Goal: Task Accomplishment & Management: Complete application form

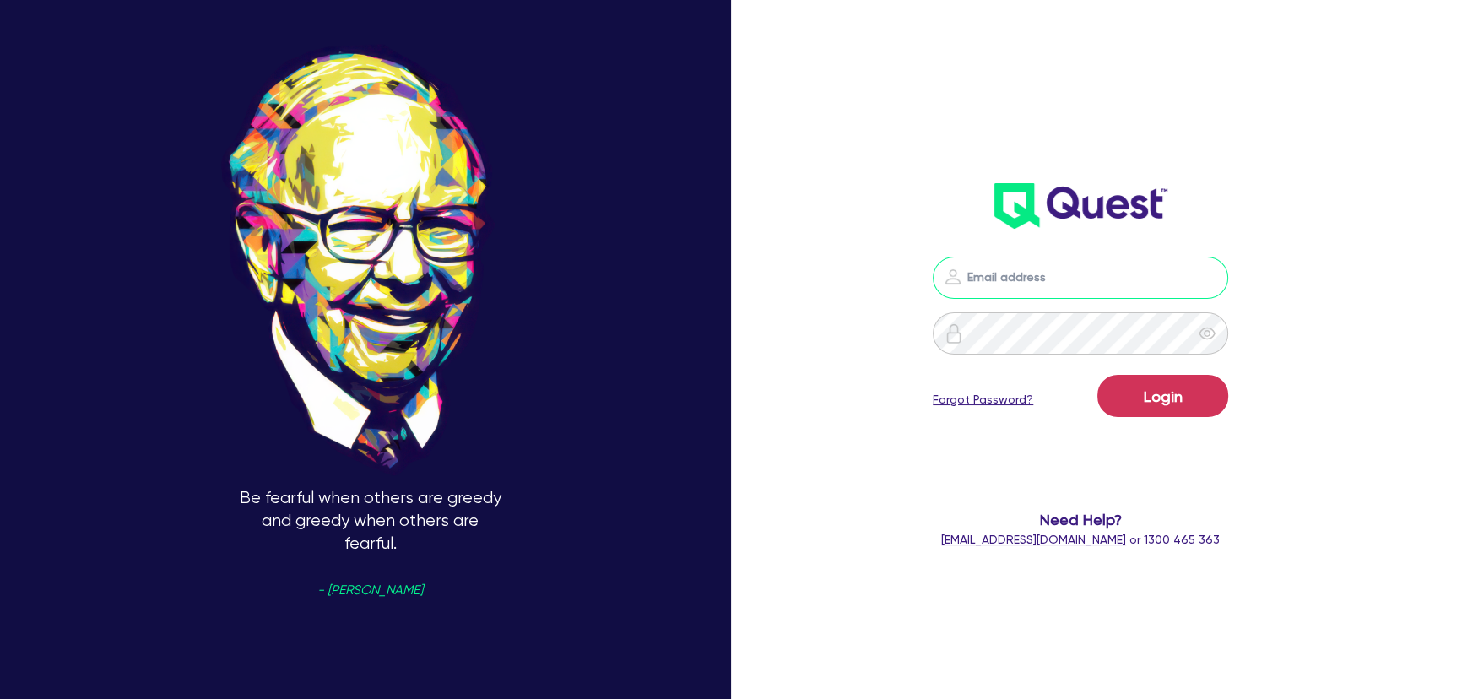
type input "[PERSON_NAME][EMAIL_ADDRESS][PERSON_NAME][DOMAIN_NAME]"
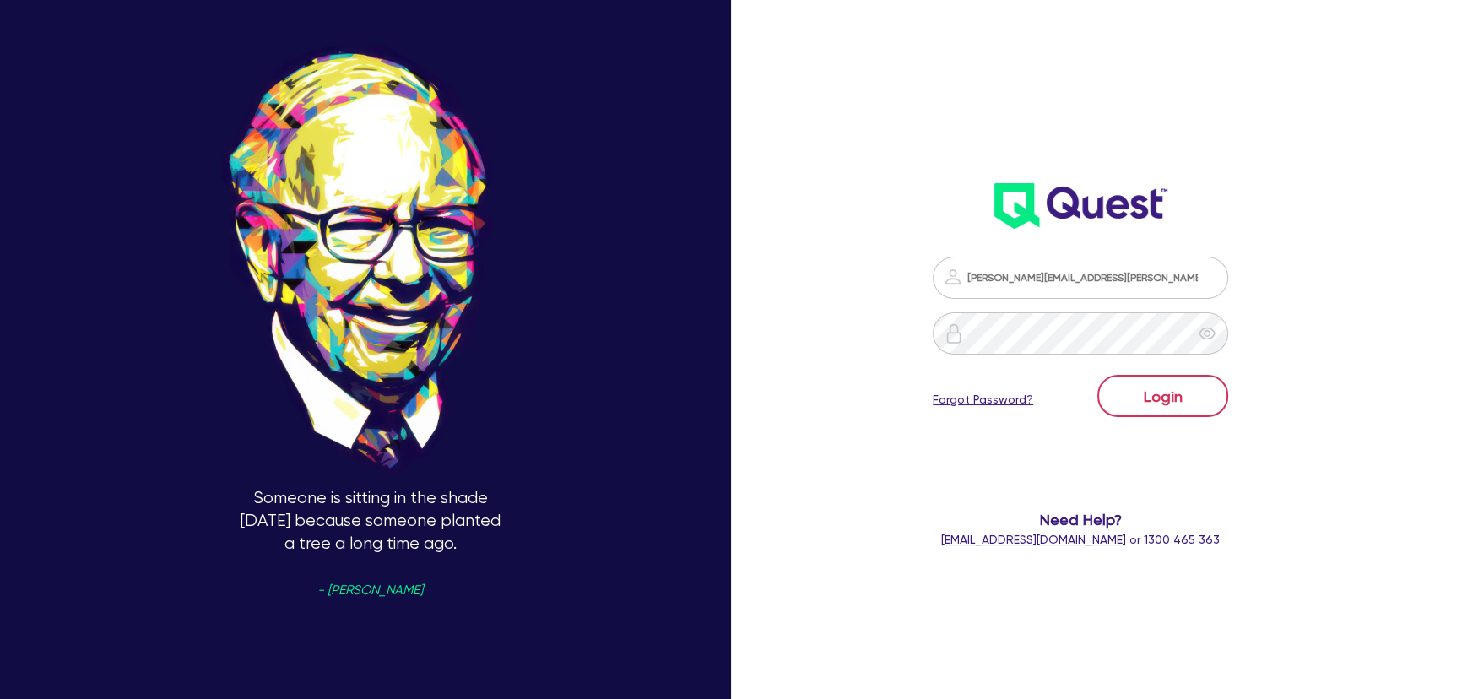
drag, startPoint x: 1241, startPoint y: 395, endPoint x: 1228, endPoint y: 396, distance: 12.7
click at [1237, 396] on form "[PERSON_NAME][EMAIL_ADDRESS][PERSON_NAME][DOMAIN_NAME] Login Forgot Password? N…" at bounding box center [1080, 403] width 387 height 292
click at [1227, 396] on button "Login" at bounding box center [1162, 396] width 131 height 42
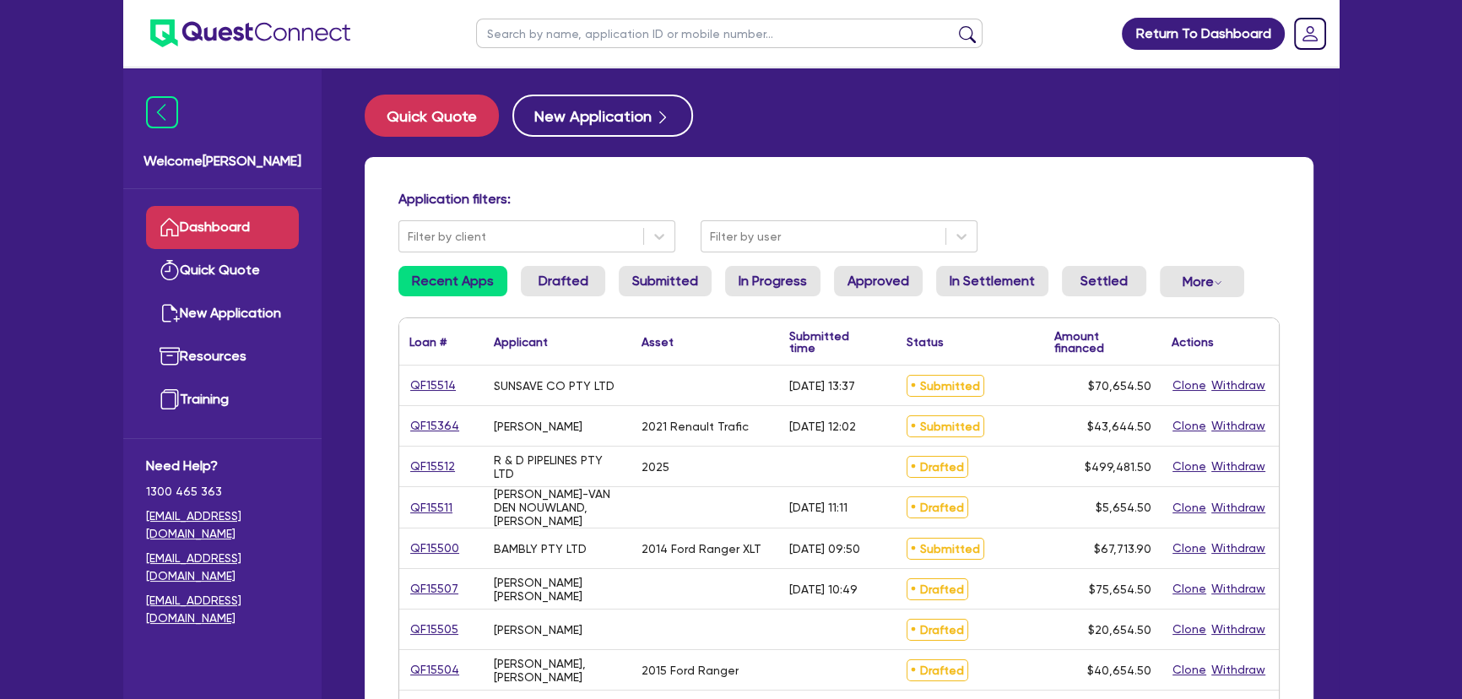
click at [577, 37] on input "text" at bounding box center [729, 34] width 506 height 30
paste input "AUSTRALIAN BOYS RENDERING AND PAINTING PTY LTD"
type input "AUSTRALIAN BOYS RENDERING AND PAINTING PTY LTD"
click at [954, 25] on button "submit" at bounding box center [967, 37] width 27 height 24
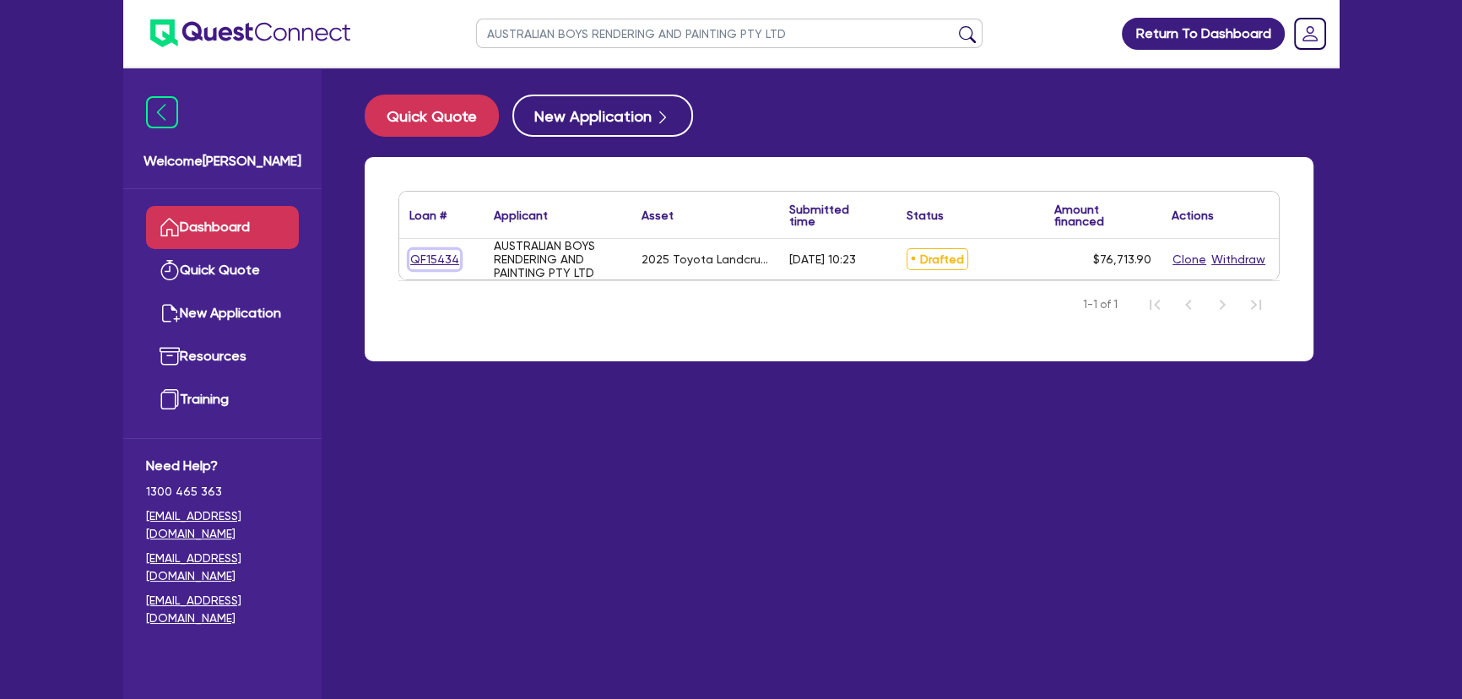
click at [436, 253] on link "QF15434" at bounding box center [434, 259] width 51 height 19
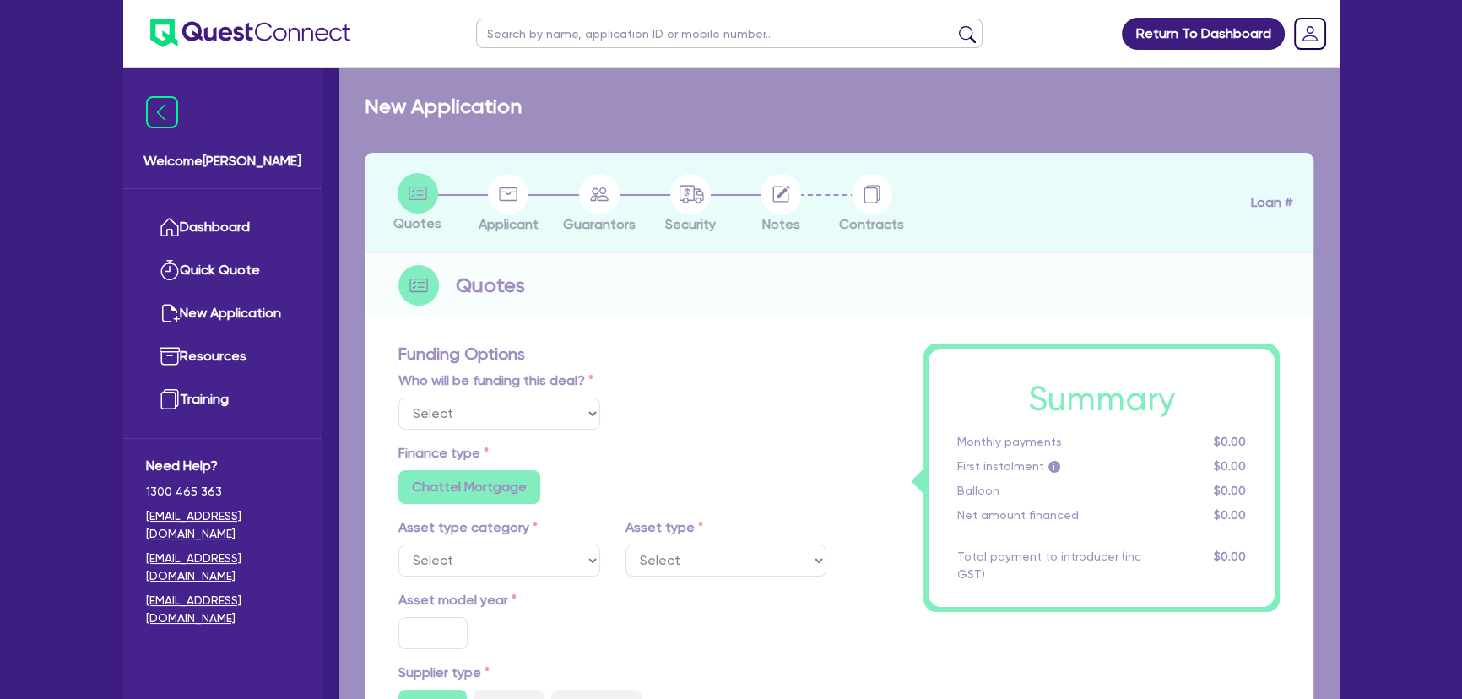
select select "Other"
select select "CARS_AND_LIGHT_TRUCKS"
type input "2025"
type input "95,000"
type input "19,000"
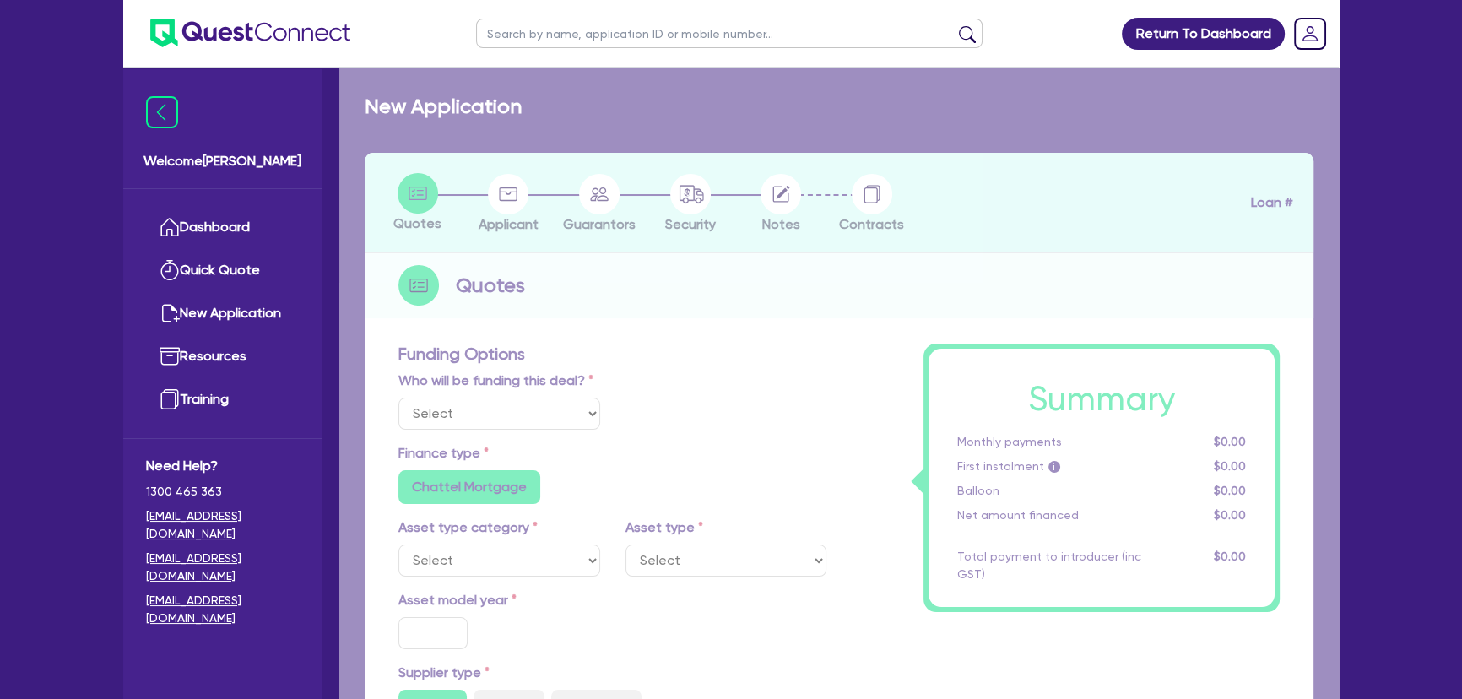
type input "4.33"
type input "3,319"
type input "9.5"
type input "649"
type input "1,000"
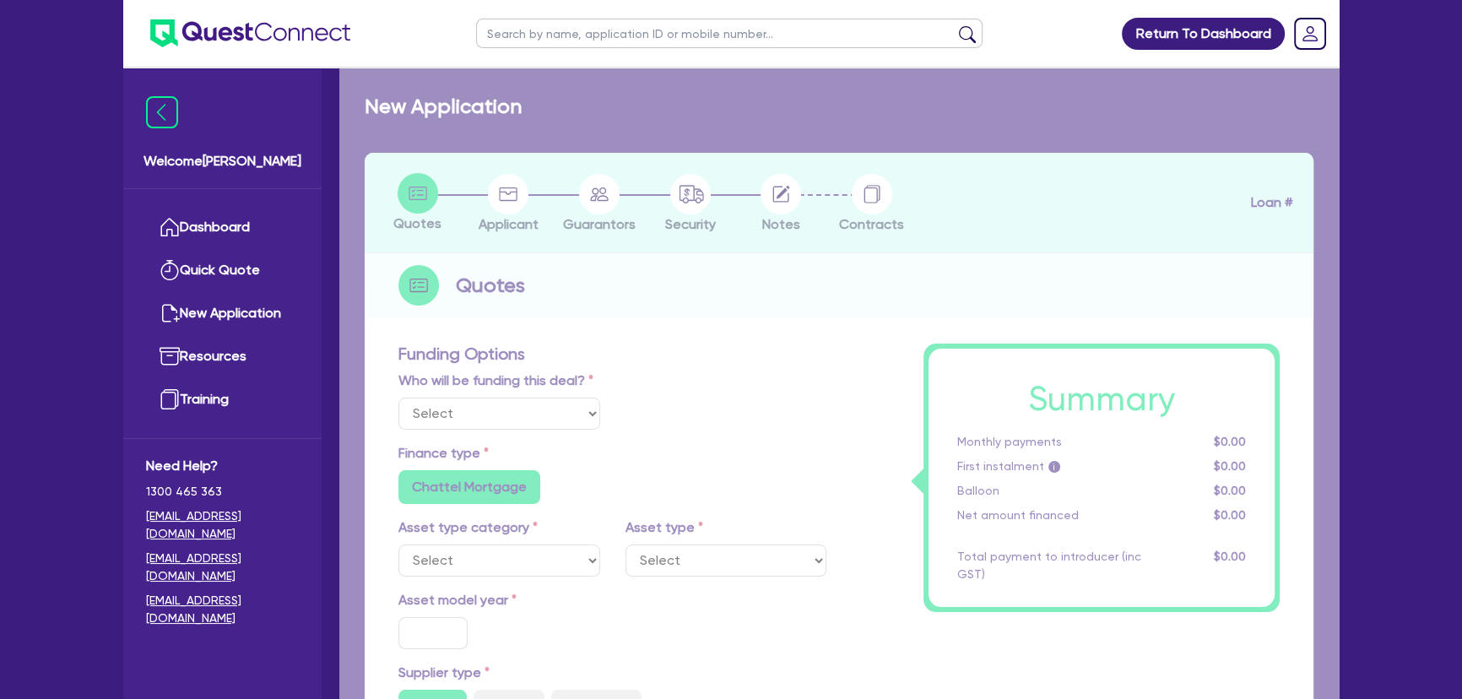
radio input "true"
radio input "false"
select select "PASSENGER_VEHICLES"
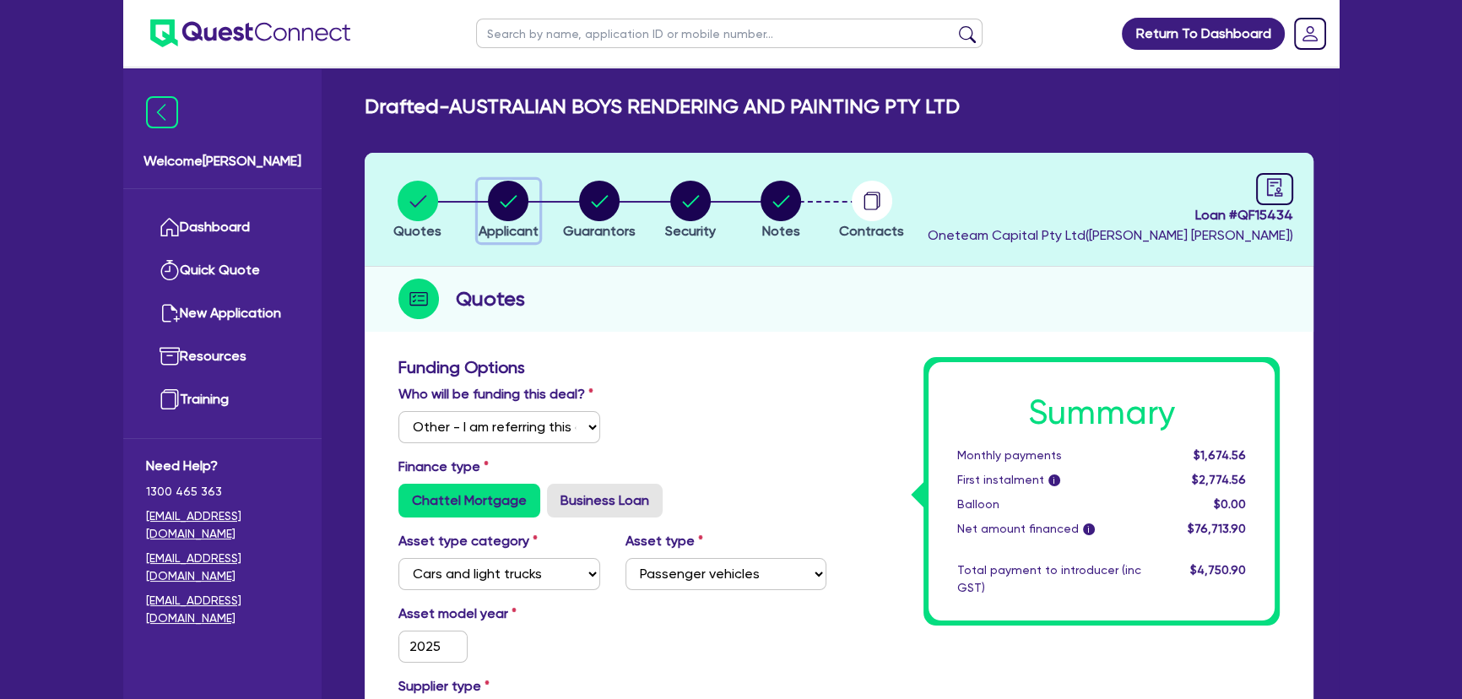
click at [532, 213] on div "button" at bounding box center [509, 201] width 60 height 41
select select "COMPANY"
select select "BUILDING_CONSTRUCTION"
select select "TRADES_SERVICES_CONSUMERS"
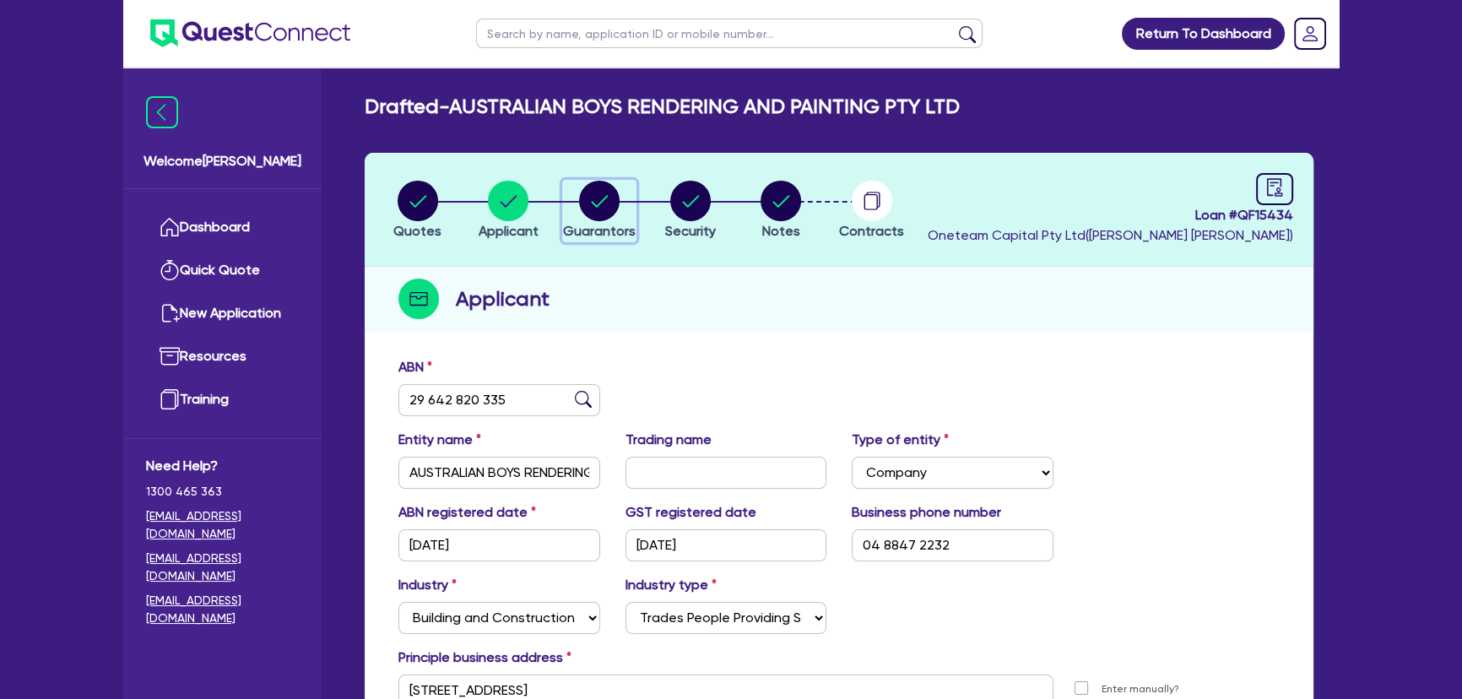
click at [576, 202] on div "button" at bounding box center [599, 201] width 73 height 41
select select "MR"
select select "SA"
select select "SINGLE"
select select "CASH"
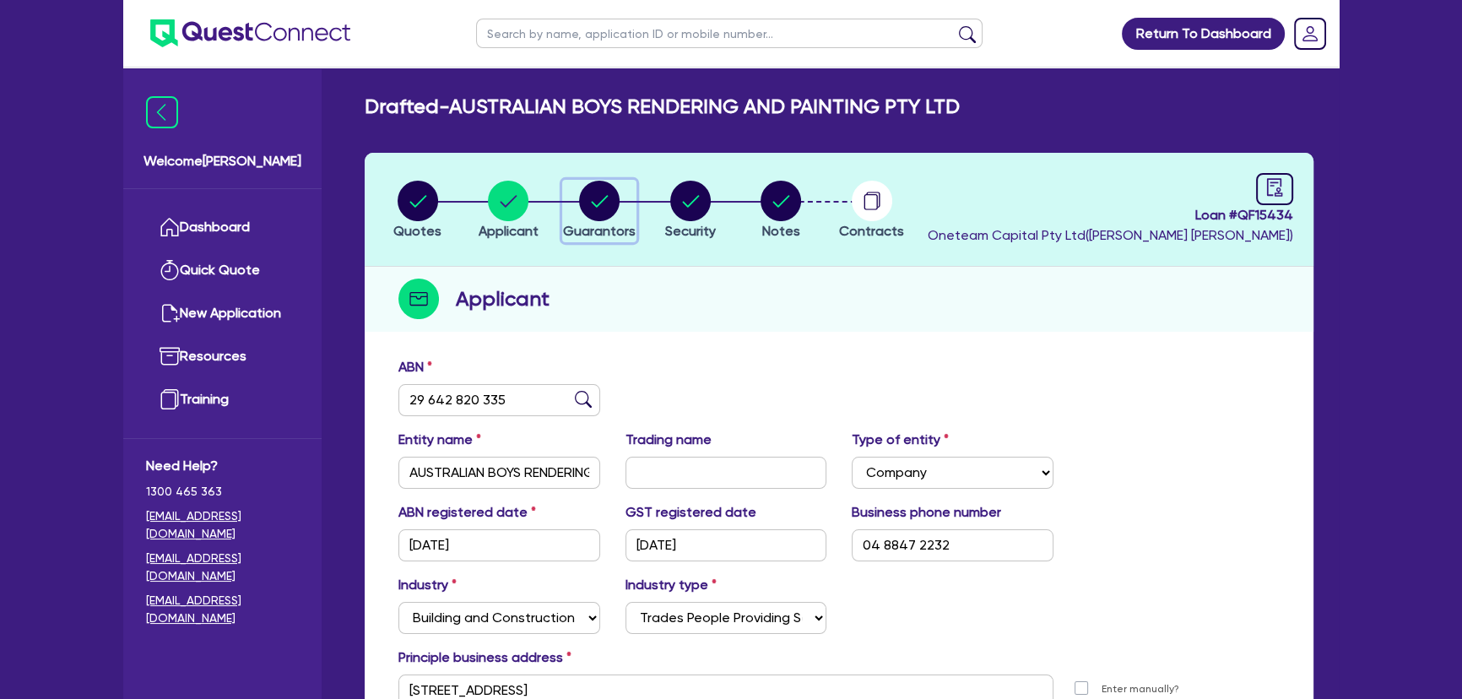
select select "VEHICLE"
select select "TRAILER"
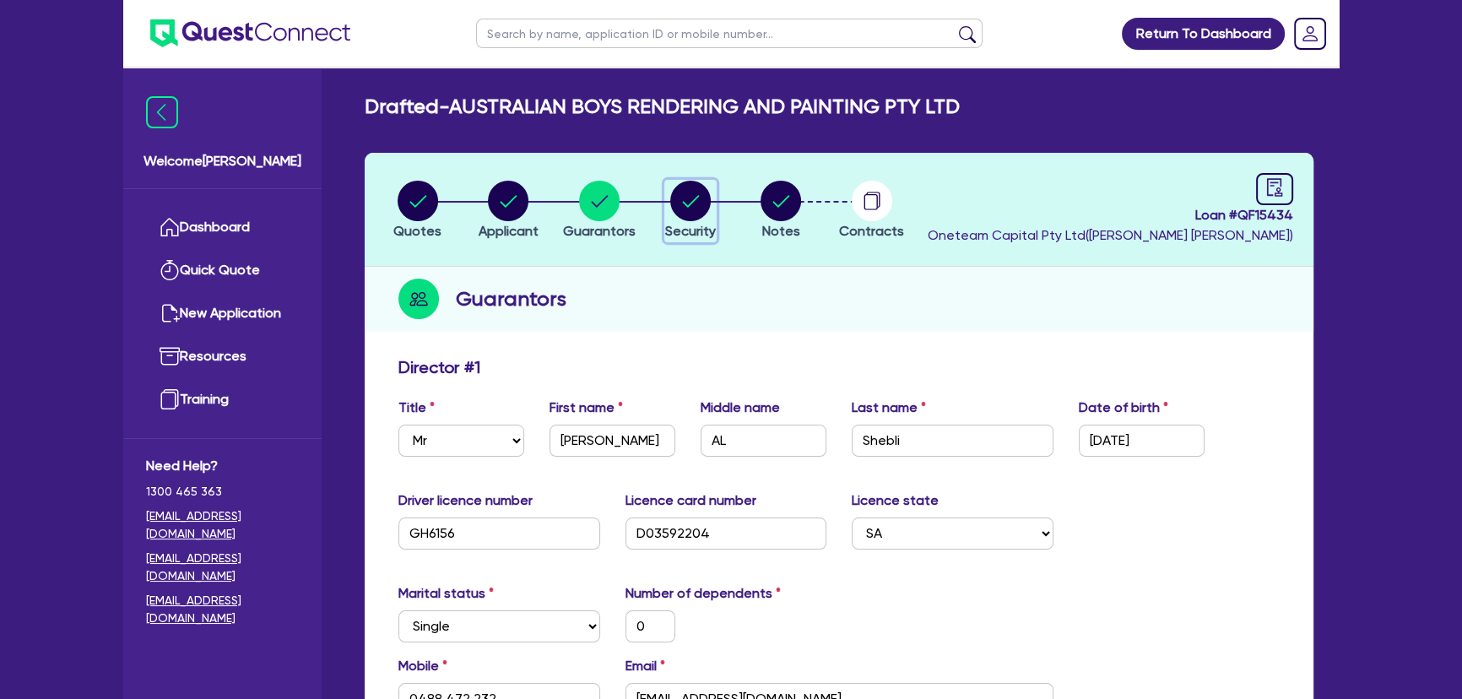
click at [701, 216] on circle "button" at bounding box center [690, 201] width 41 height 41
select select "CARS_AND_LIGHT_TRUCKS"
select select "PASSENGER_VEHICLES"
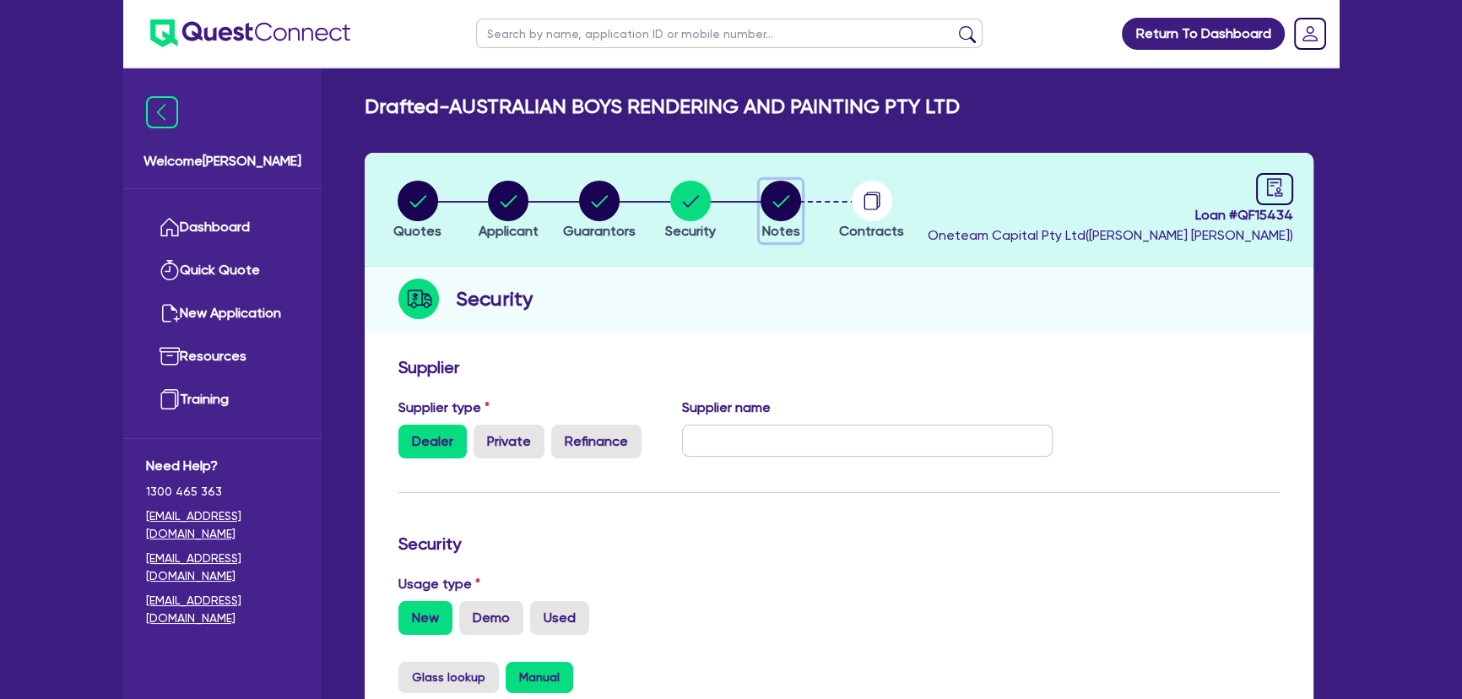
click at [767, 219] on icon "button" at bounding box center [780, 201] width 41 height 41
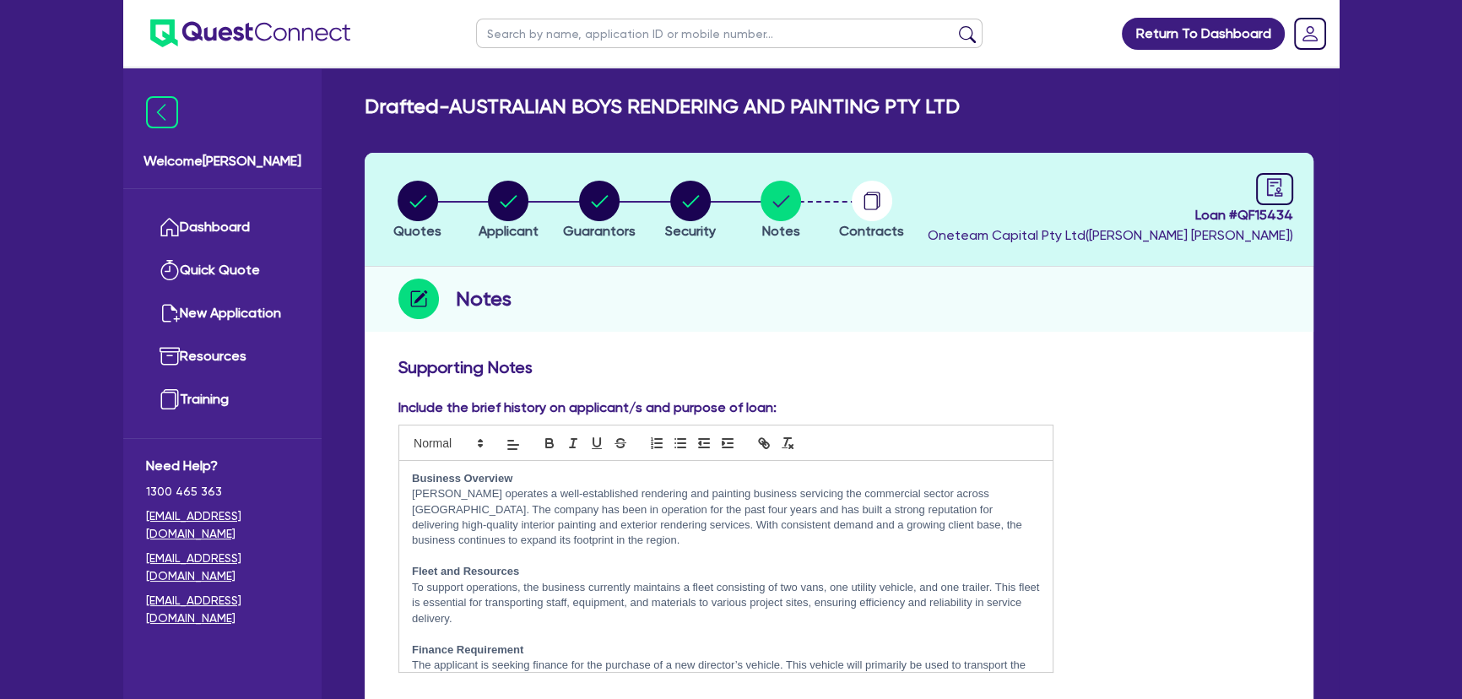
click at [1302, 189] on header "Quotes Applicant [GEOGRAPHIC_DATA] Security Notes Contracts Loan # QF15434 Onet…" at bounding box center [839, 210] width 949 height 114
click at [1275, 188] on icon "audit" at bounding box center [1274, 187] width 19 height 19
select select "DRAFTED_AMENDED"
select select "The Asset Financier"
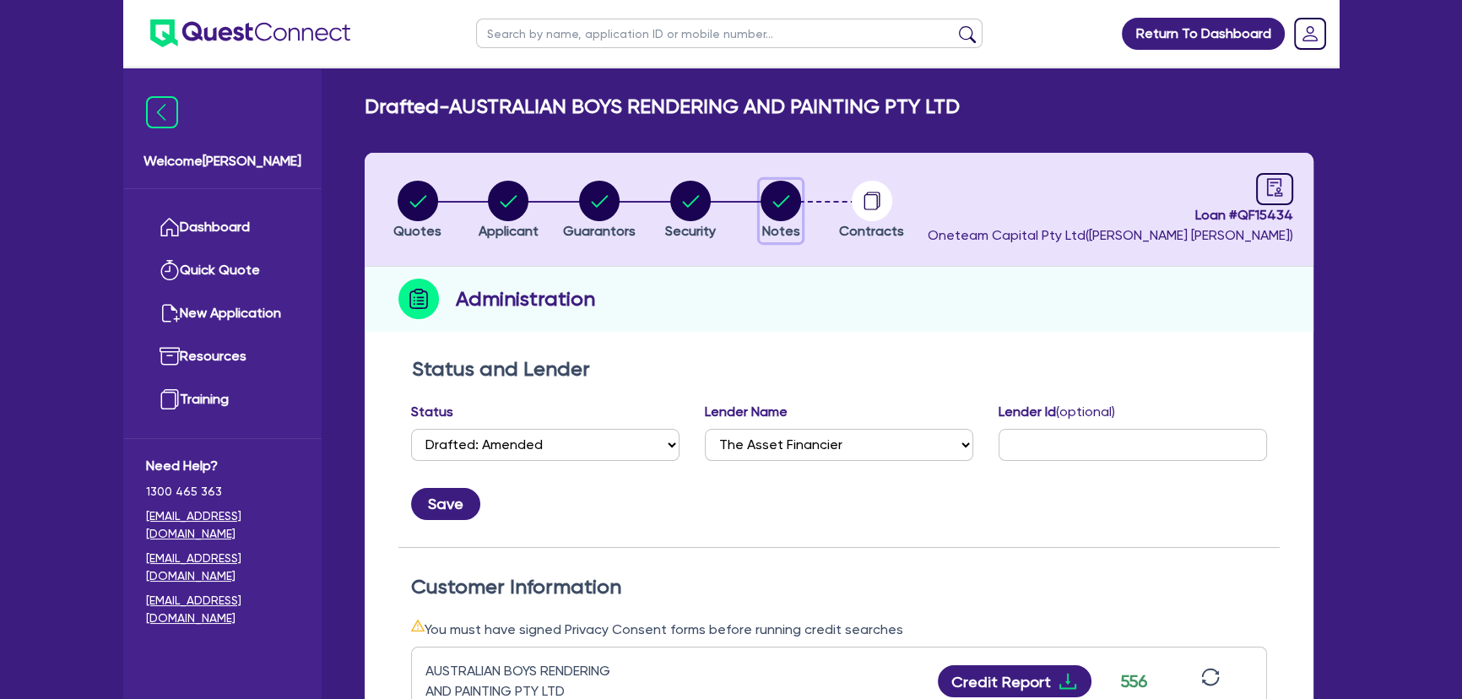
click at [784, 195] on circle "button" at bounding box center [780, 201] width 41 height 41
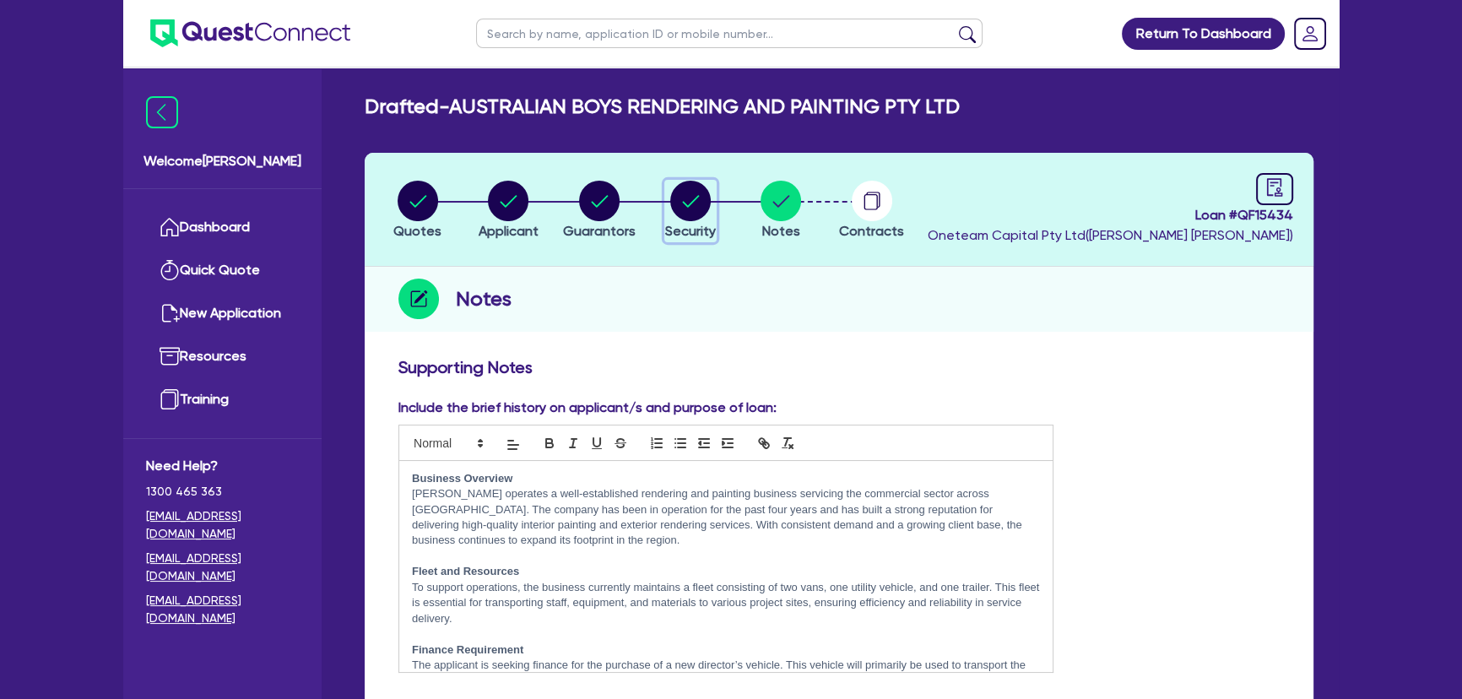
click at [684, 198] on circle "button" at bounding box center [690, 201] width 41 height 41
select select "CARS_AND_LIGHT_TRUCKS"
select select "PASSENGER_VEHICLES"
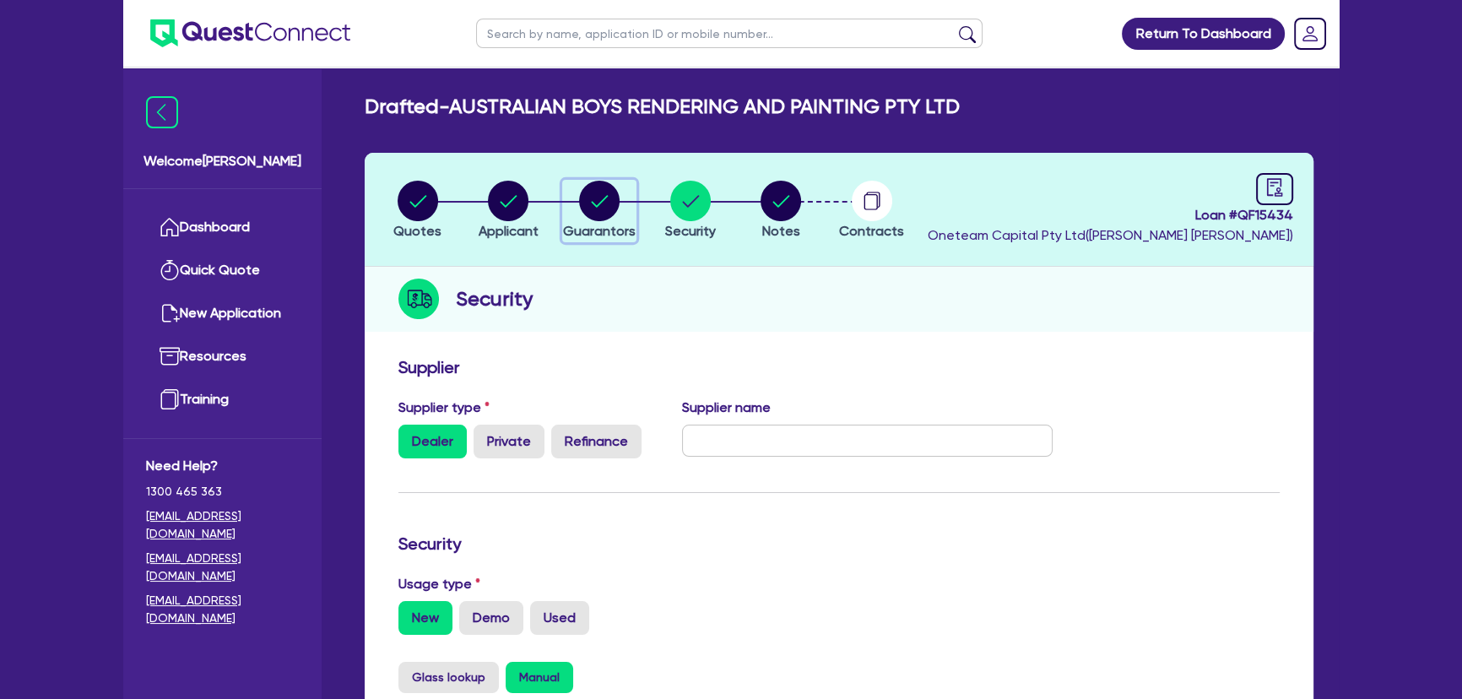
click at [587, 202] on circle "button" at bounding box center [599, 201] width 41 height 41
select select "MR"
select select "SA"
select select "SINGLE"
select select "CASH"
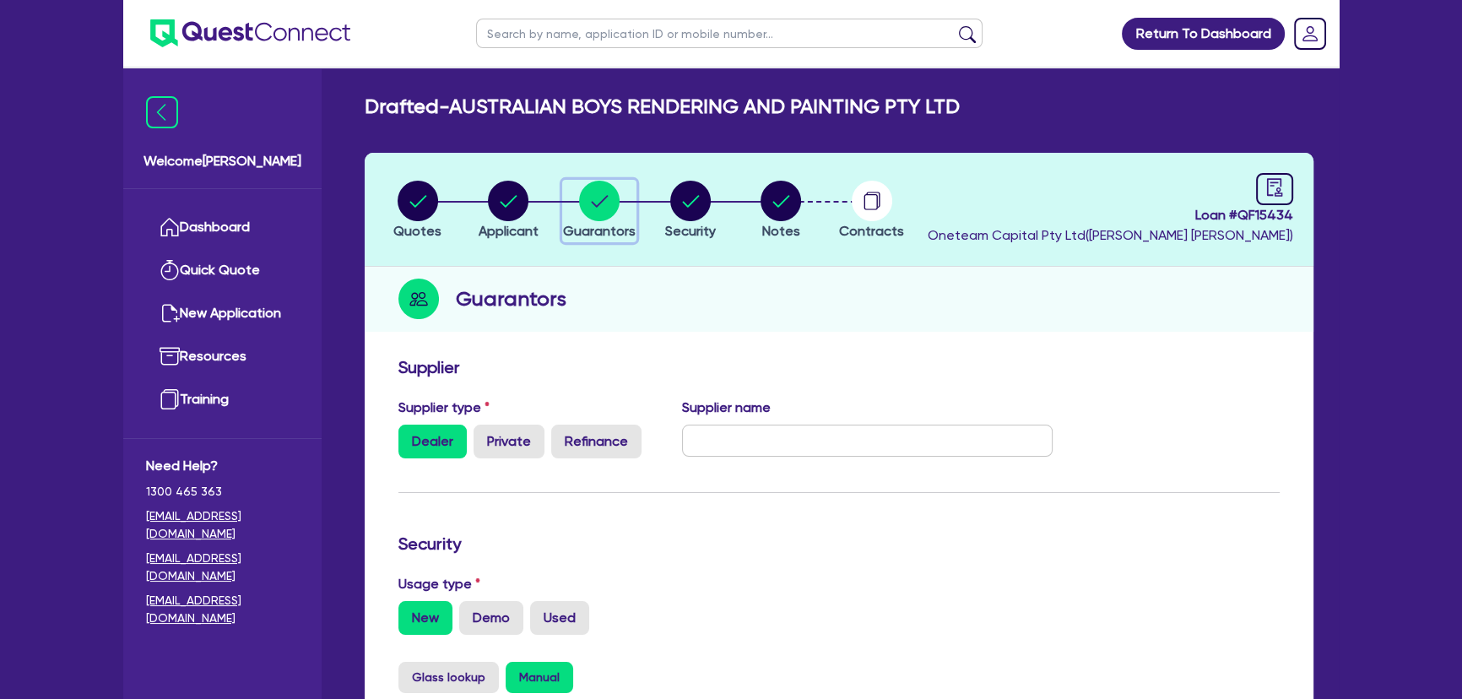
select select "VEHICLE"
select select "TRAILER"
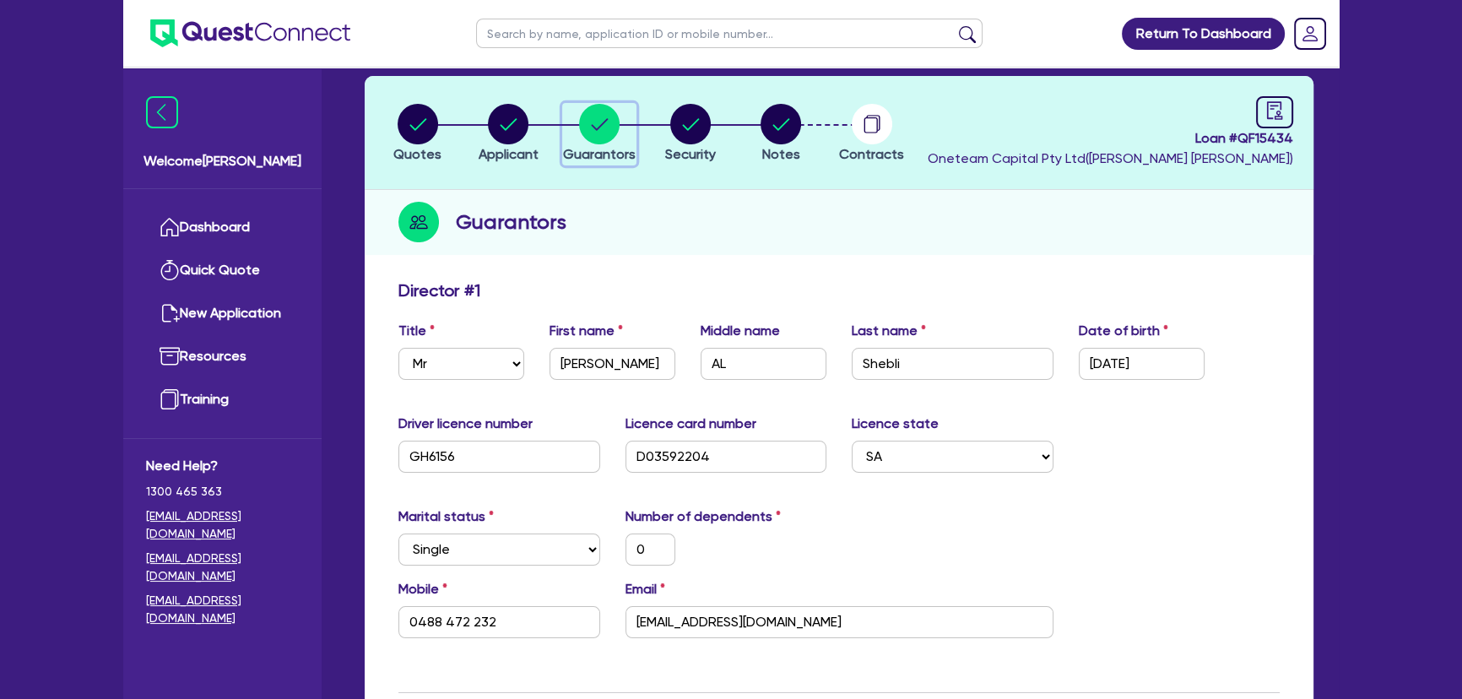
scroll to position [76, 0]
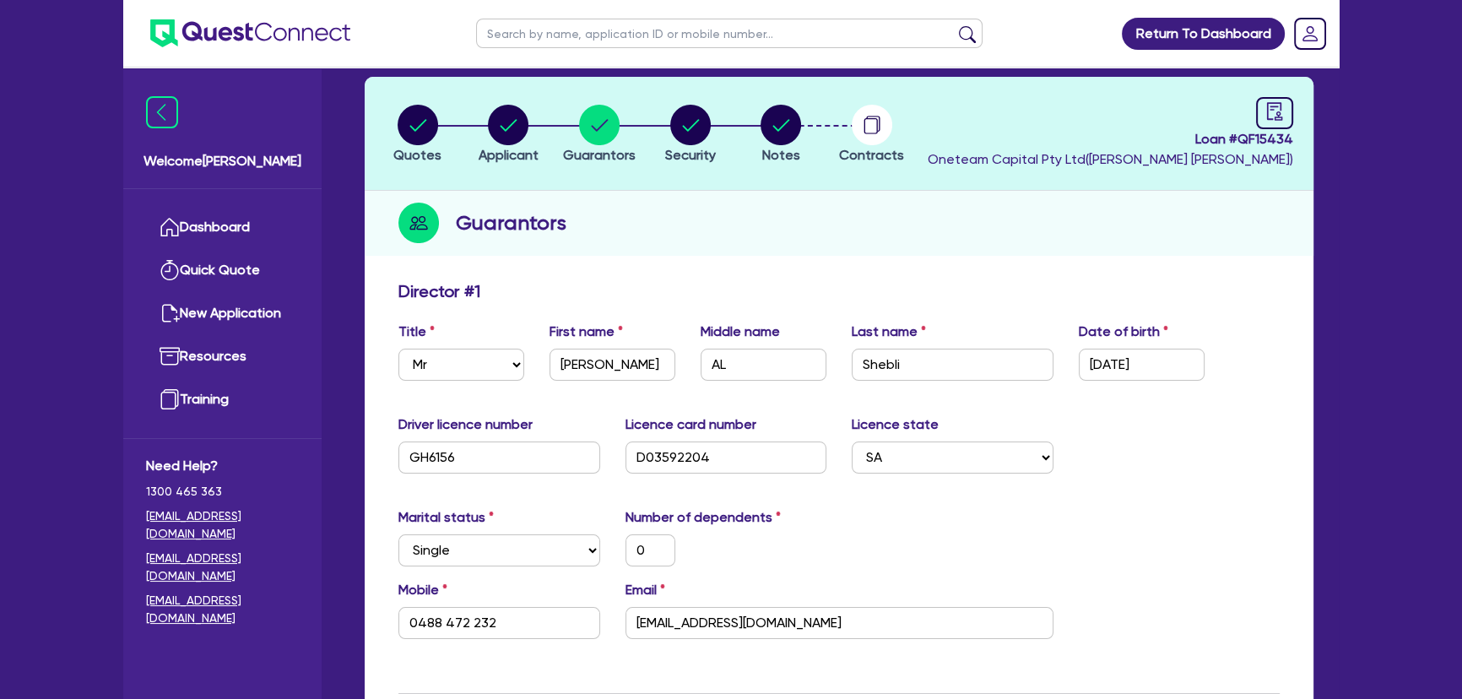
click at [277, 42] on img at bounding box center [250, 33] width 200 height 28
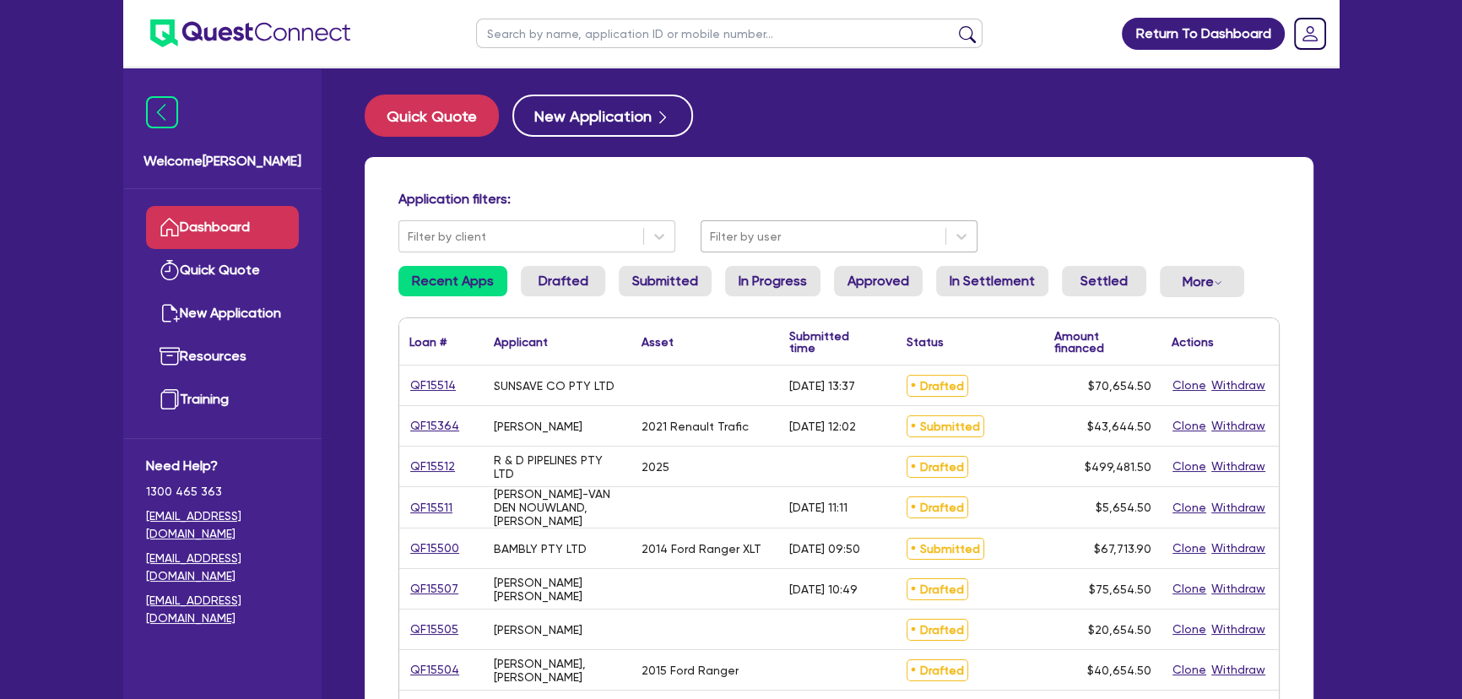
click at [728, 246] on div "Filter by user" at bounding box center [823, 237] width 244 height 28
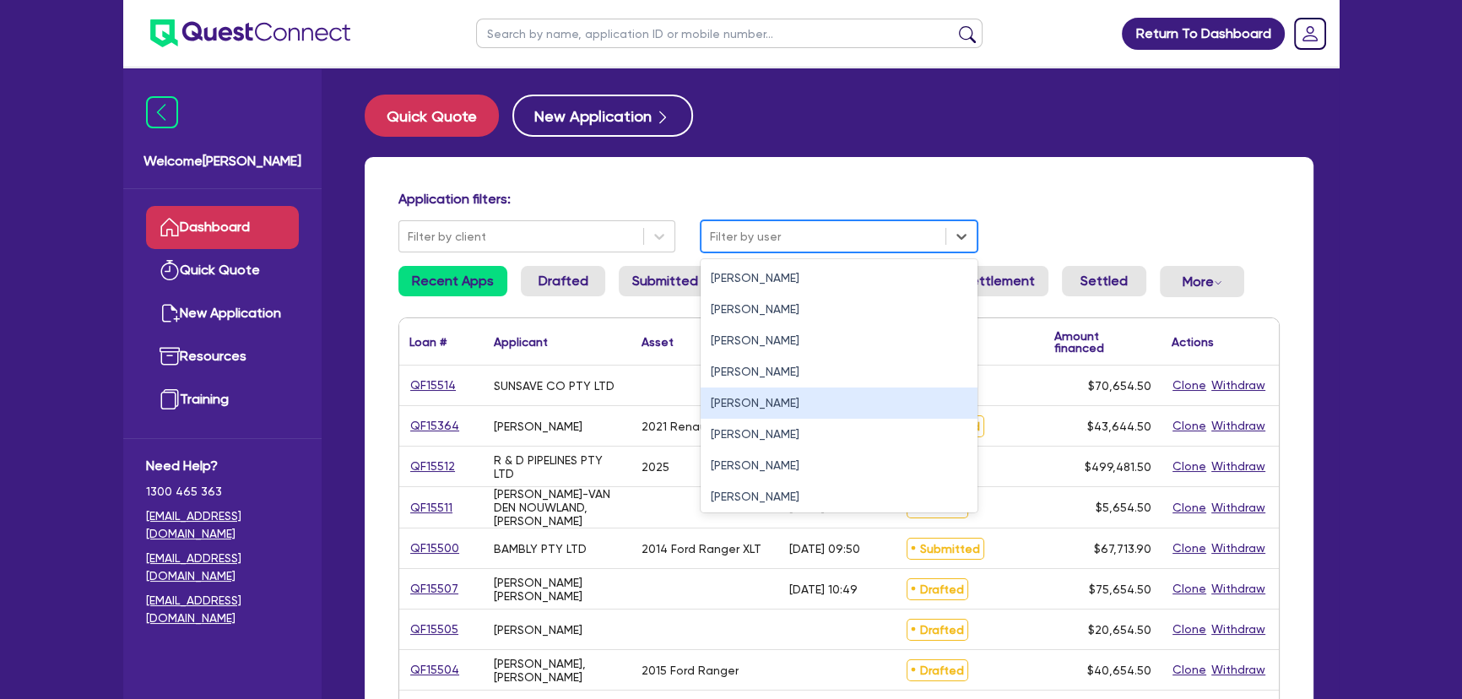
click at [729, 401] on div "[PERSON_NAME]" at bounding box center [839, 402] width 277 height 31
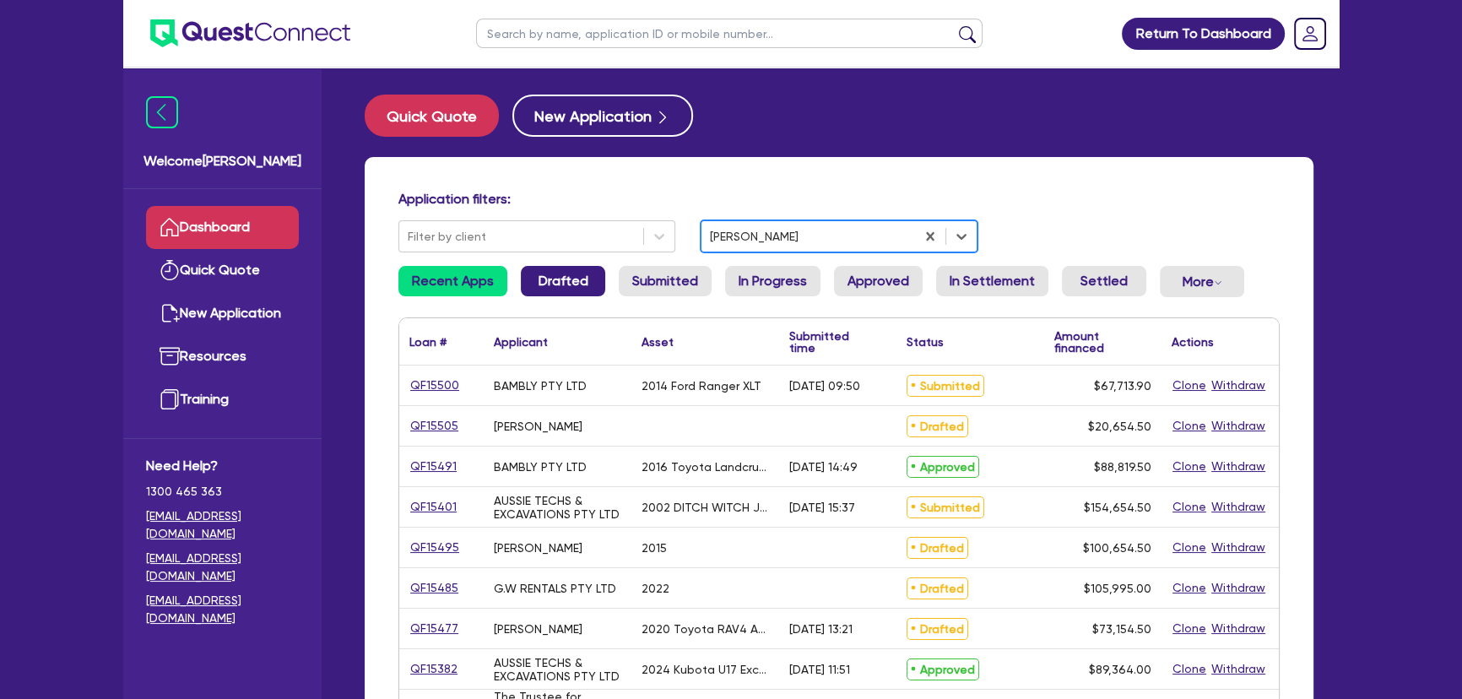
click at [559, 284] on link "Drafted" at bounding box center [563, 281] width 84 height 30
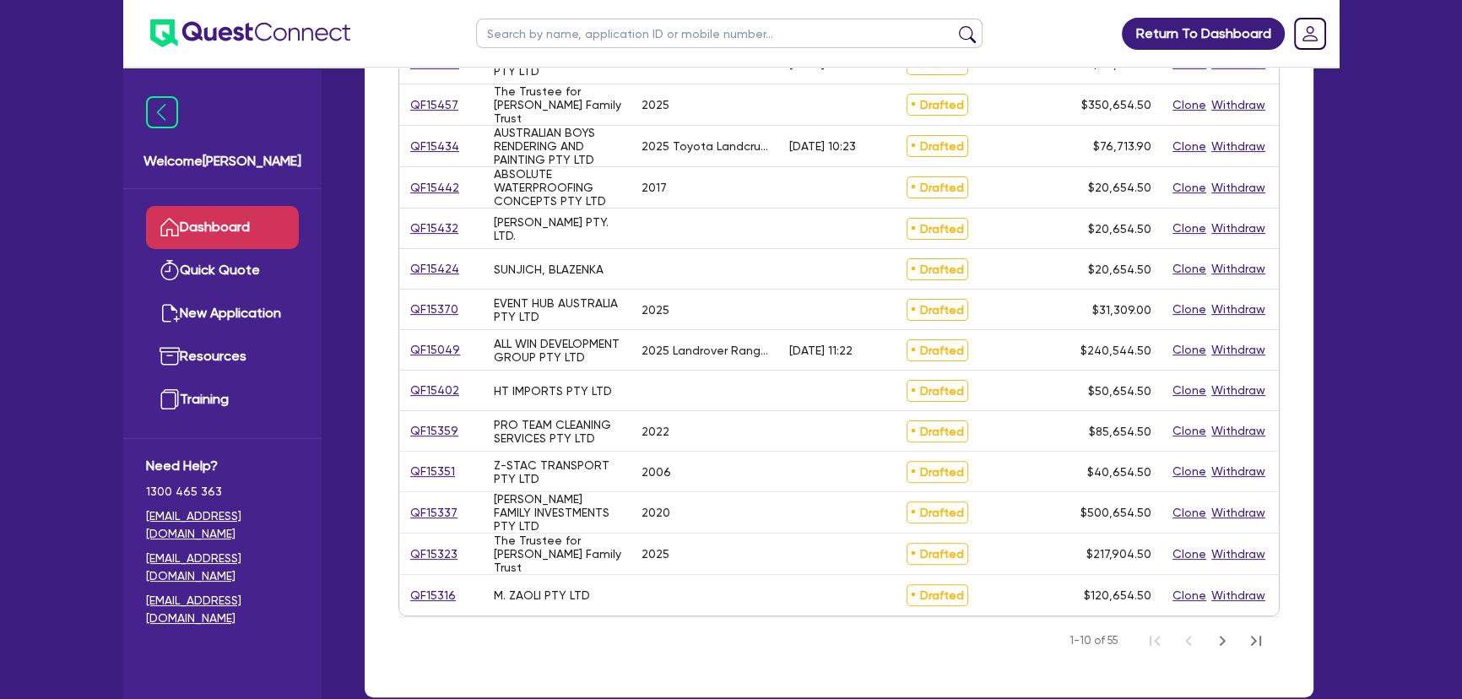
scroll to position [614, 0]
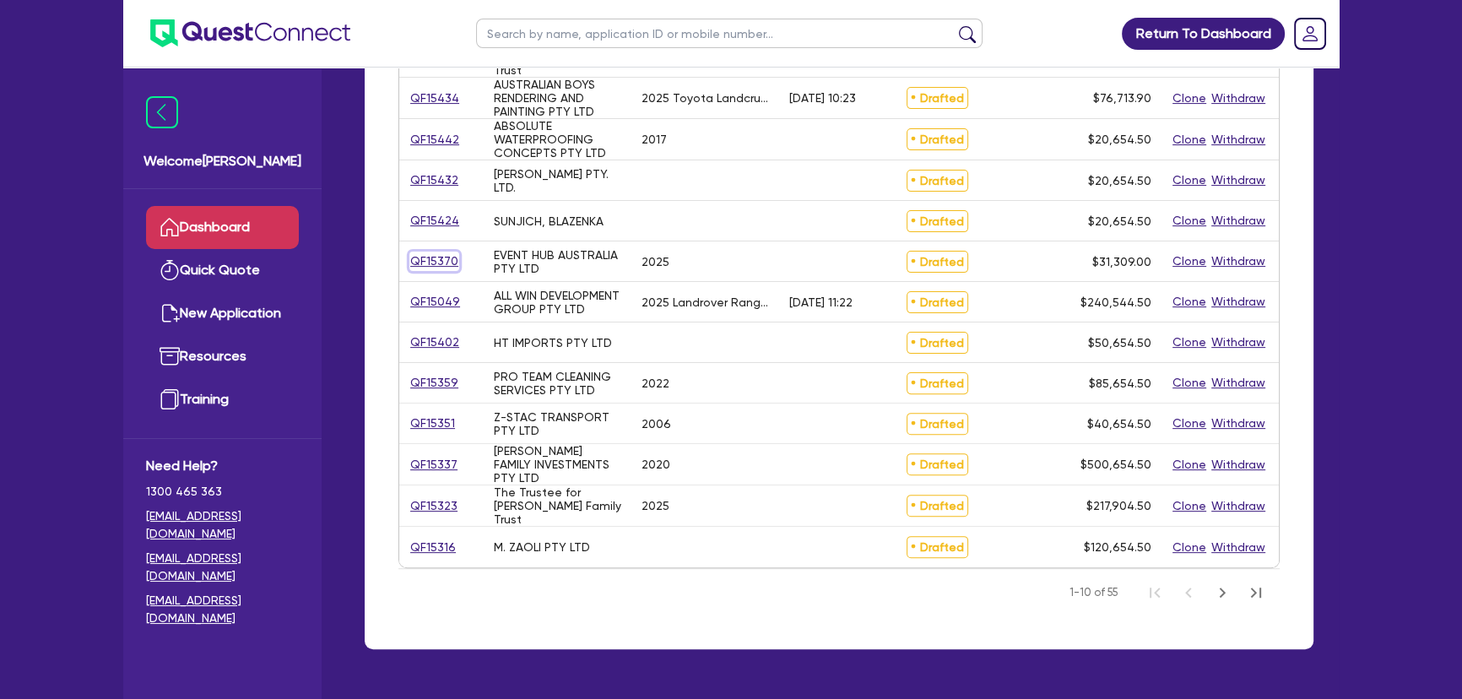
click at [429, 257] on link "QF15370" at bounding box center [434, 261] width 50 height 19
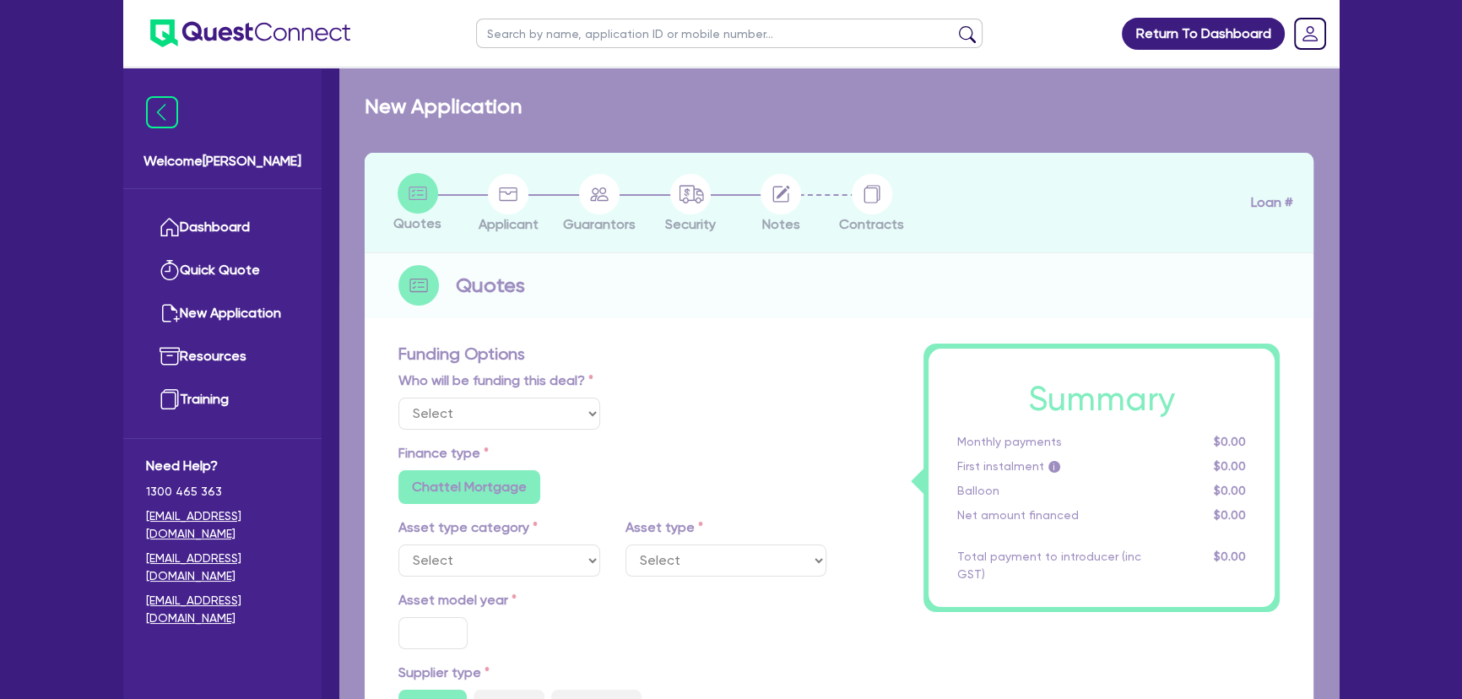
select select "Quest Finance - Own Book"
select select "TERTIARY_ASSETS"
type input "2025"
type input "30,000"
type input "8"
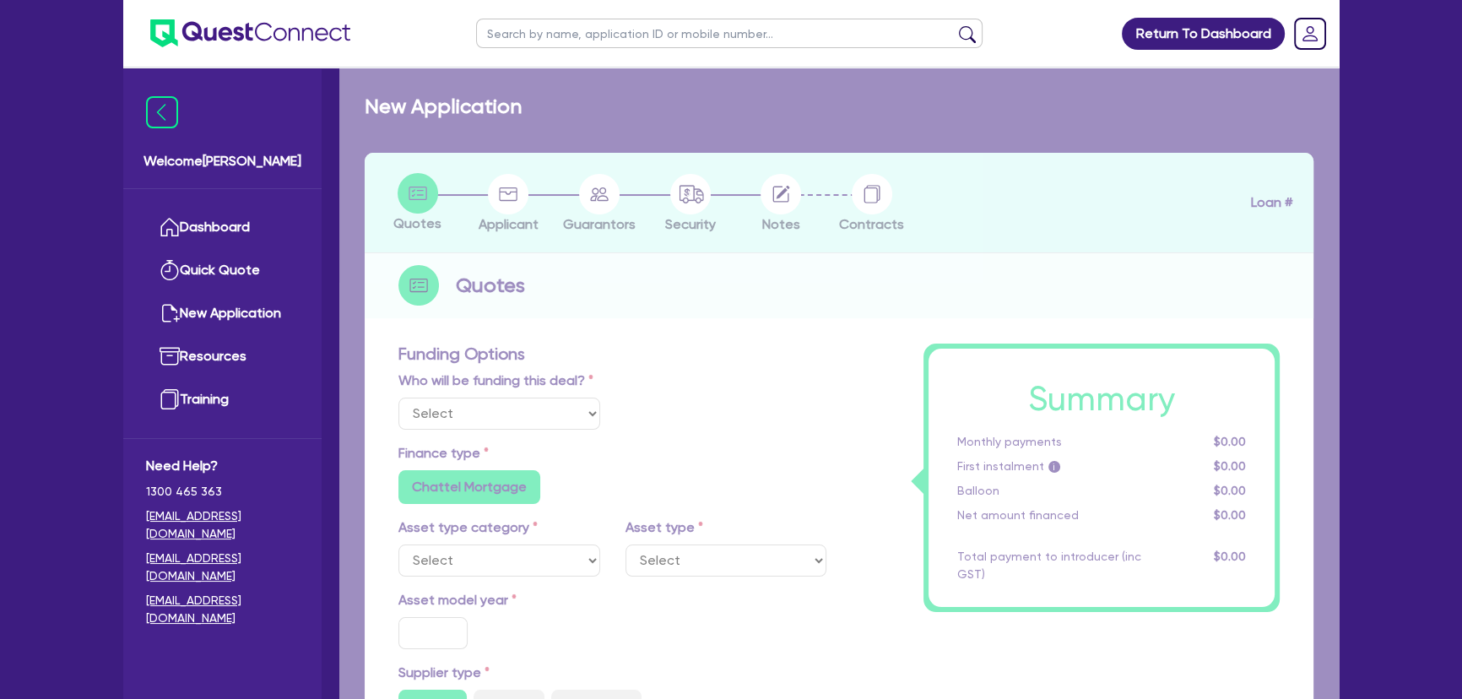
type input "2,504.72"
type input "18.95"
type input "595"
radio input "true"
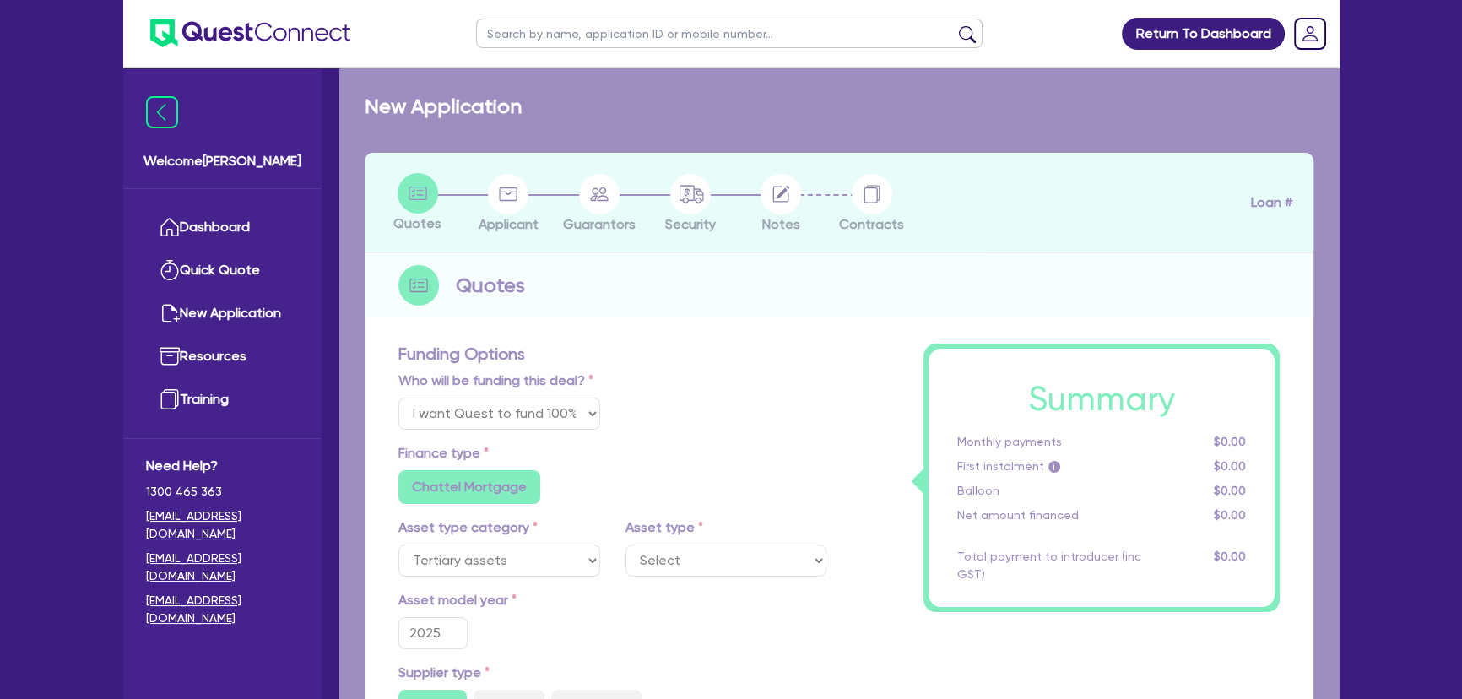
select select "OTHER_TERTIARY"
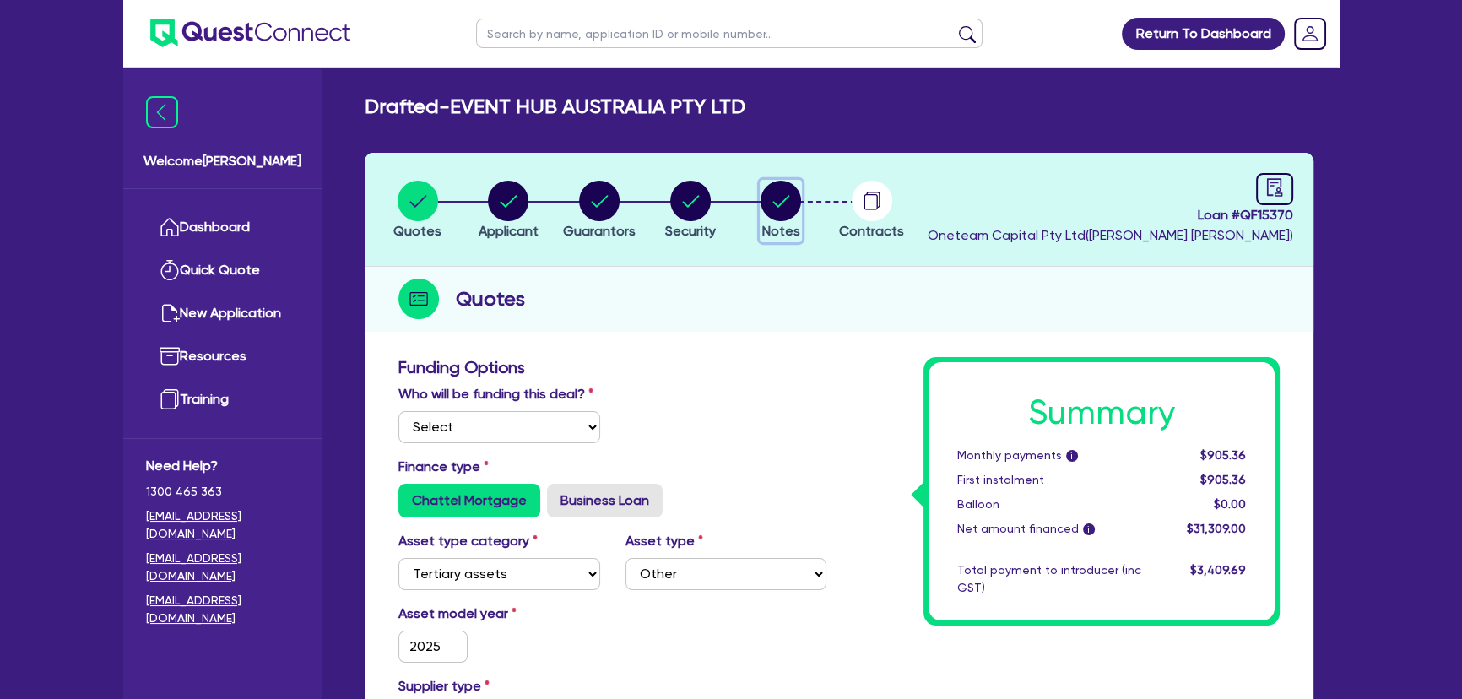
click at [790, 191] on circle "button" at bounding box center [780, 201] width 41 height 41
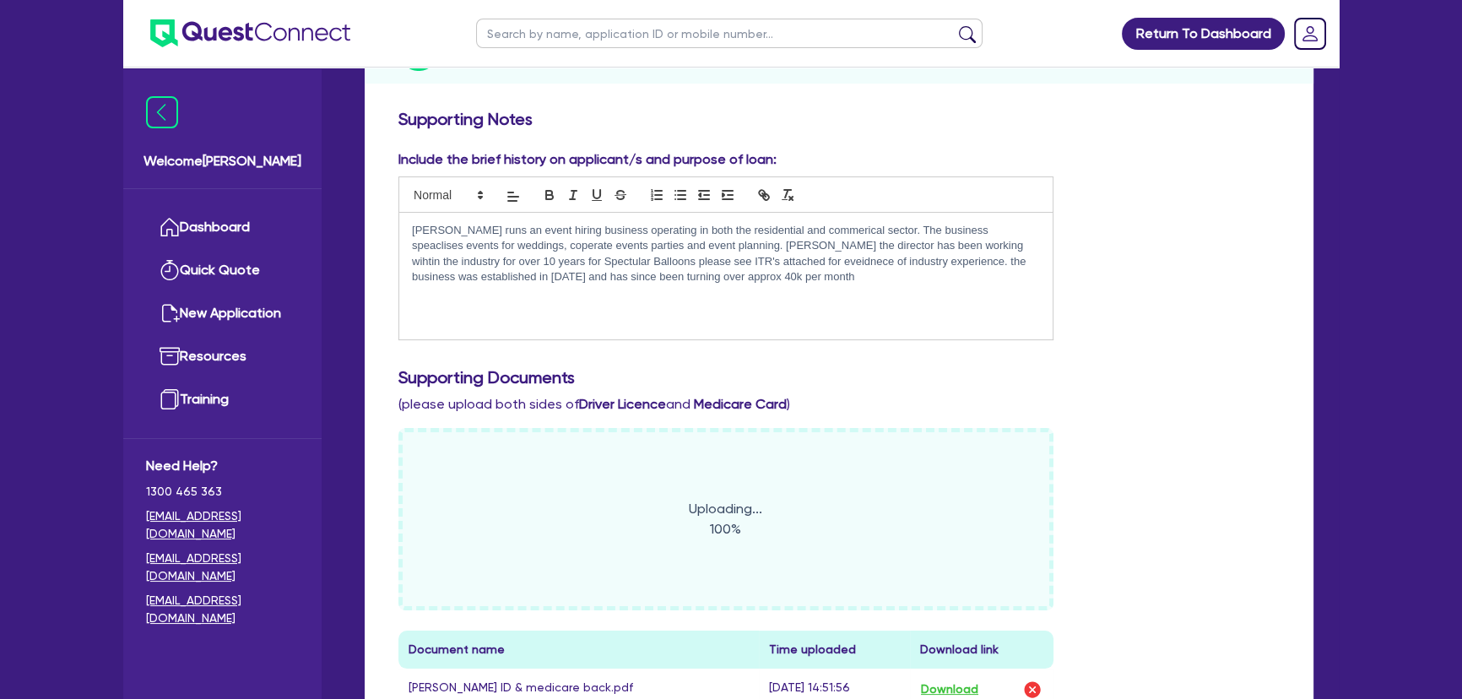
scroll to position [153, 0]
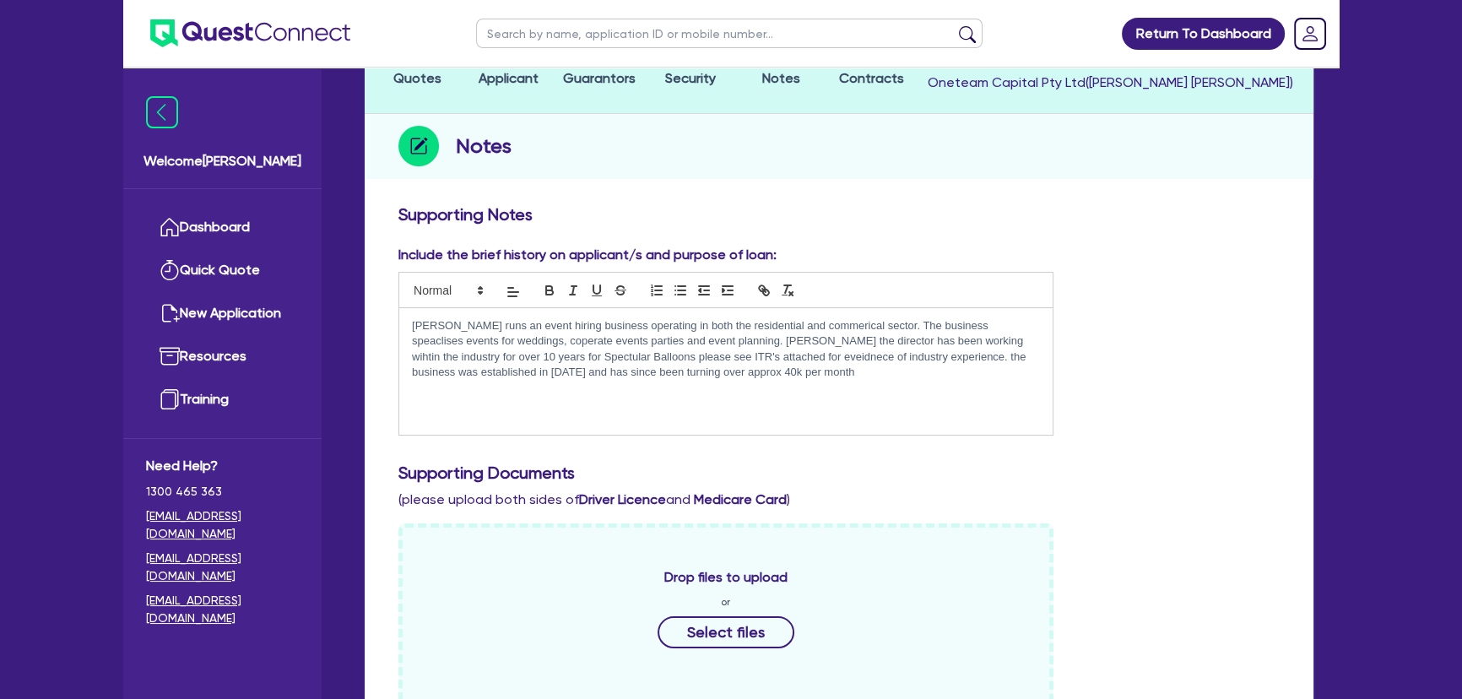
click at [811, 375] on p "[PERSON_NAME] runs an event hiring business operating in both the residential a…" at bounding box center [726, 349] width 628 height 62
click at [746, 389] on p "[PERSON_NAME] partner [PERSON_NAME] is happy to sign on a ganurentor of the loan" at bounding box center [726, 387] width 628 height 15
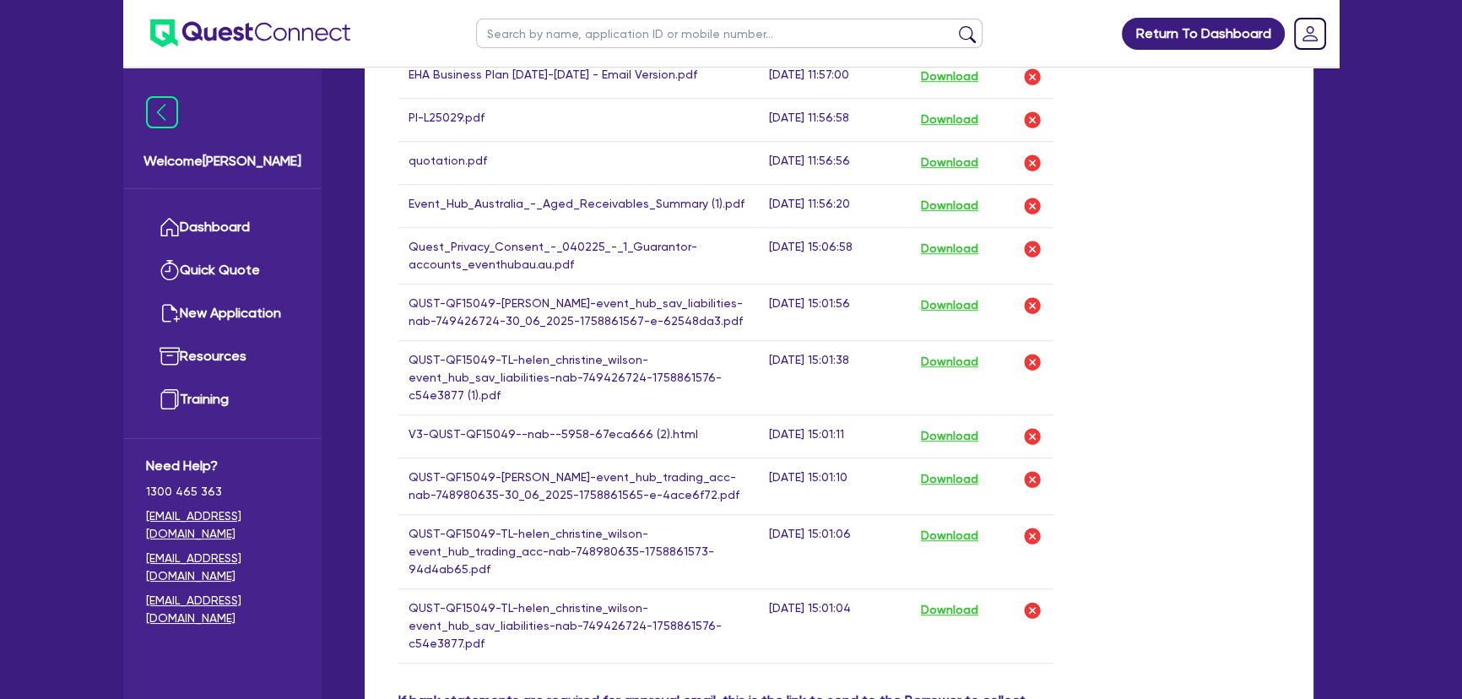
scroll to position [1227, 0]
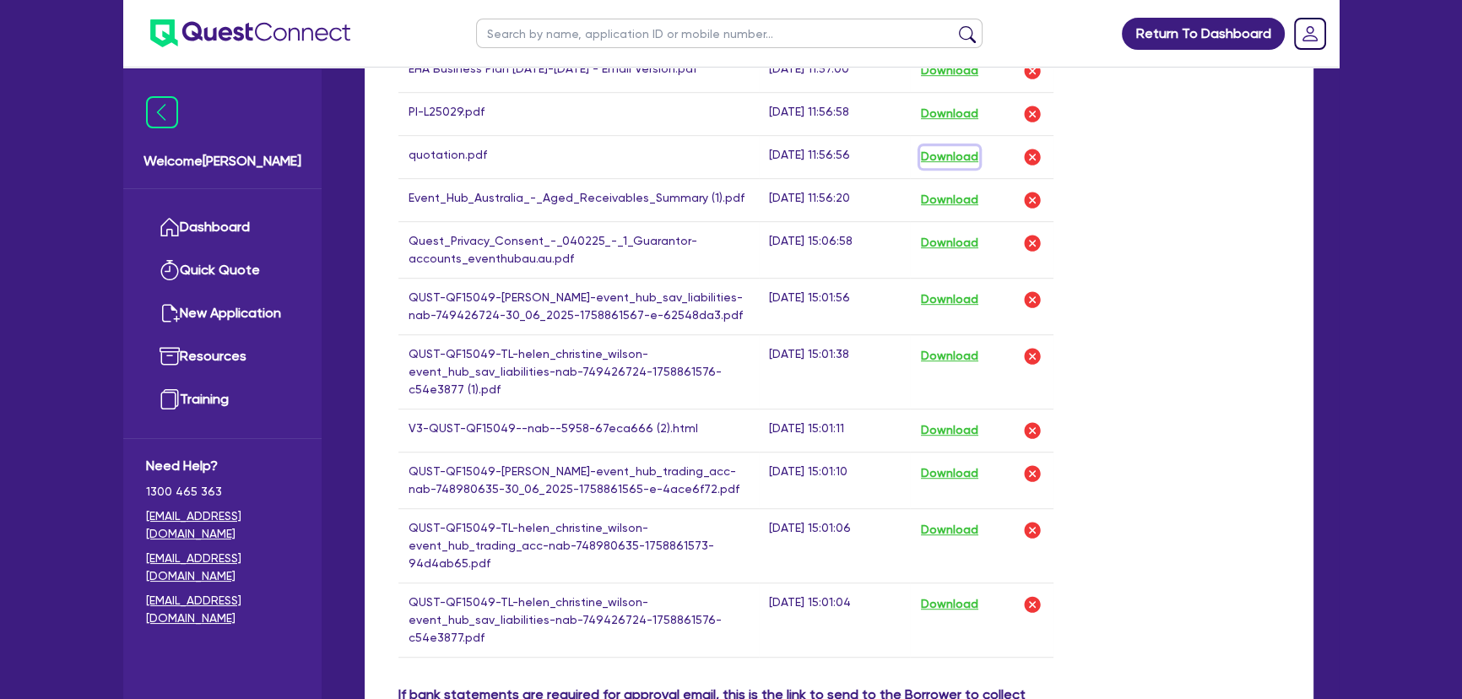
click at [966, 162] on button "Download" at bounding box center [949, 157] width 59 height 22
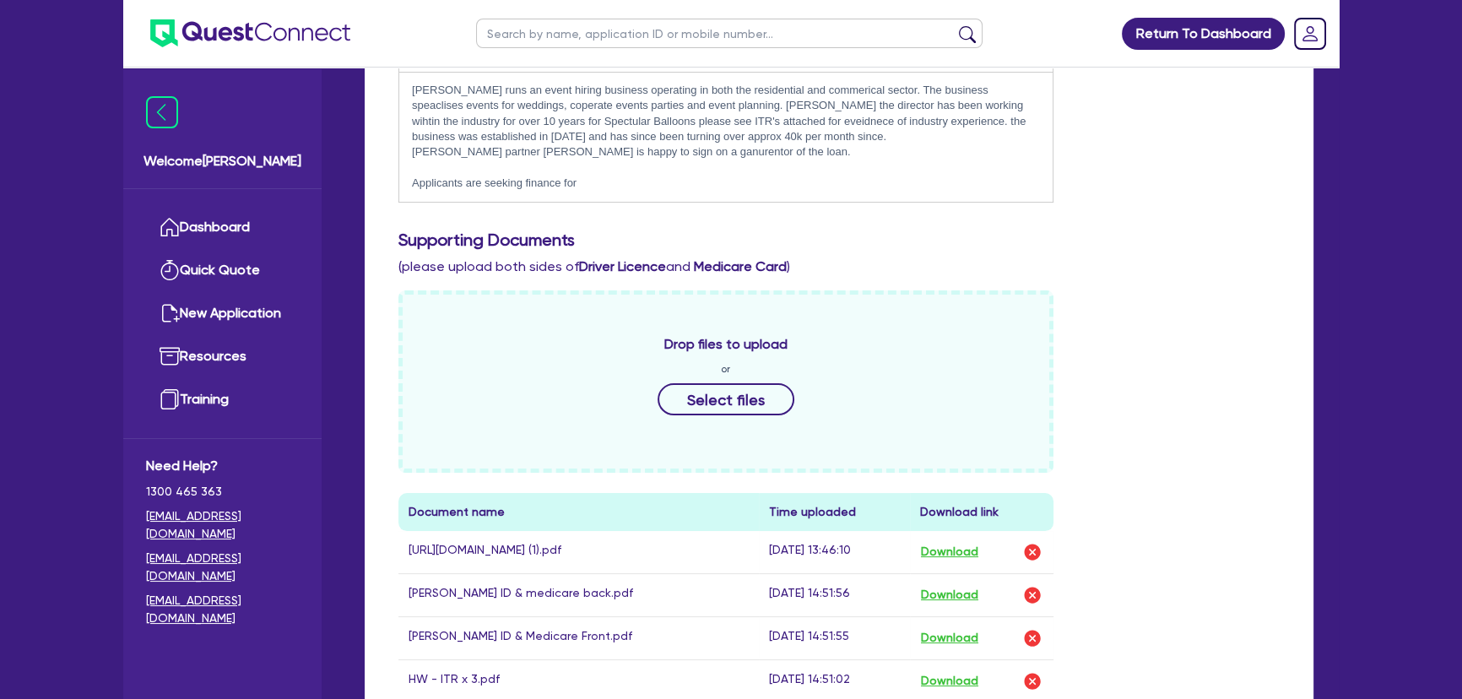
scroll to position [306, 0]
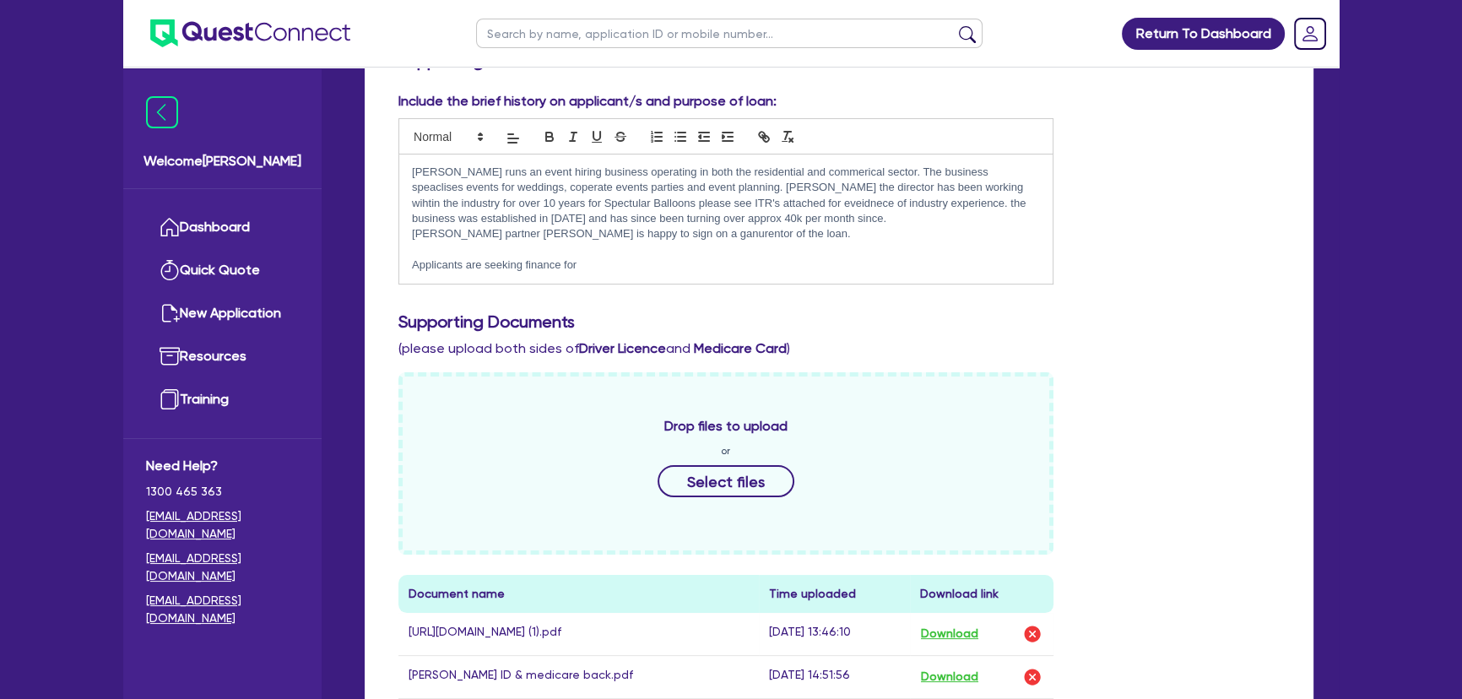
click at [600, 257] on p "Applicants are seeking finance for" at bounding box center [726, 264] width 628 height 15
click at [665, 251] on p at bounding box center [726, 249] width 628 height 15
click at [654, 264] on p "Applicants are seeking finance for" at bounding box center [726, 264] width 628 height 15
click at [1031, 264] on p "Applicants are seeking finance for LED Lettered Lighting these will be used for…" at bounding box center [726, 264] width 628 height 15
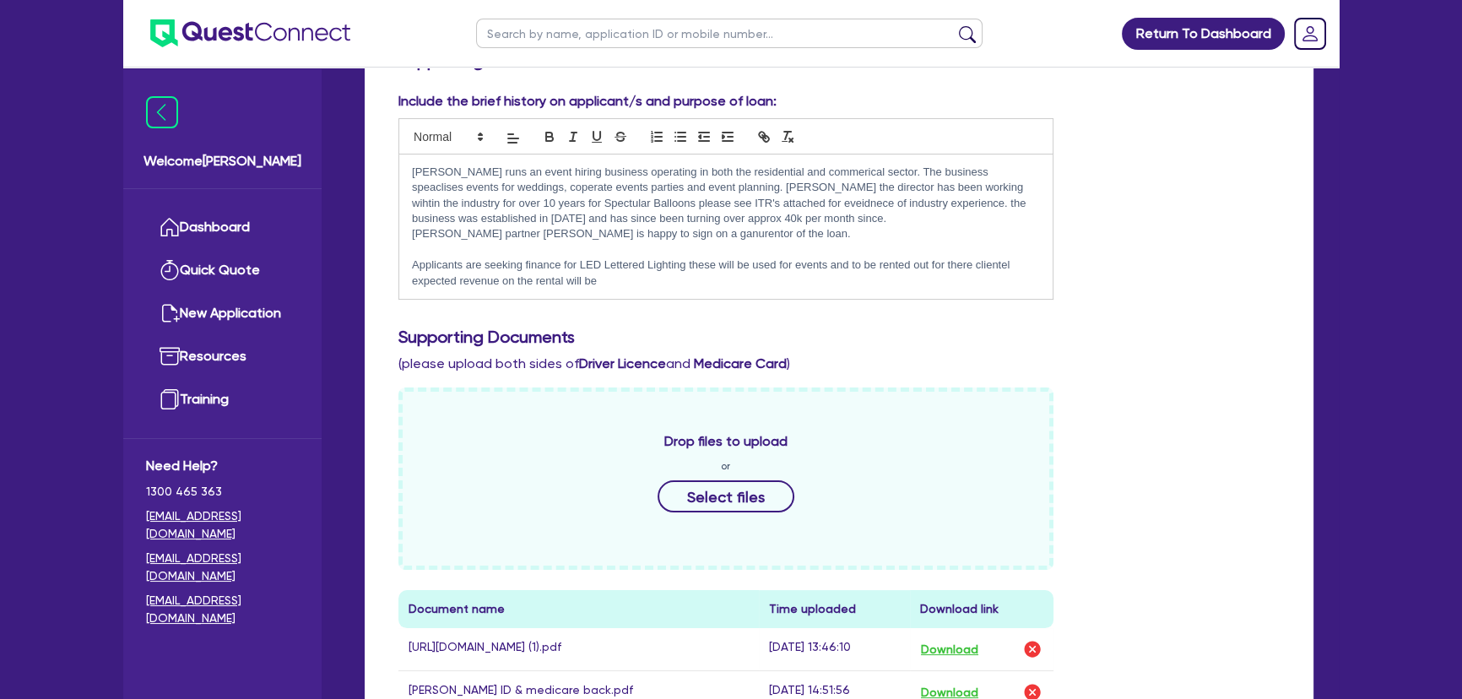
click at [637, 279] on p "Applicants are seeking finance for LED Lettered Lighting these will be used for…" at bounding box center [726, 272] width 628 height 31
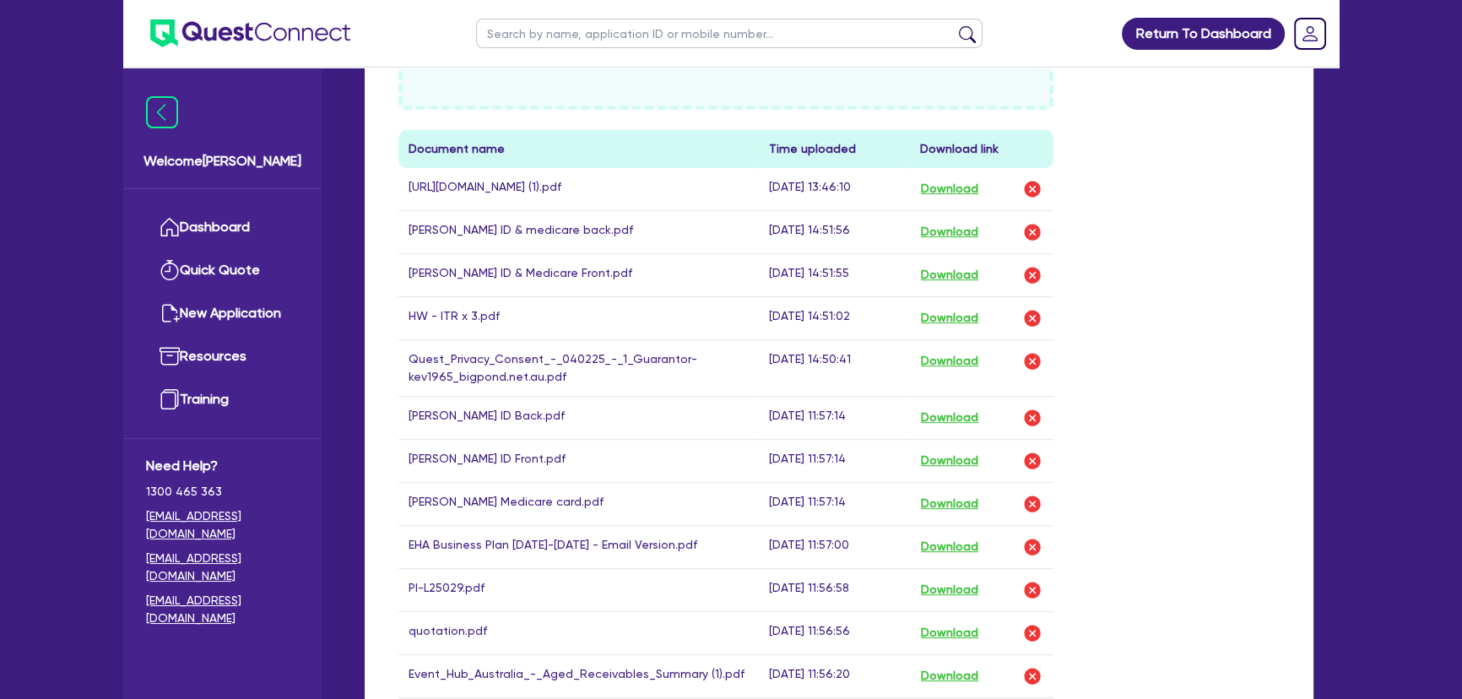
scroll to position [920, 0]
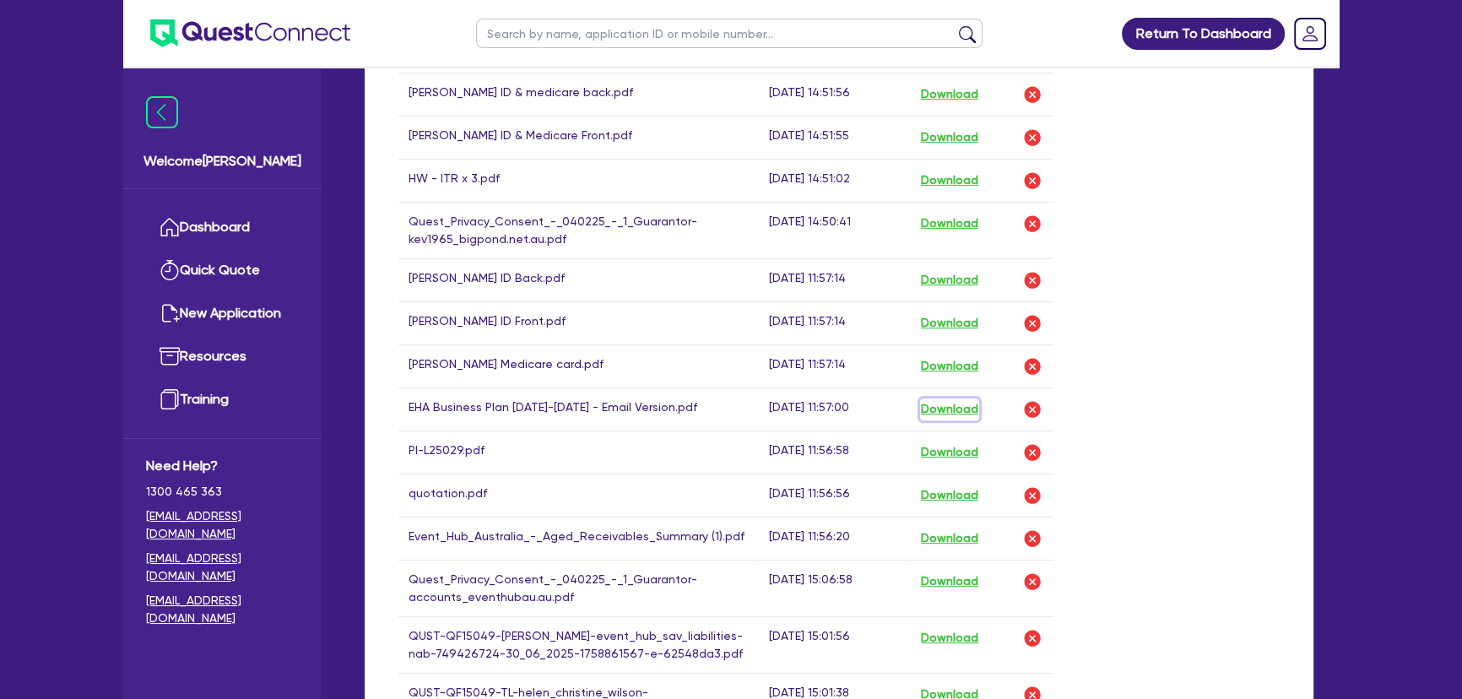
click at [960, 419] on button "Download" at bounding box center [949, 409] width 59 height 22
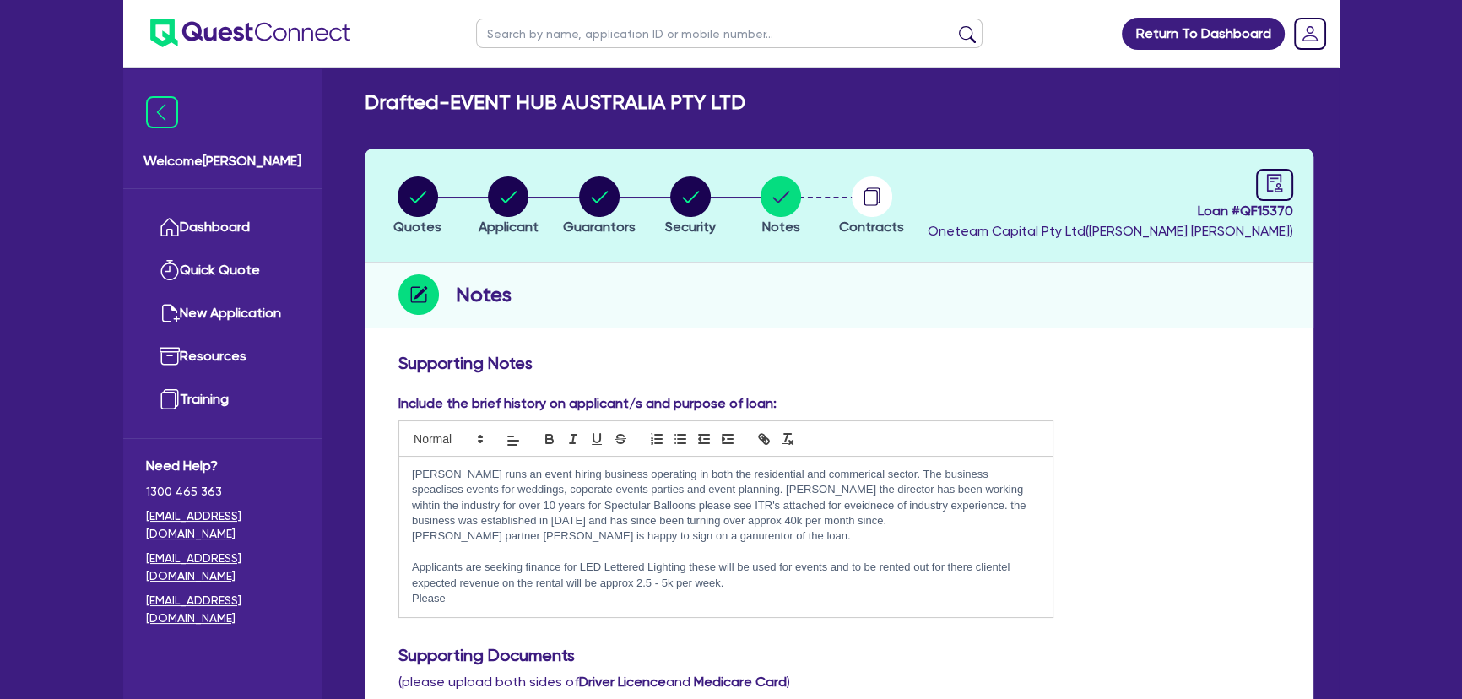
scroll to position [230, 0]
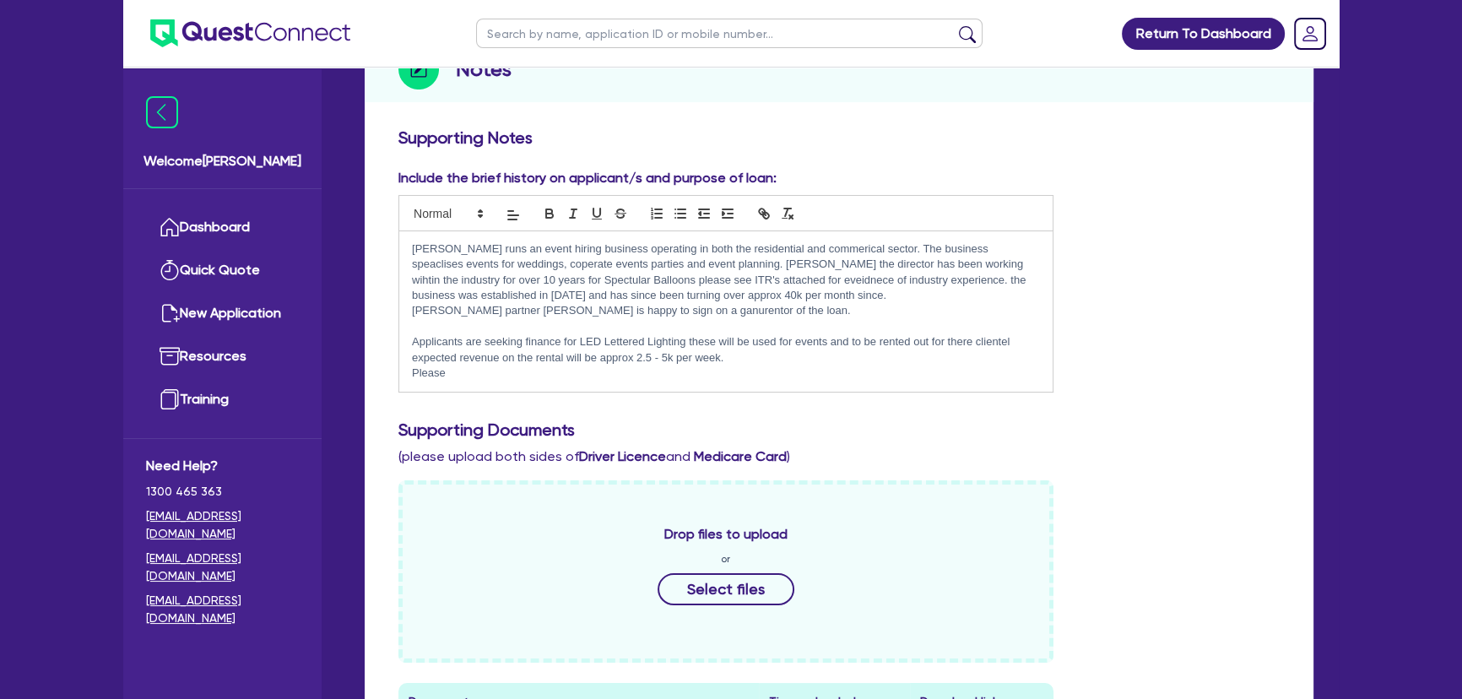
click at [527, 373] on p "Please" at bounding box center [726, 372] width 628 height 15
drag, startPoint x: 889, startPoint y: 378, endPoint x: 407, endPoint y: 247, distance: 499.4
click at [407, 247] on div "[PERSON_NAME] runs an event hiring business operating in both the residential a…" at bounding box center [725, 311] width 653 height 160
copy div "[PERSON_NAME] runs an event hiring business operating in both the residential a…"
click at [851, 385] on div "[PERSON_NAME] runs an event hiring business operating in both the residential a…" at bounding box center [725, 311] width 653 height 160
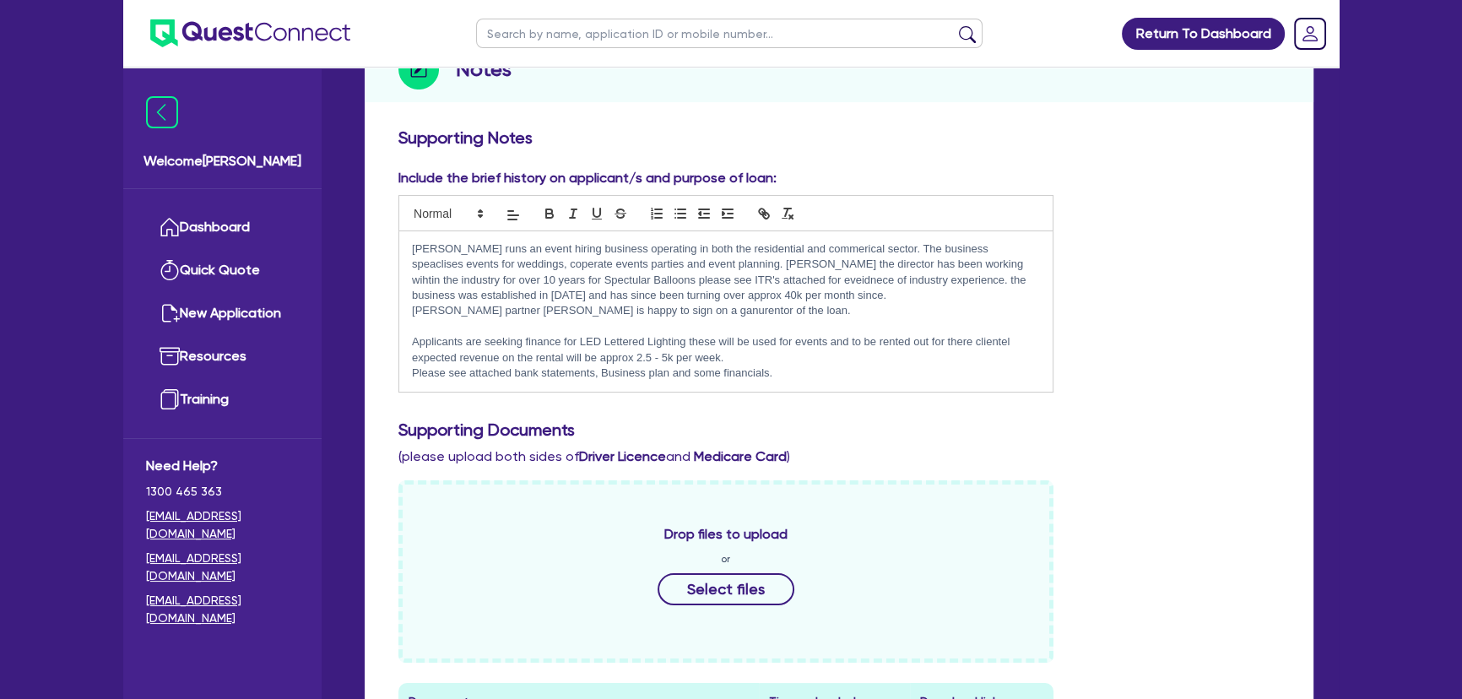
drag, startPoint x: 801, startPoint y: 373, endPoint x: 402, endPoint y: 244, distance: 419.6
click at [402, 244] on div "[PERSON_NAME] runs an event hiring business operating in both the residential a…" at bounding box center [725, 311] width 653 height 160
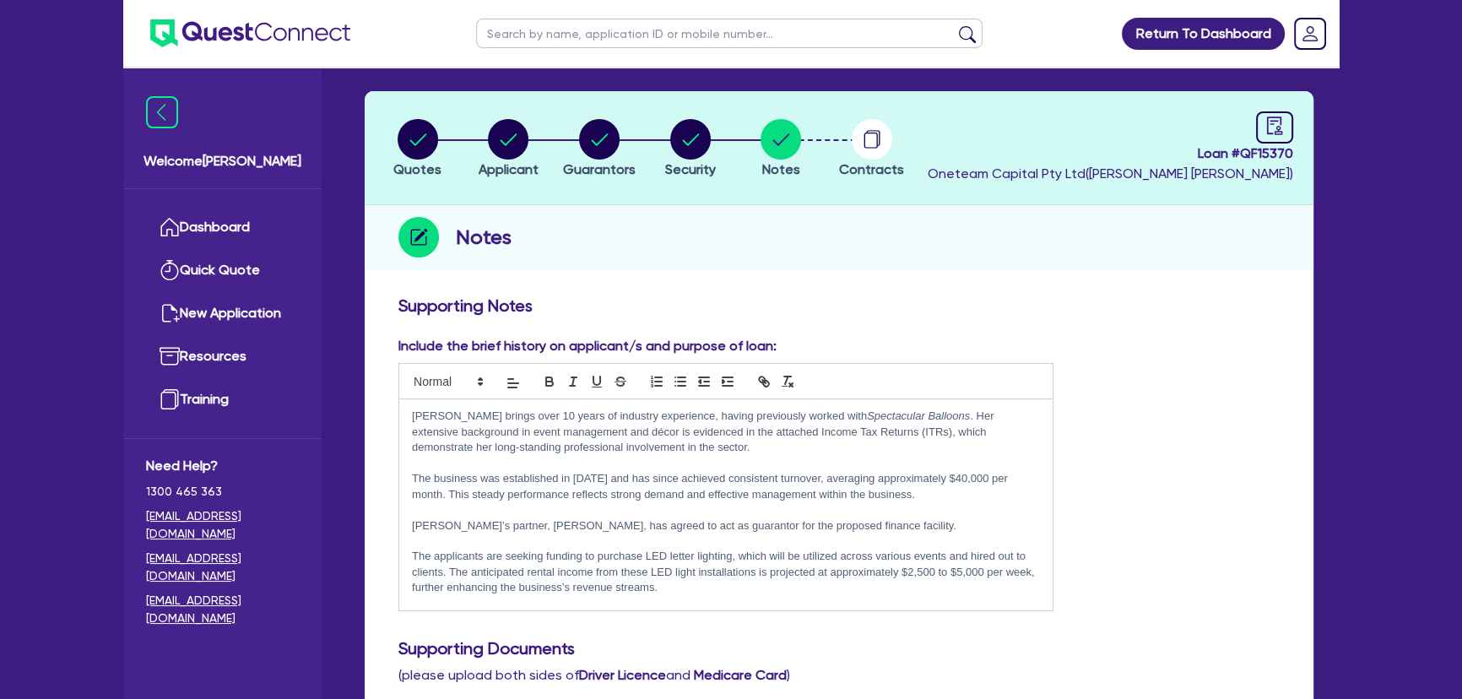
scroll to position [89, 0]
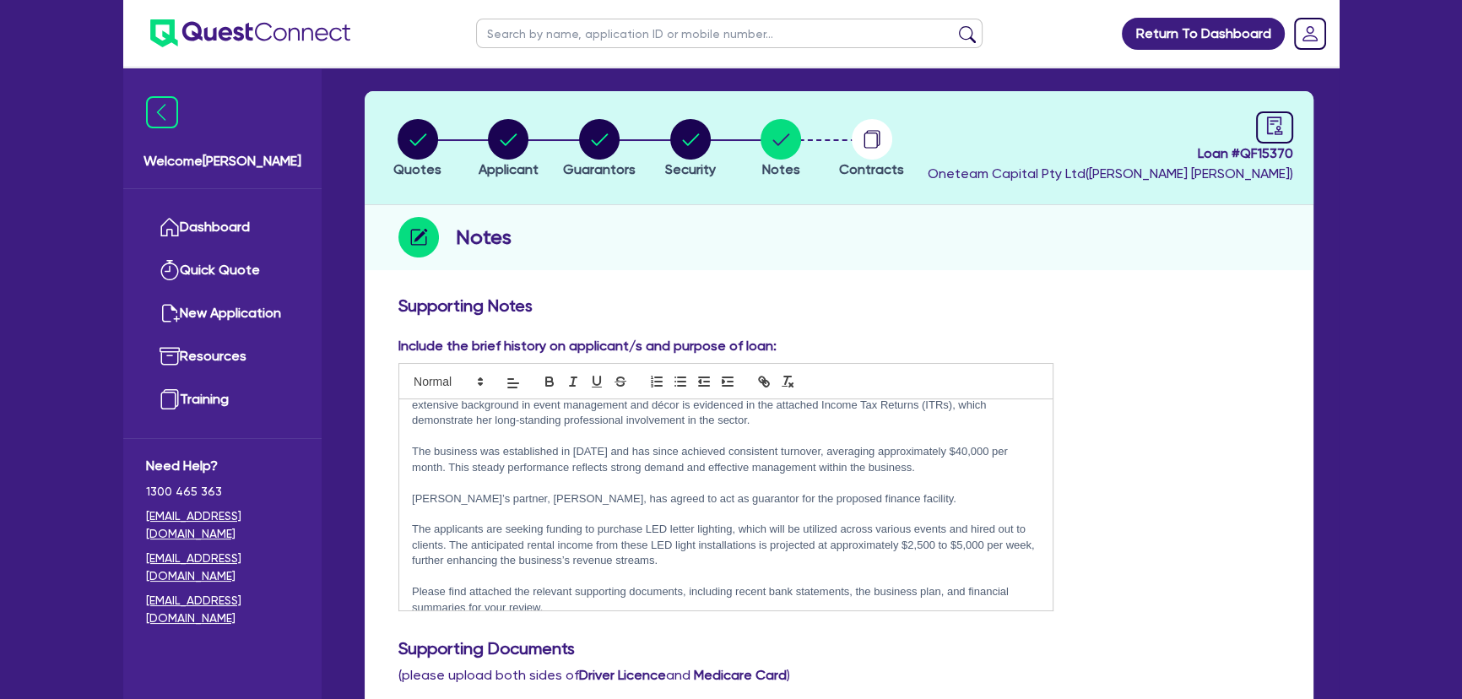
click at [776, 534] on p "The applicants are seeking funding to purchase LED letter lighting, which will …" at bounding box center [726, 545] width 628 height 46
click at [734, 549] on p "The applicants are seeking funding to purchase LED letter lighting, which will …" at bounding box center [726, 545] width 628 height 46
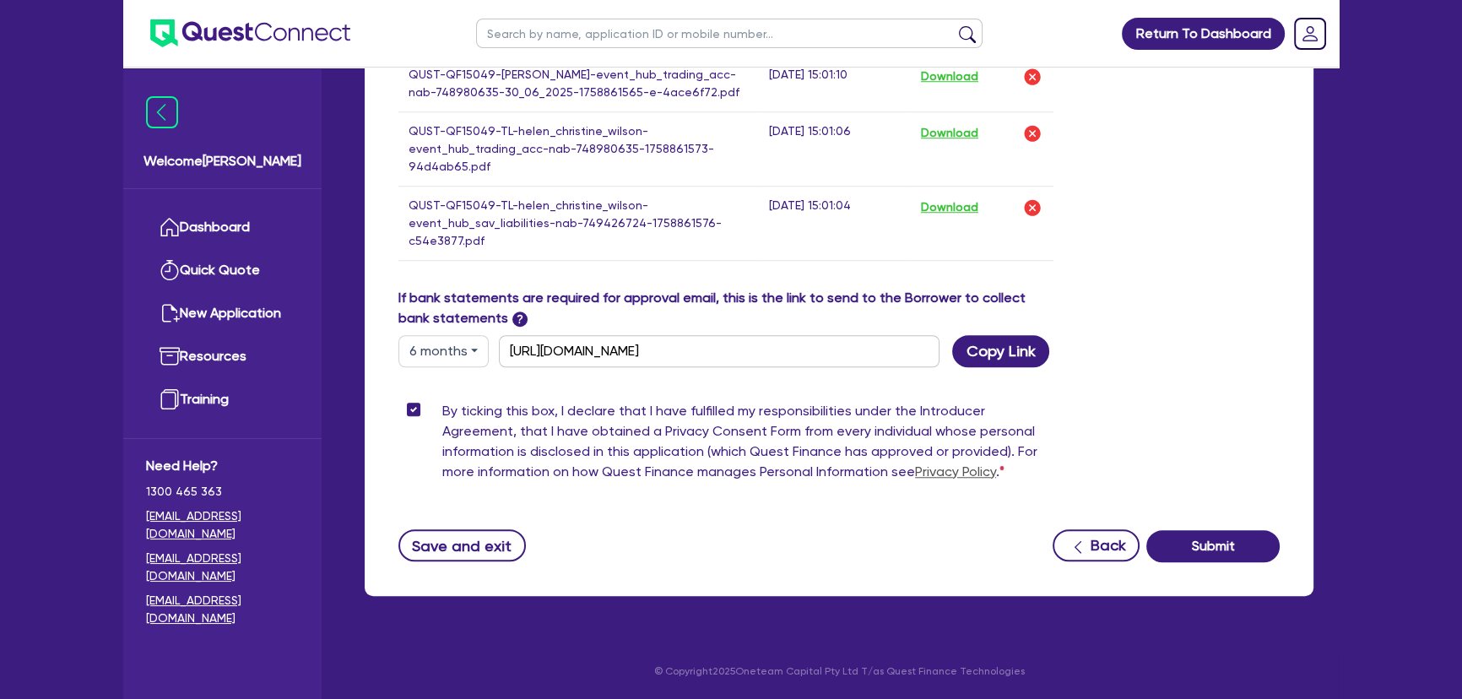
scroll to position [1750, 0]
click at [443, 542] on button "Save and exit" at bounding box center [461, 545] width 127 height 32
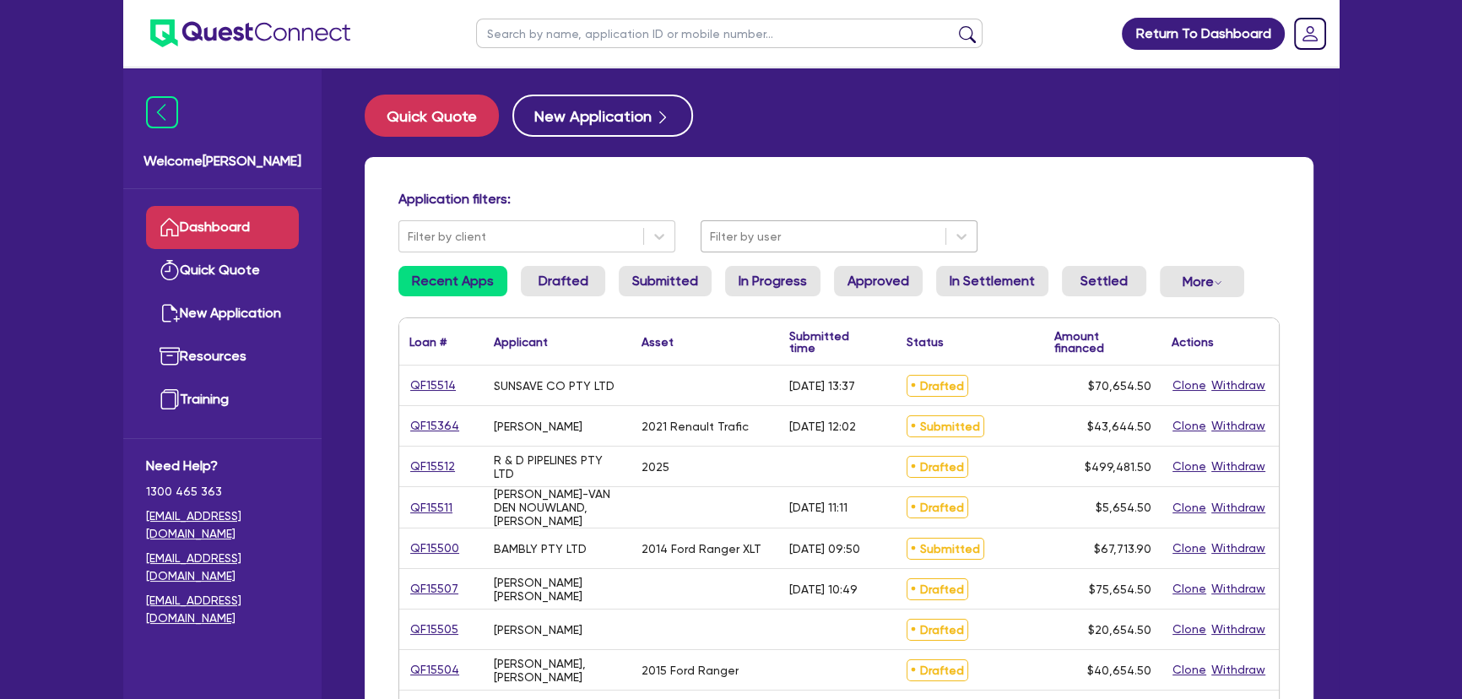
click at [757, 241] on div at bounding box center [823, 236] width 227 height 21
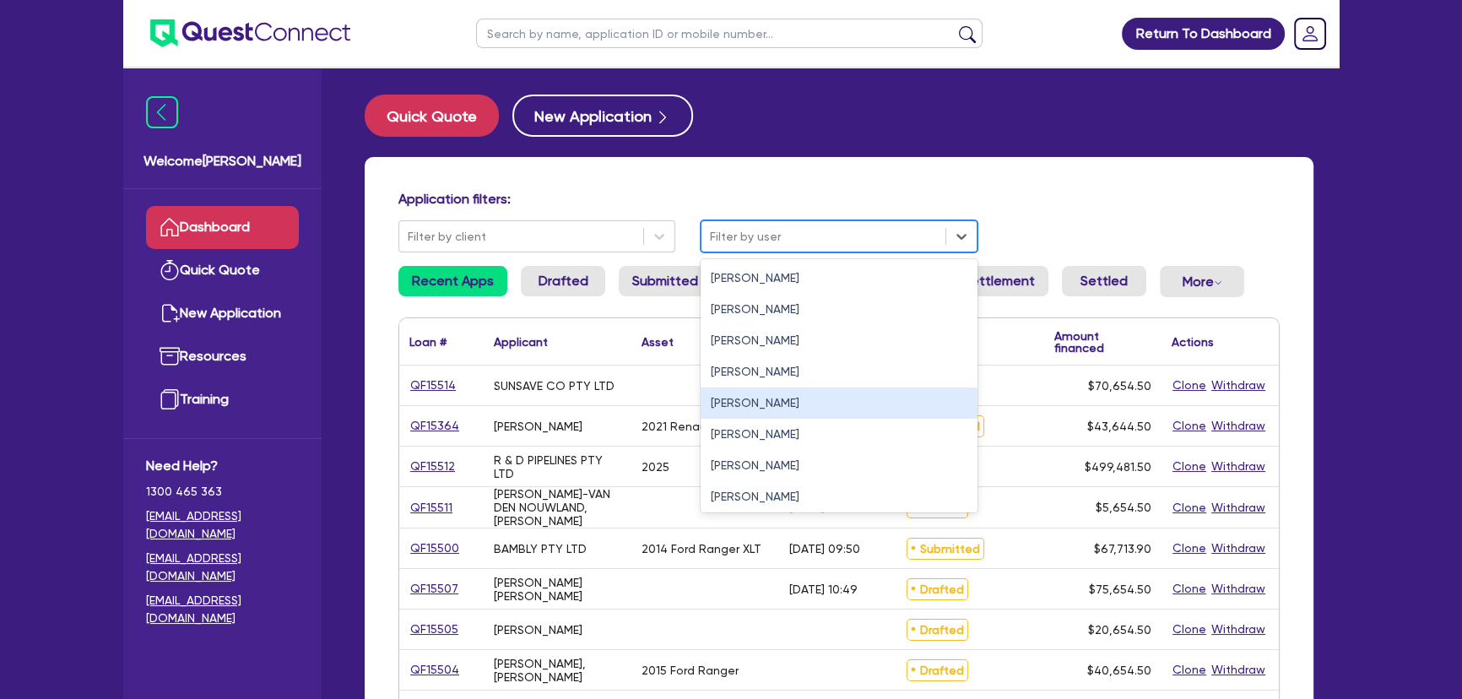
click at [733, 396] on div "[PERSON_NAME]" at bounding box center [839, 402] width 277 height 31
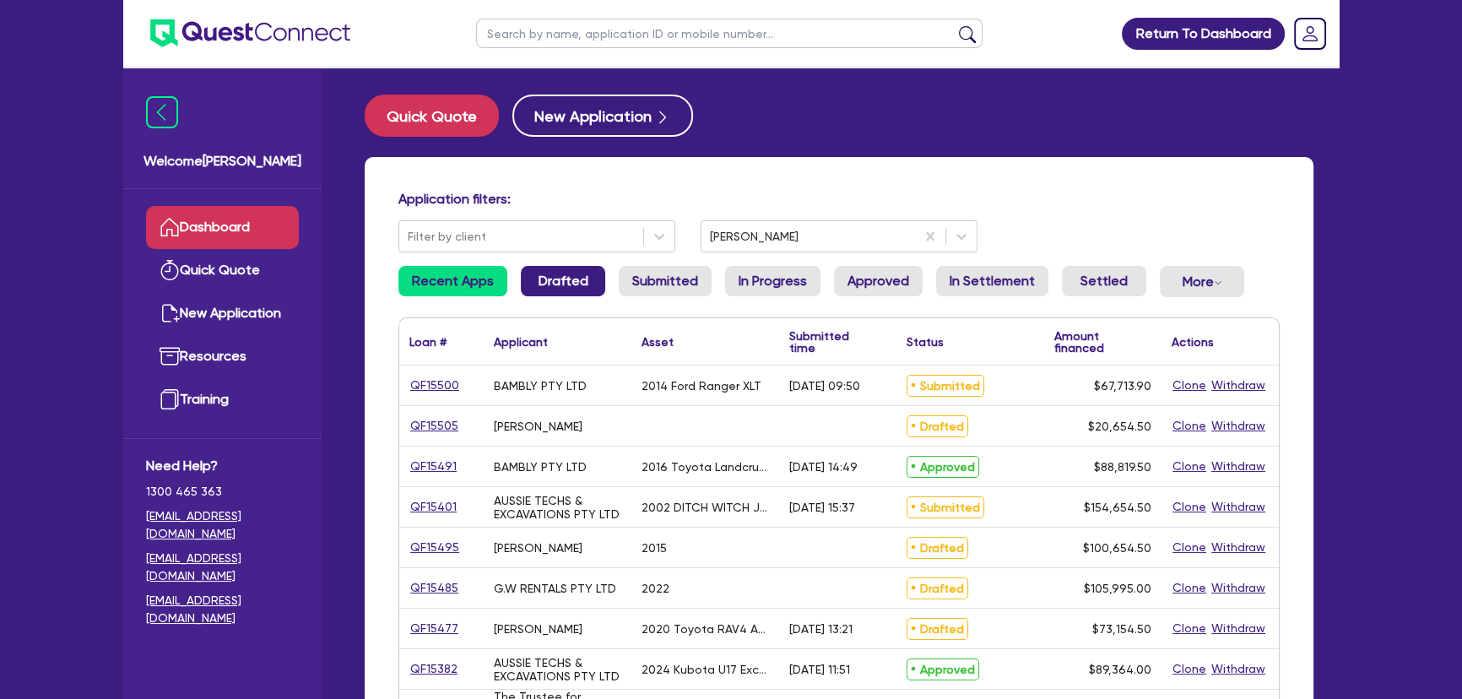
click at [567, 283] on link "Drafted" at bounding box center [563, 281] width 84 height 30
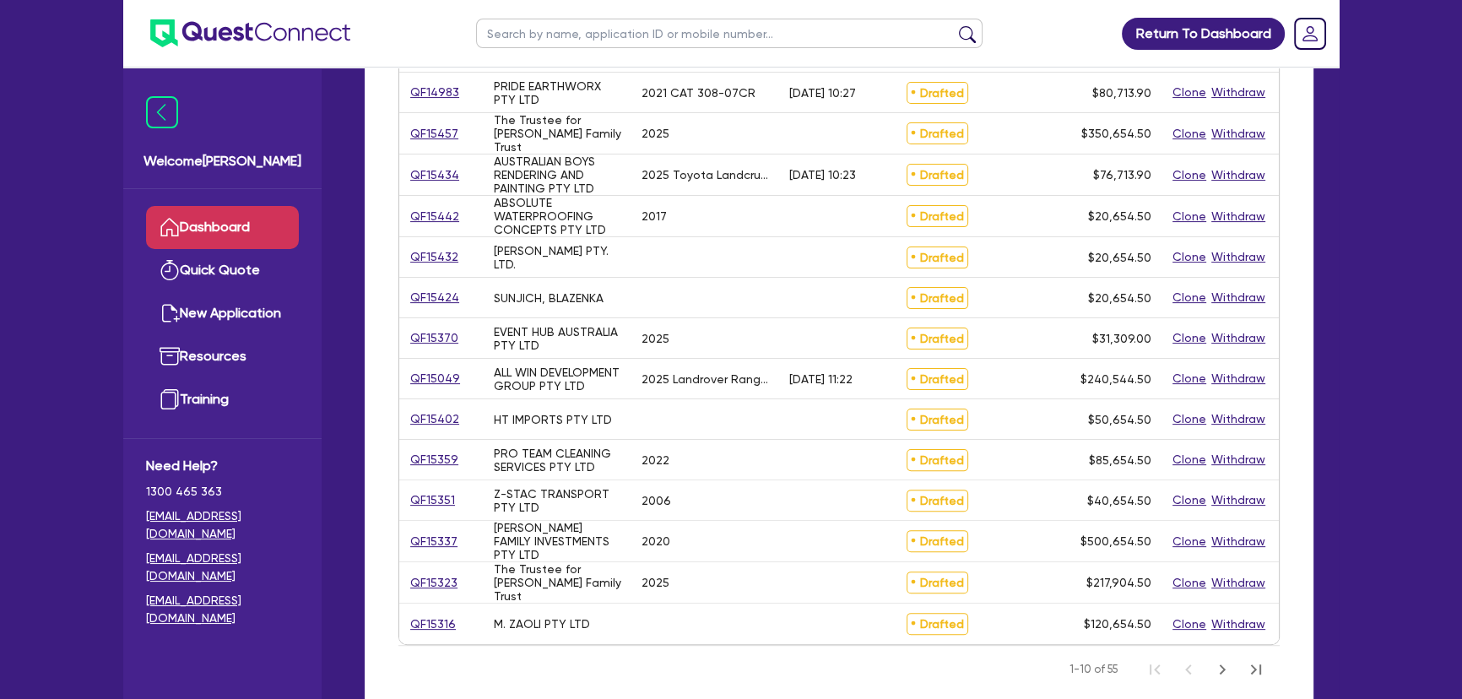
scroll to position [76, 0]
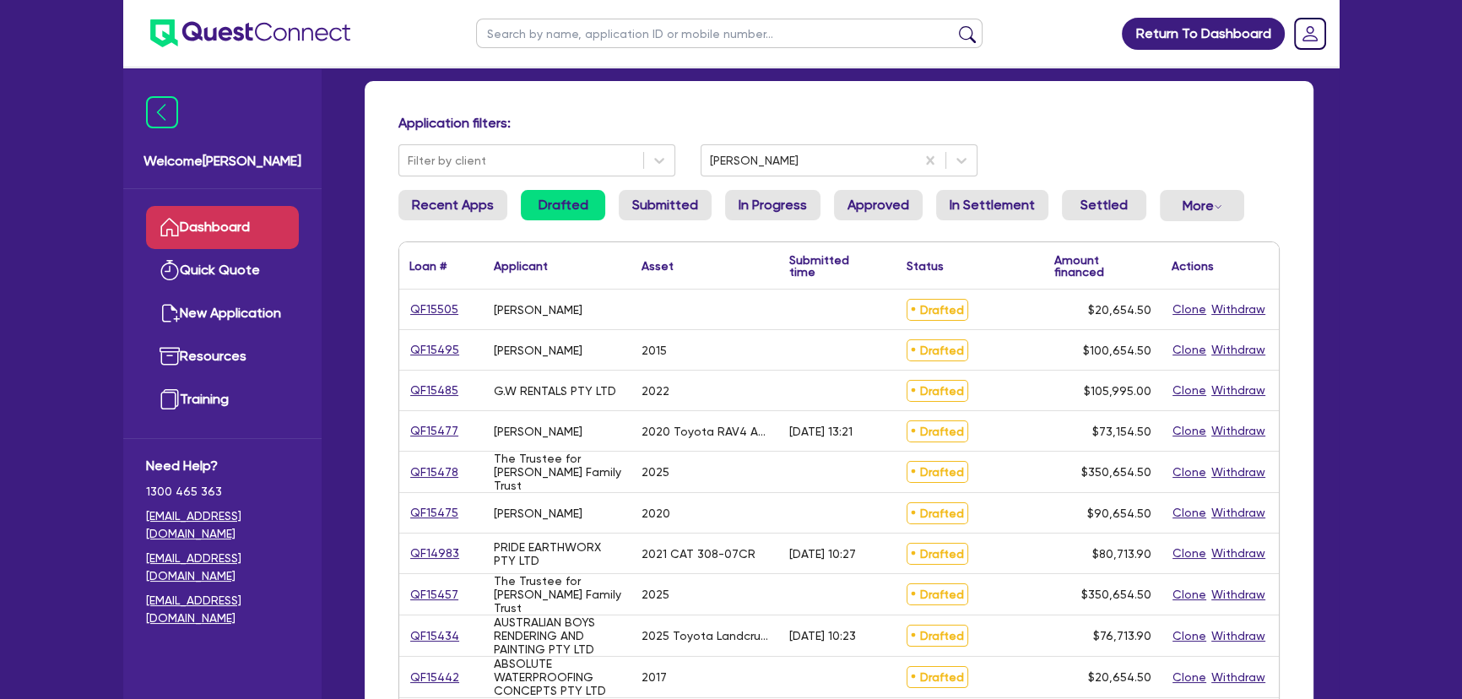
click at [599, 19] on input "text" at bounding box center [729, 34] width 506 height 30
type input "event"
click at [954, 25] on button "submit" at bounding box center [967, 37] width 27 height 24
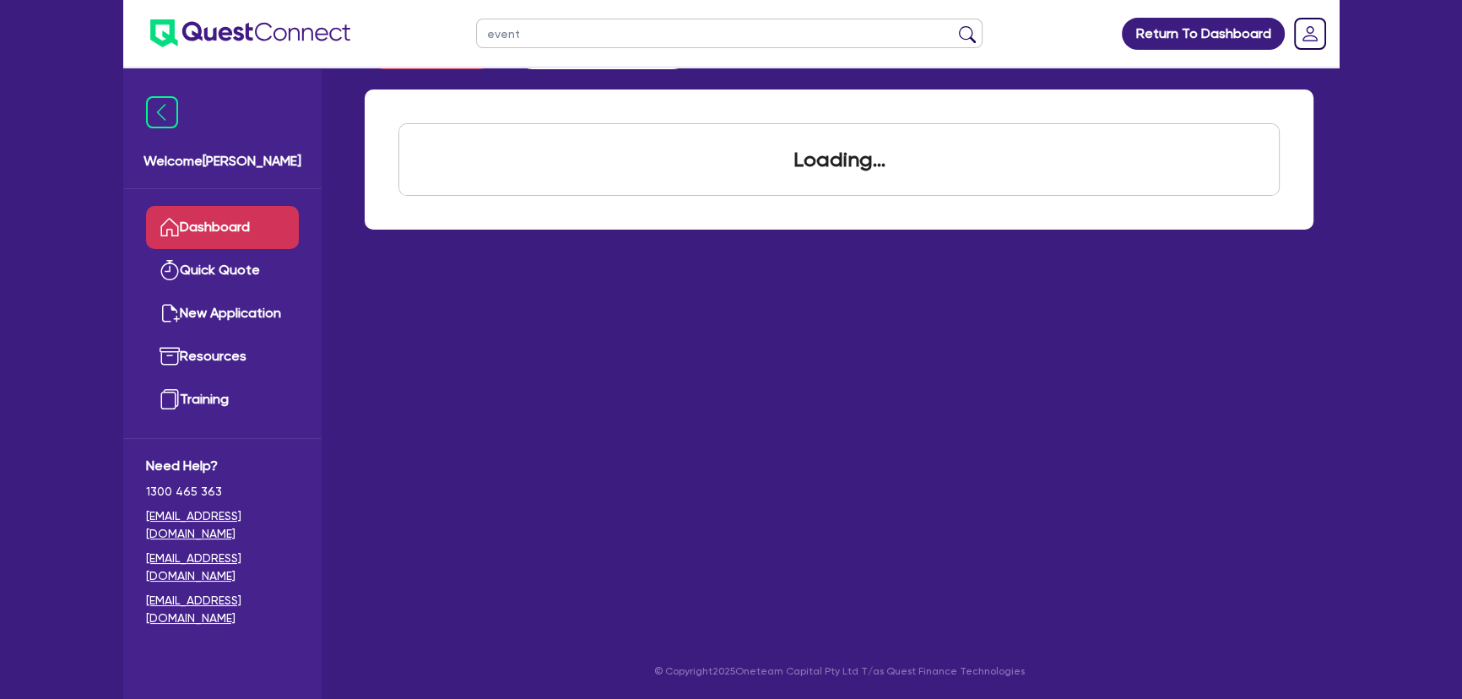
scroll to position [68, 0]
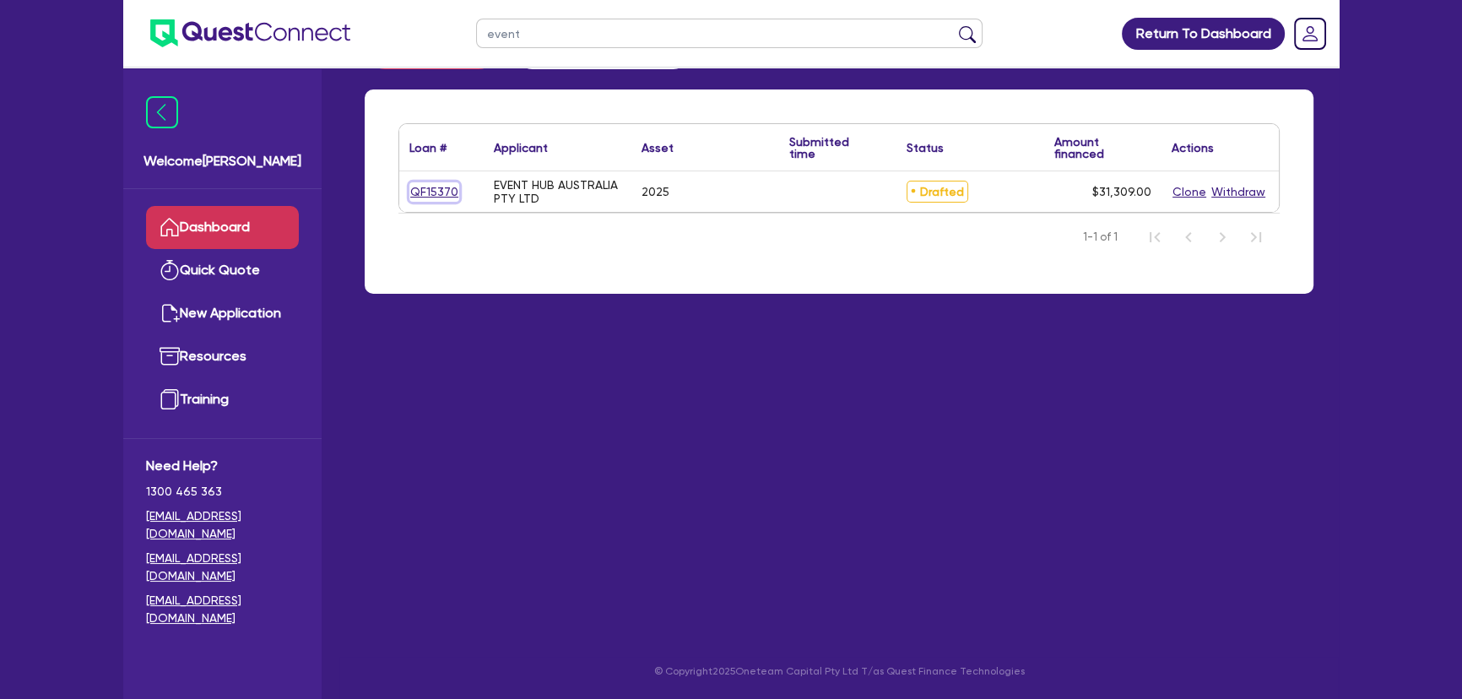
click at [441, 183] on link "QF15370" at bounding box center [434, 191] width 50 height 19
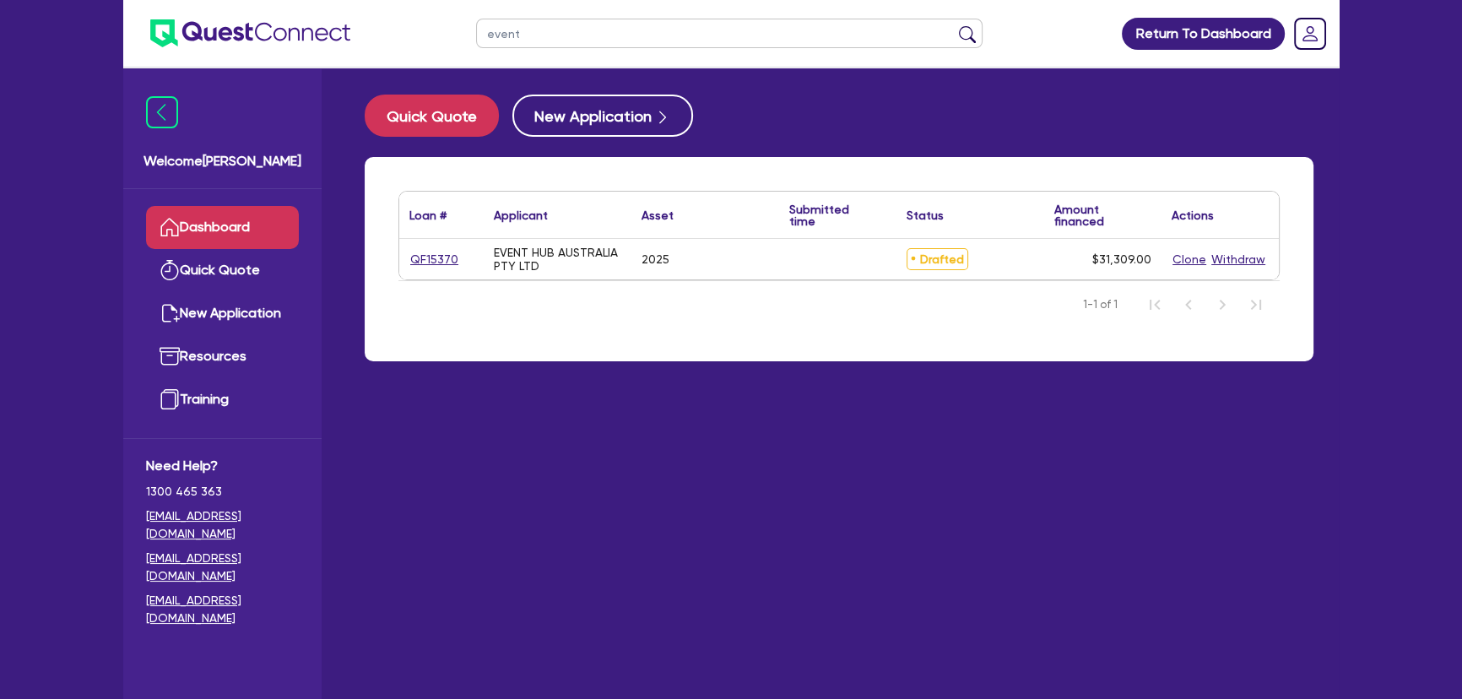
select select "Quest Finance - Own Book"
select select "TERTIARY_ASSETS"
select select "OTHER_TERTIARY"
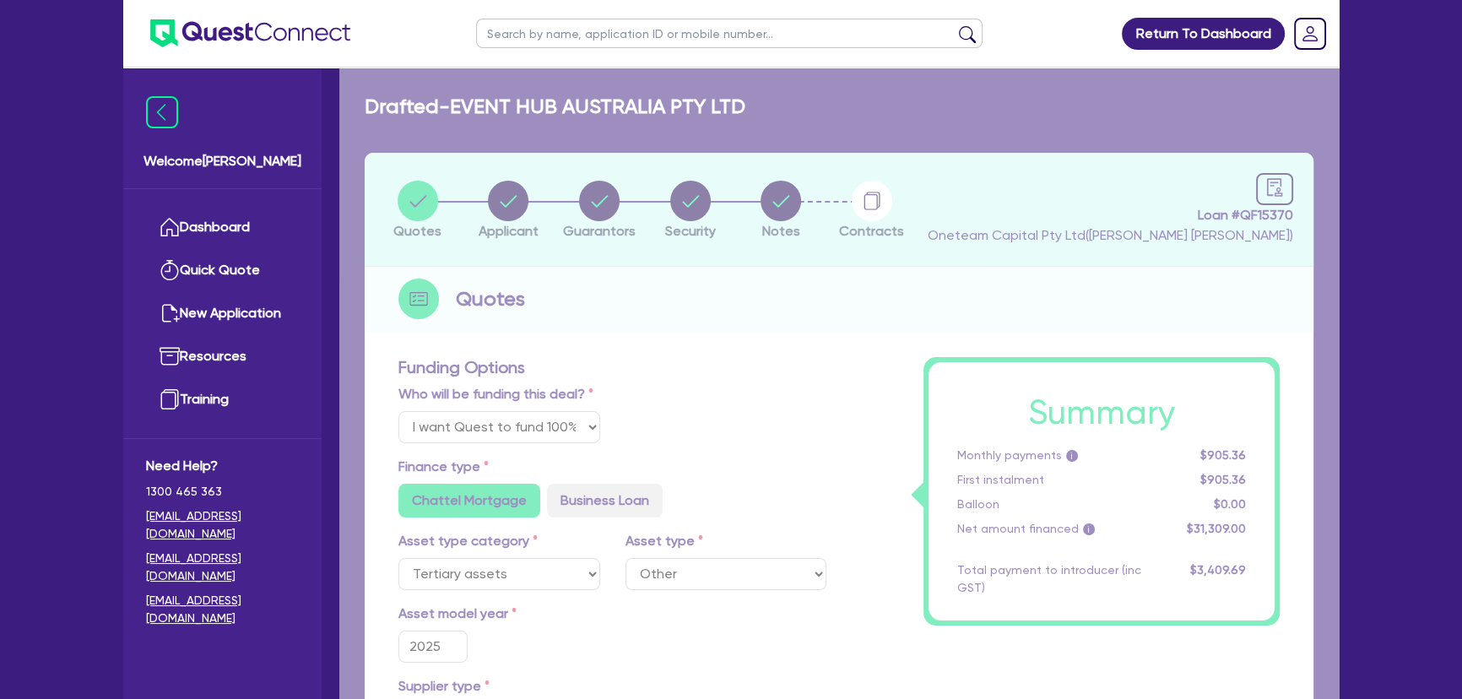
type input "30,000"
type input "2,504.72"
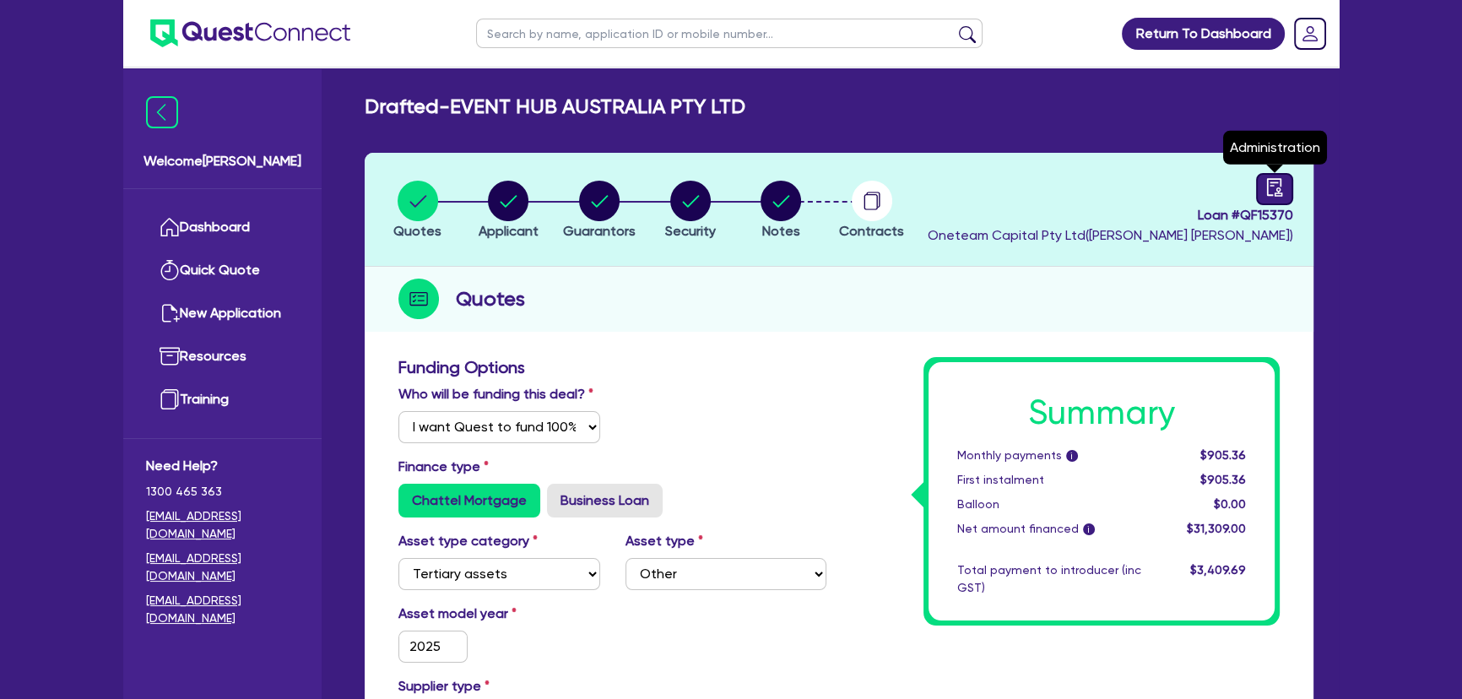
click at [1287, 178] on div at bounding box center [1274, 189] width 37 height 32
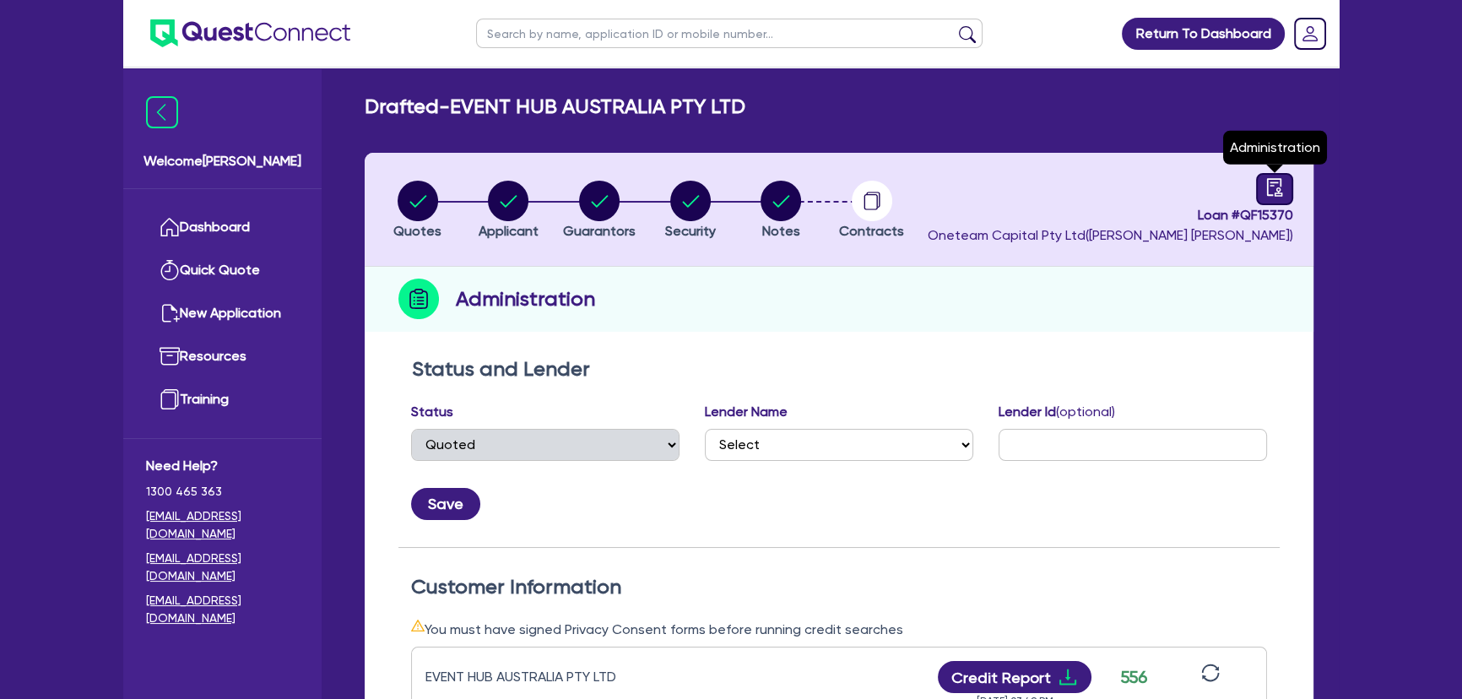
select select "DRAFTED_NEW"
select select "Quest Finance - Own Book"
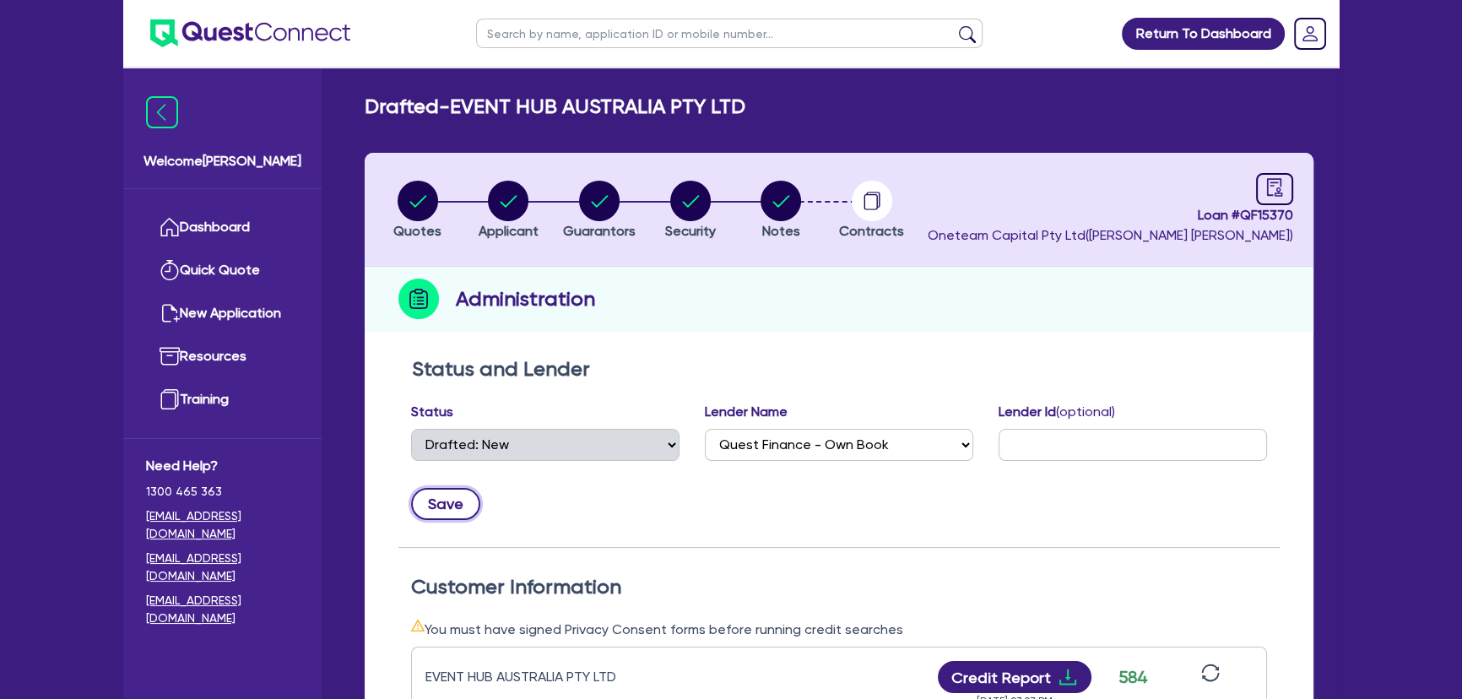
click at [453, 505] on button "Save" at bounding box center [445, 504] width 69 height 32
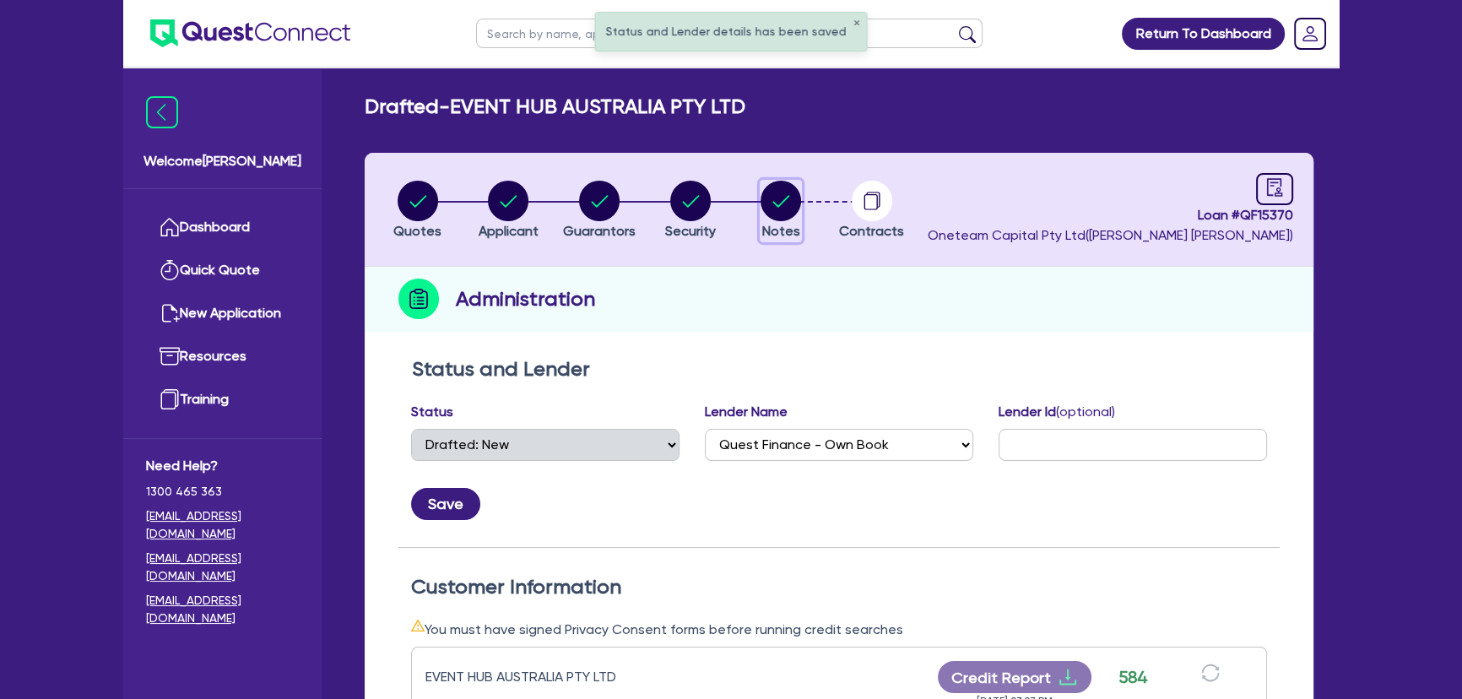
click at [770, 203] on circle "button" at bounding box center [780, 201] width 41 height 41
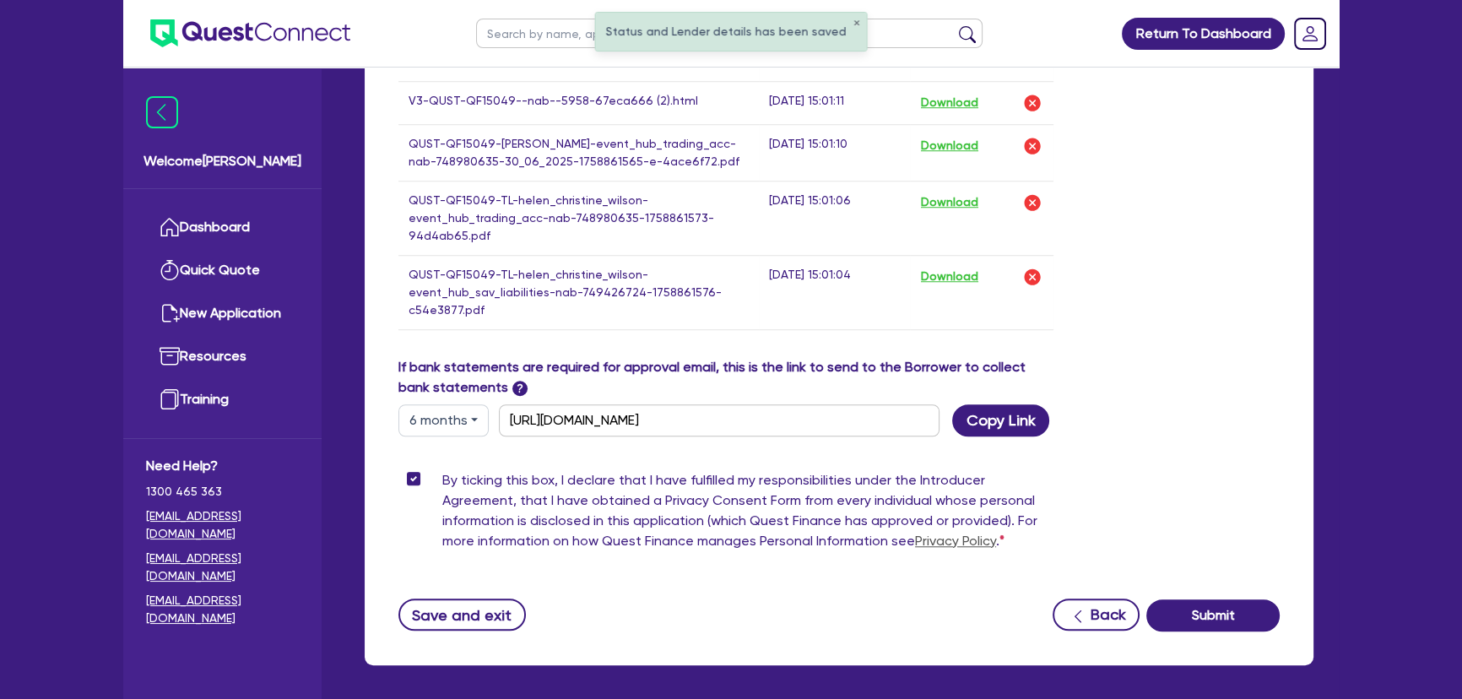
click at [1185, 542] on div "By ticking this box, I declare that I have fulfilled my responsibilities under …" at bounding box center [839, 514] width 907 height 88
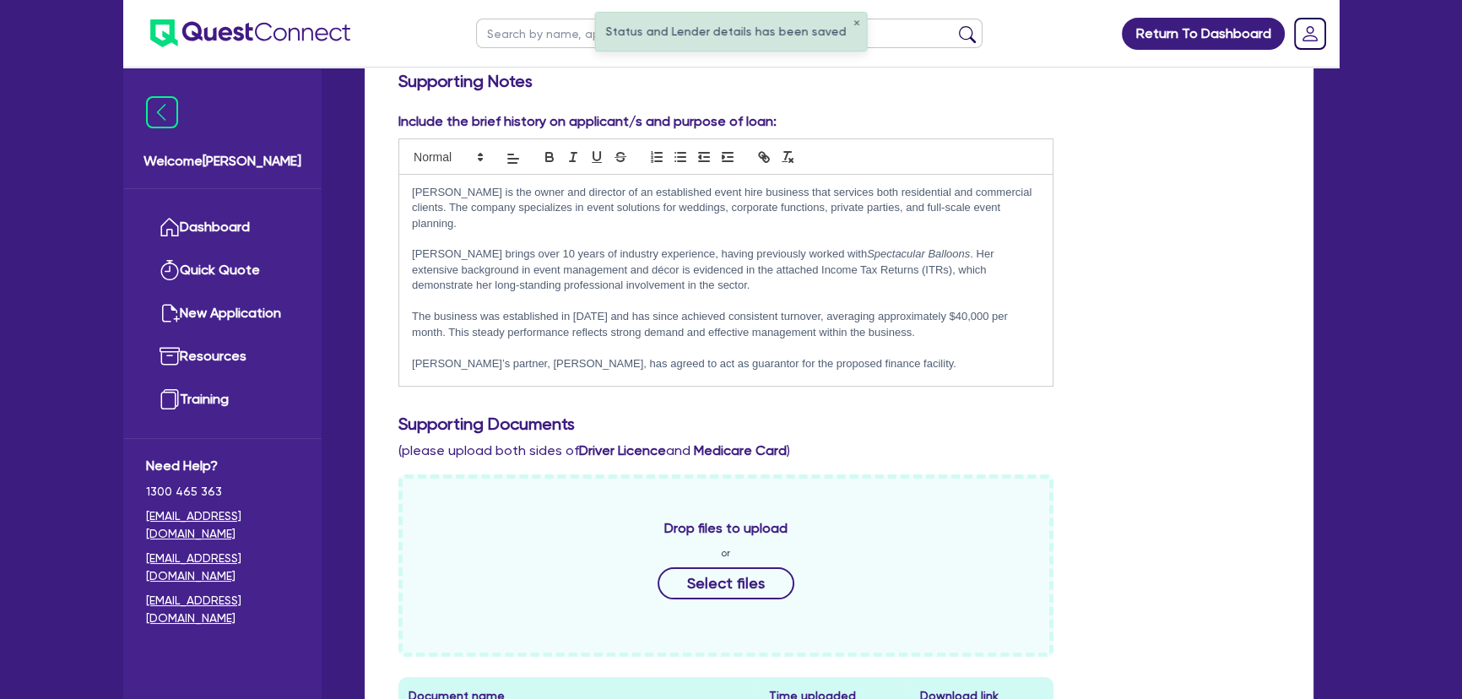
scroll to position [25, 0]
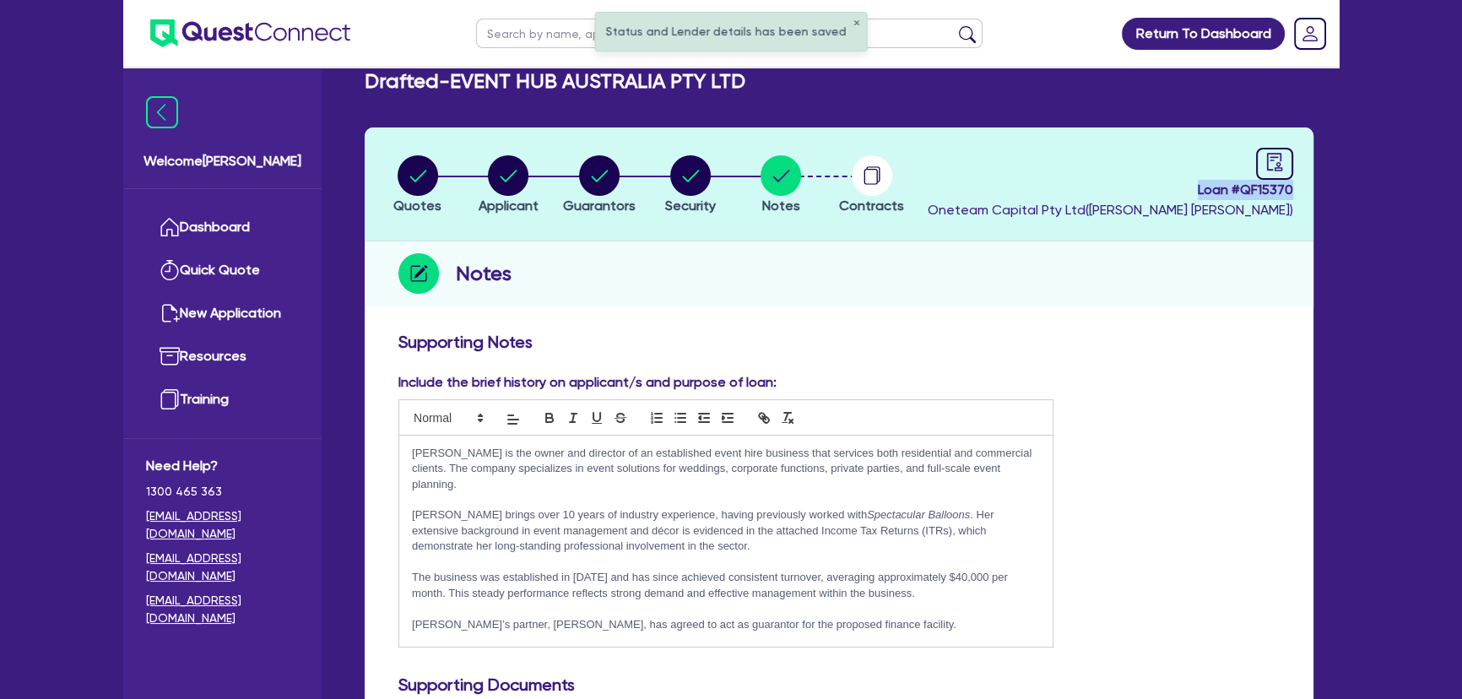
drag, startPoint x: 1184, startPoint y: 190, endPoint x: 1310, endPoint y: 189, distance: 125.8
click at [1310, 189] on header "Quotes Applicant [GEOGRAPHIC_DATA] Security Notes Contracts Loan # QF15370 Onet…" at bounding box center [839, 184] width 949 height 114
copy span "Loan # QF15370"
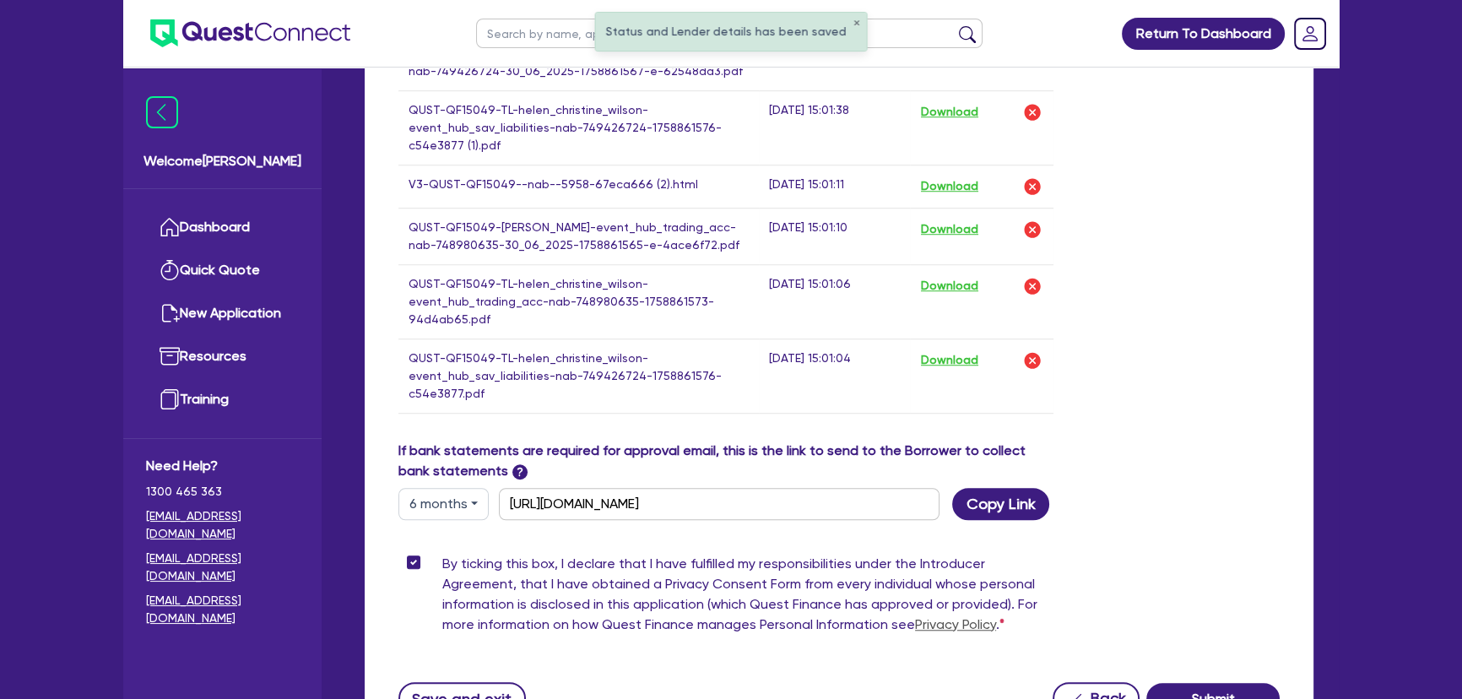
scroll to position [1750, 0]
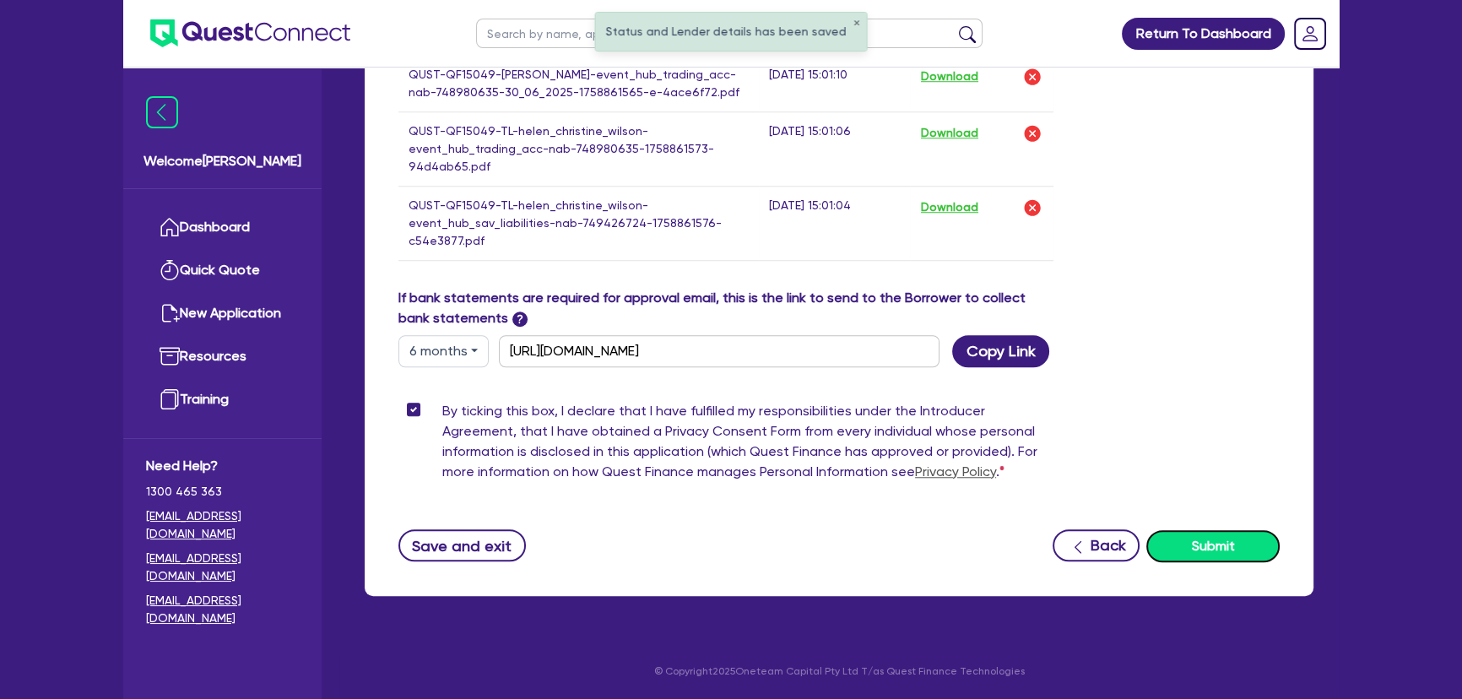
click at [1221, 545] on button "Submit" at bounding box center [1212, 546] width 133 height 32
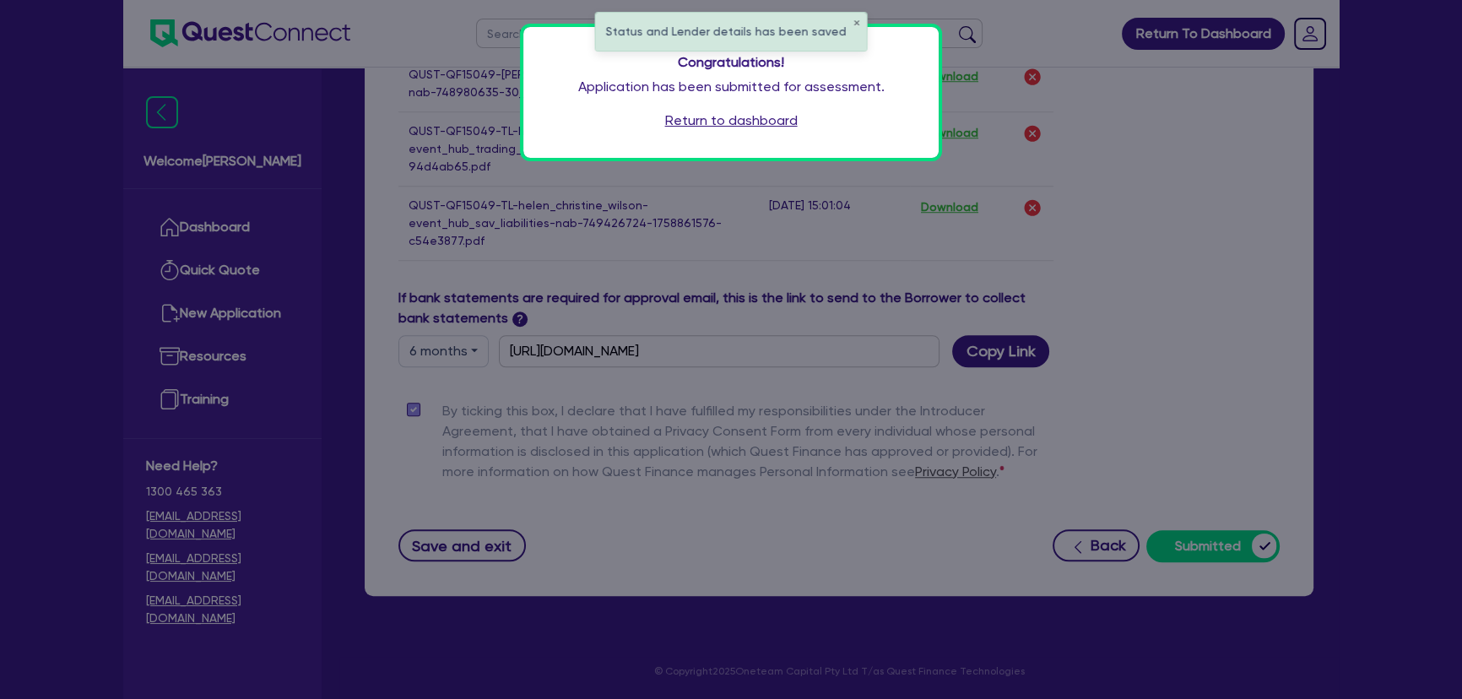
click at [695, 121] on link "Return to dashboard" at bounding box center [731, 121] width 133 height 20
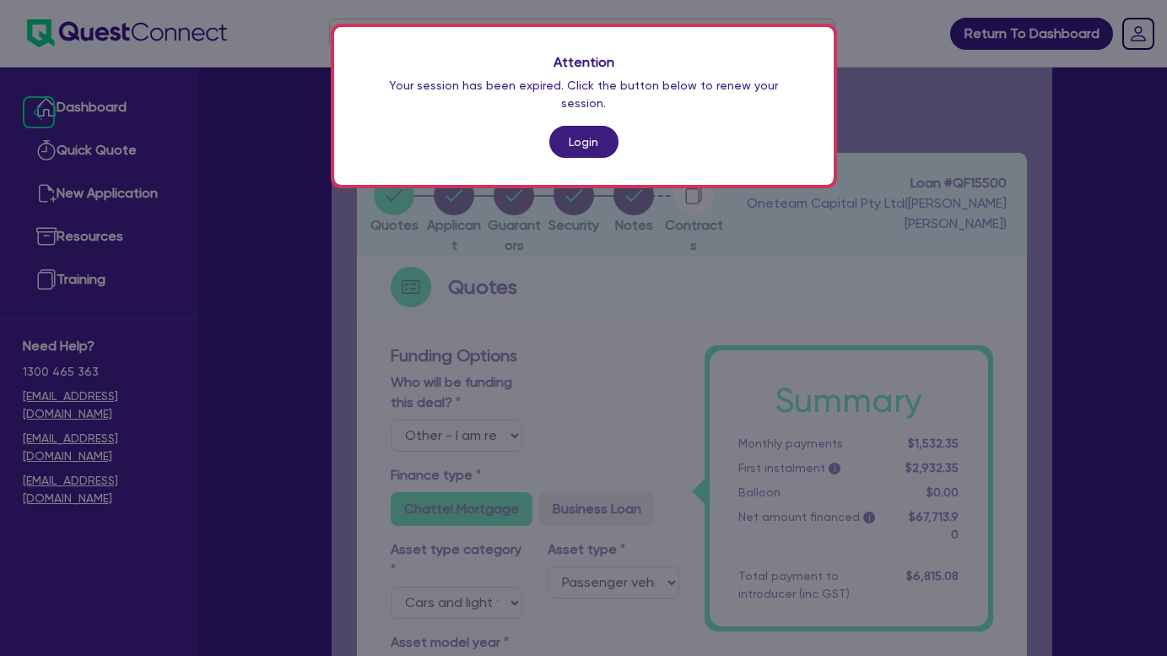
select select "Other"
select select "CARS_AND_LIGHT_TRUCKS"
select select "PASSENGER_VEHICLES"
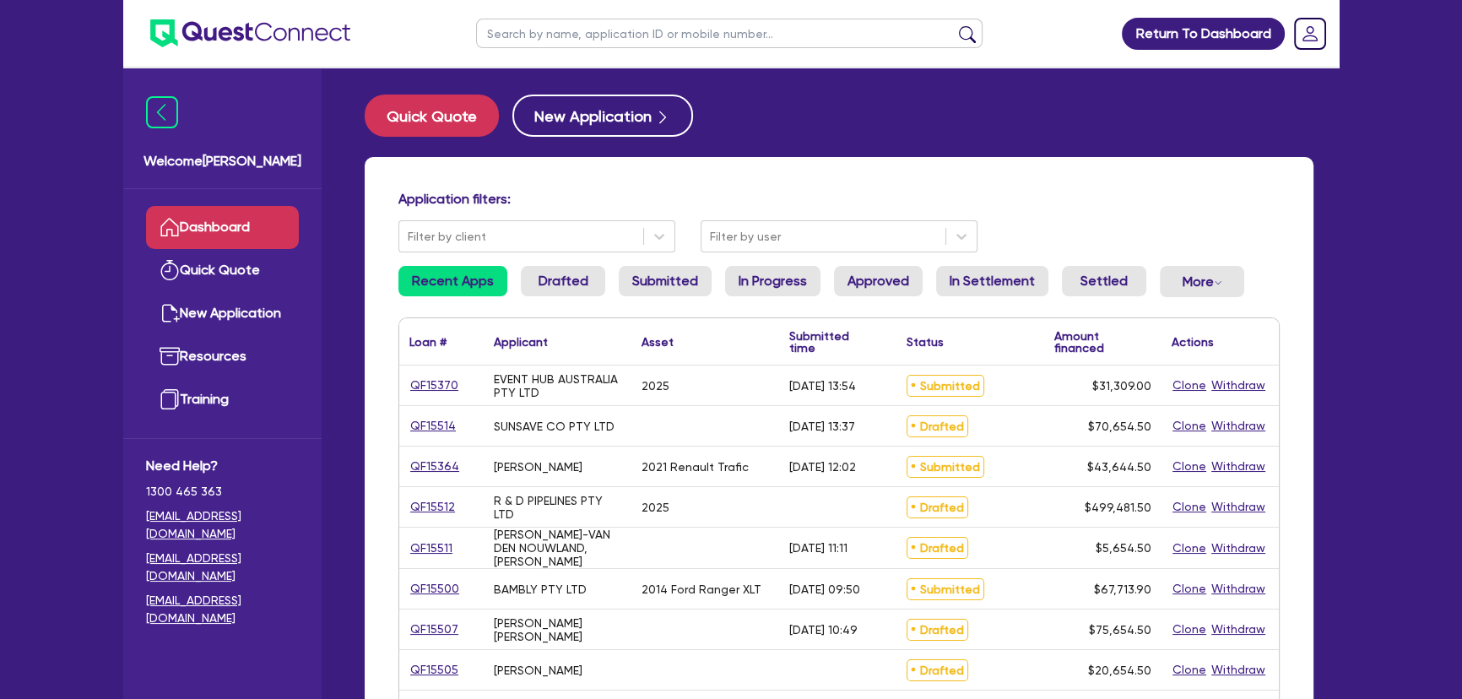
click at [449, 373] on div "QF15370" at bounding box center [441, 385] width 84 height 40
click at [439, 390] on link "QF15370" at bounding box center [434, 385] width 50 height 19
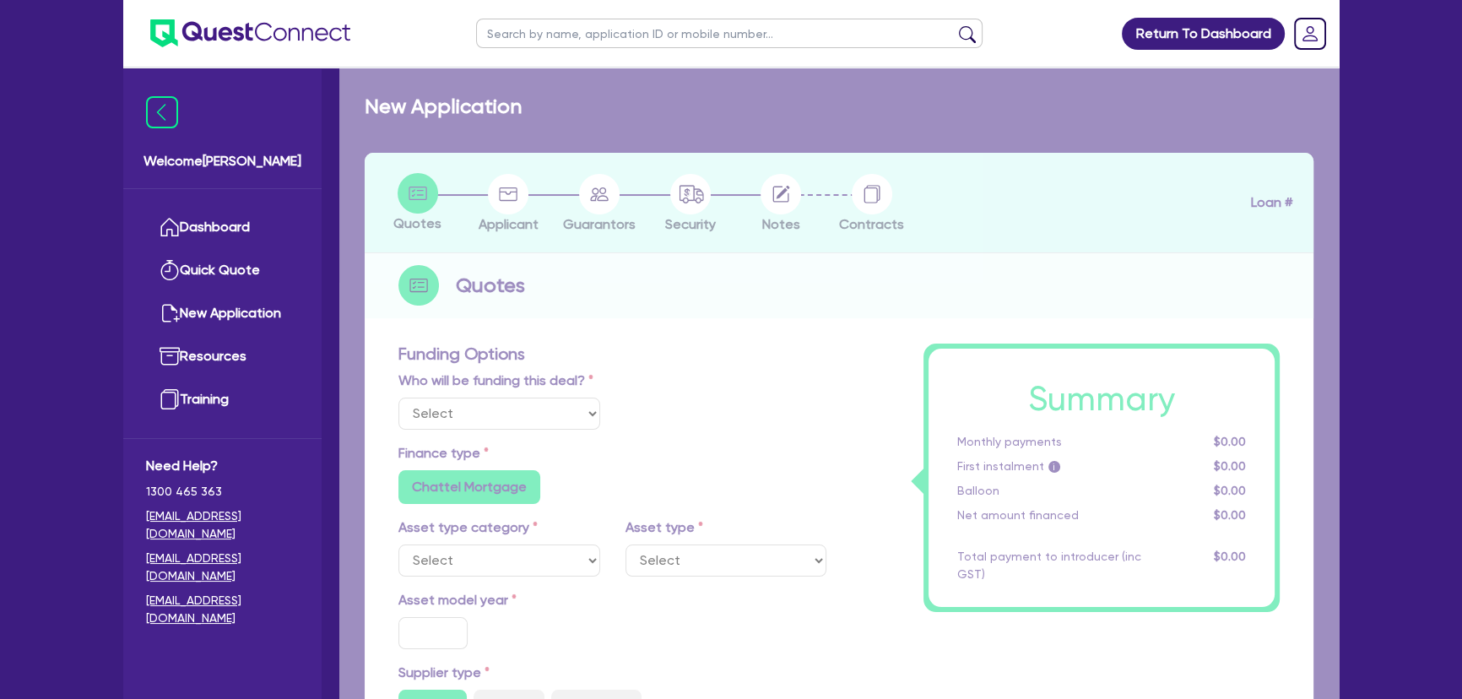
select select "Quest Finance - Own Book"
select select "TERTIARY_ASSETS"
type input "2025"
type input "30,000"
type input "8"
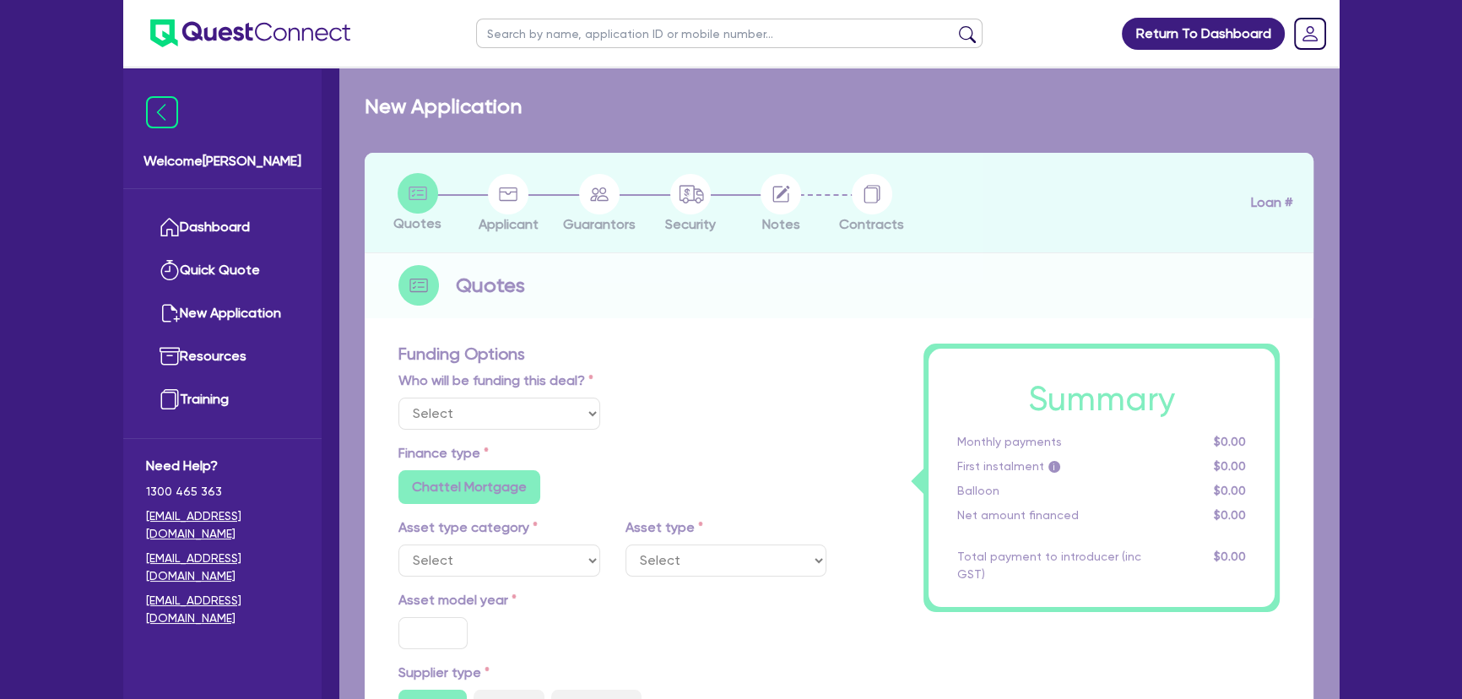
type input "2,504.72"
type input "18.95"
type input "595"
radio input "true"
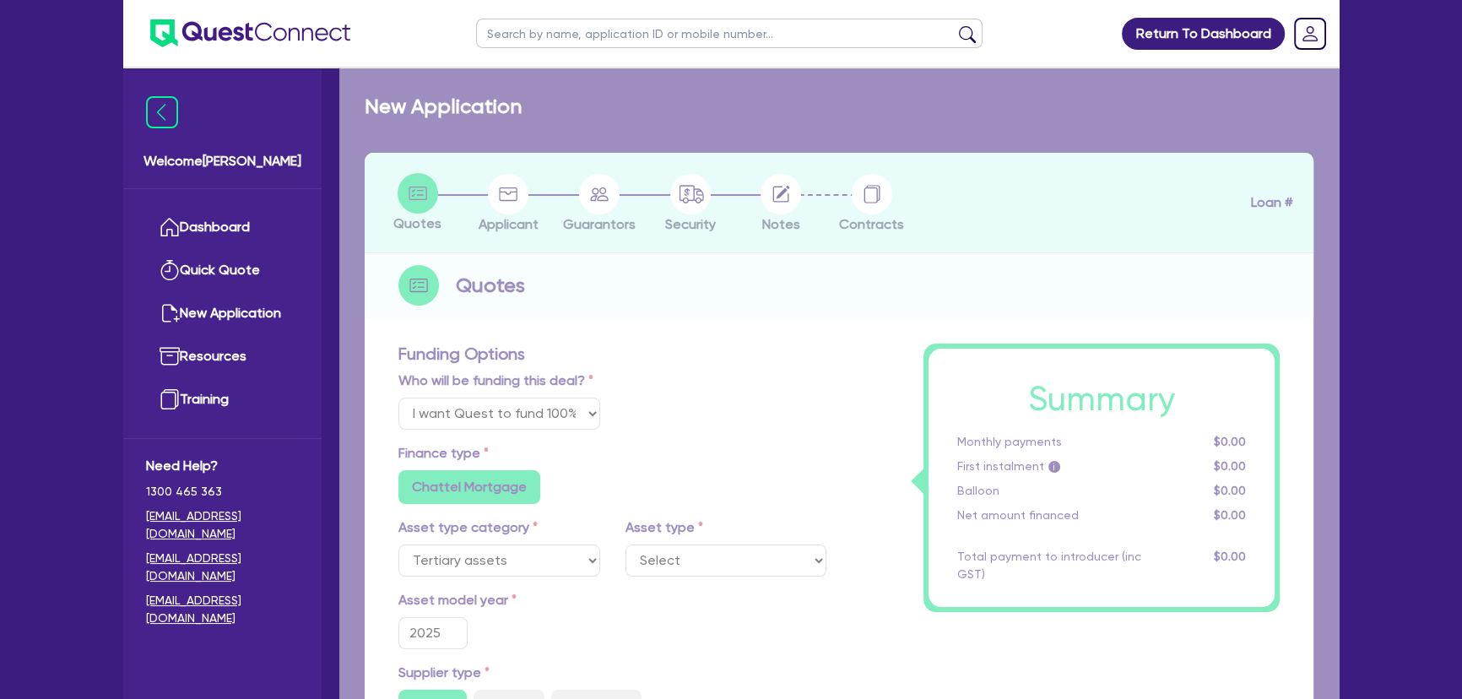
select select "OTHER_TERTIARY"
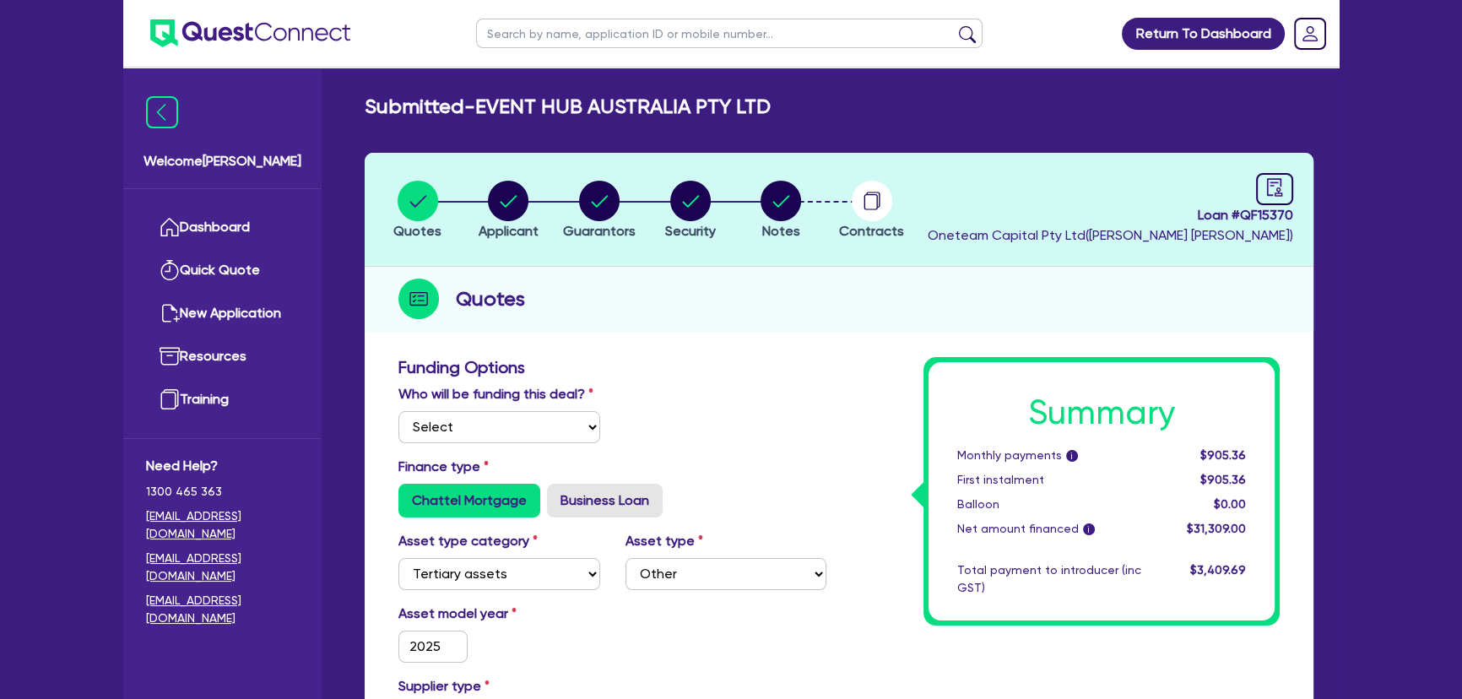
click at [801, 219] on li "Notes" at bounding box center [780, 209] width 91 height 59
click at [782, 202] on icon "button" at bounding box center [781, 201] width 17 height 12
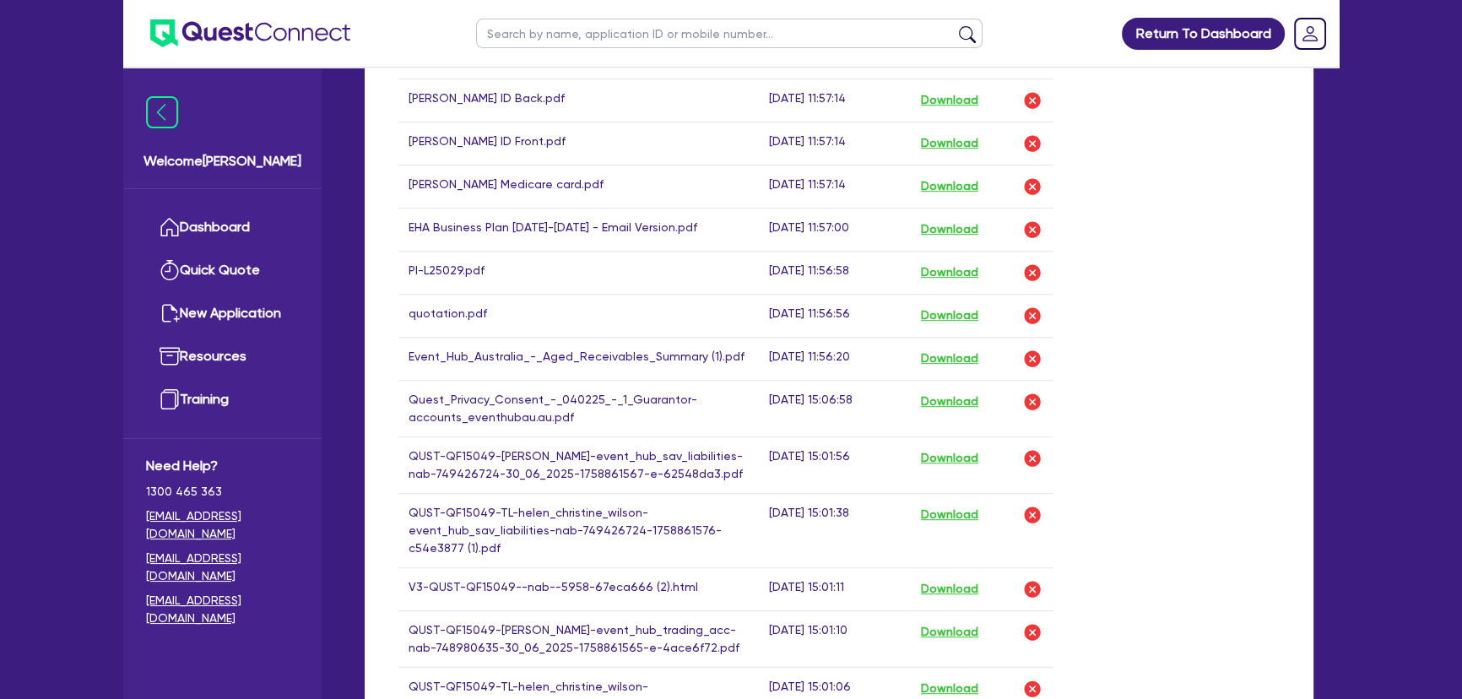
scroll to position [1227, 0]
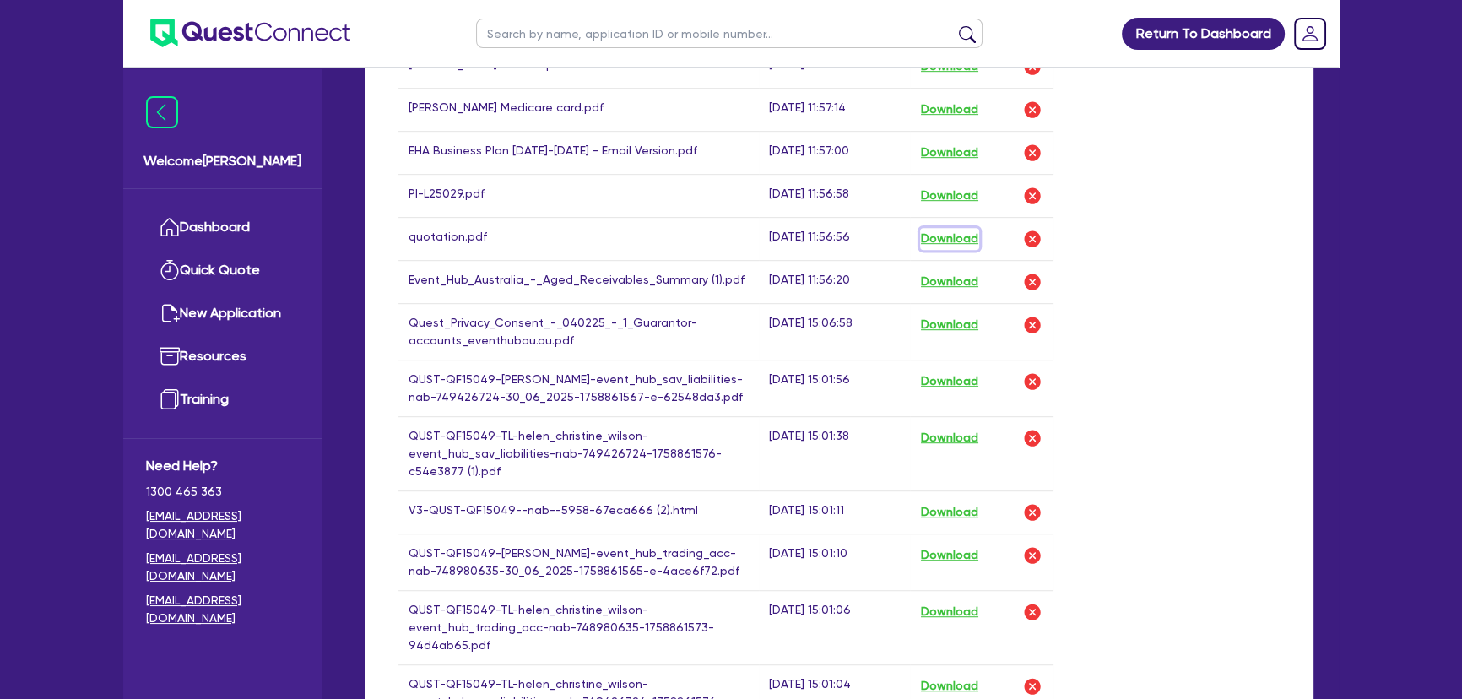
click at [963, 245] on button "Download" at bounding box center [949, 239] width 59 height 22
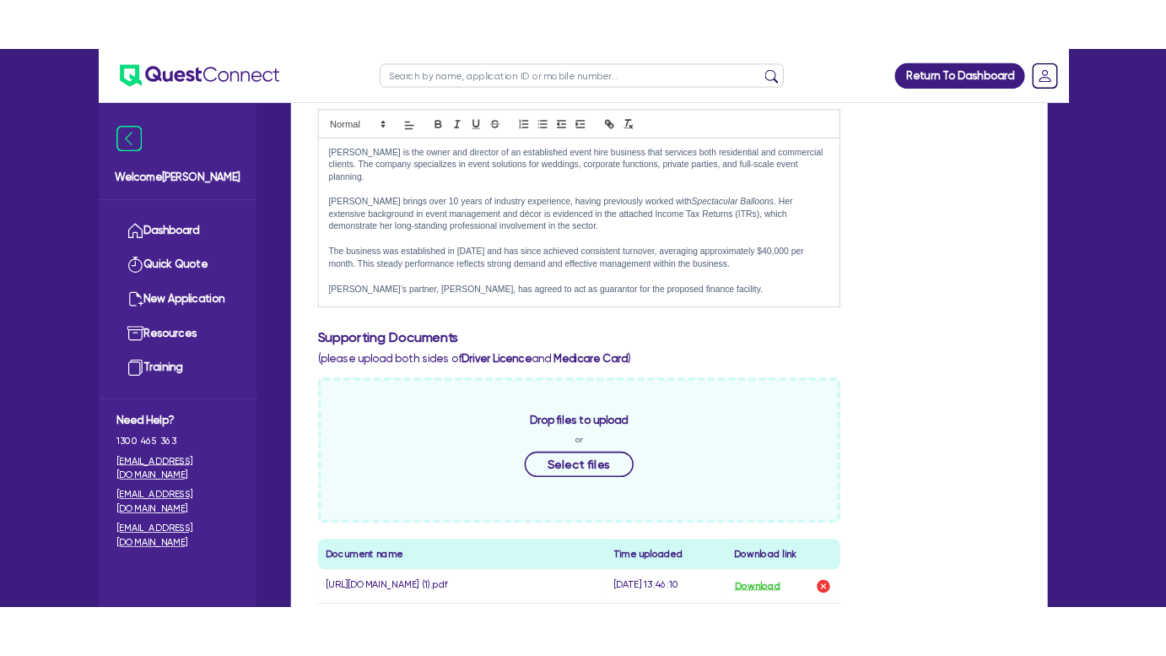
scroll to position [0, 0]
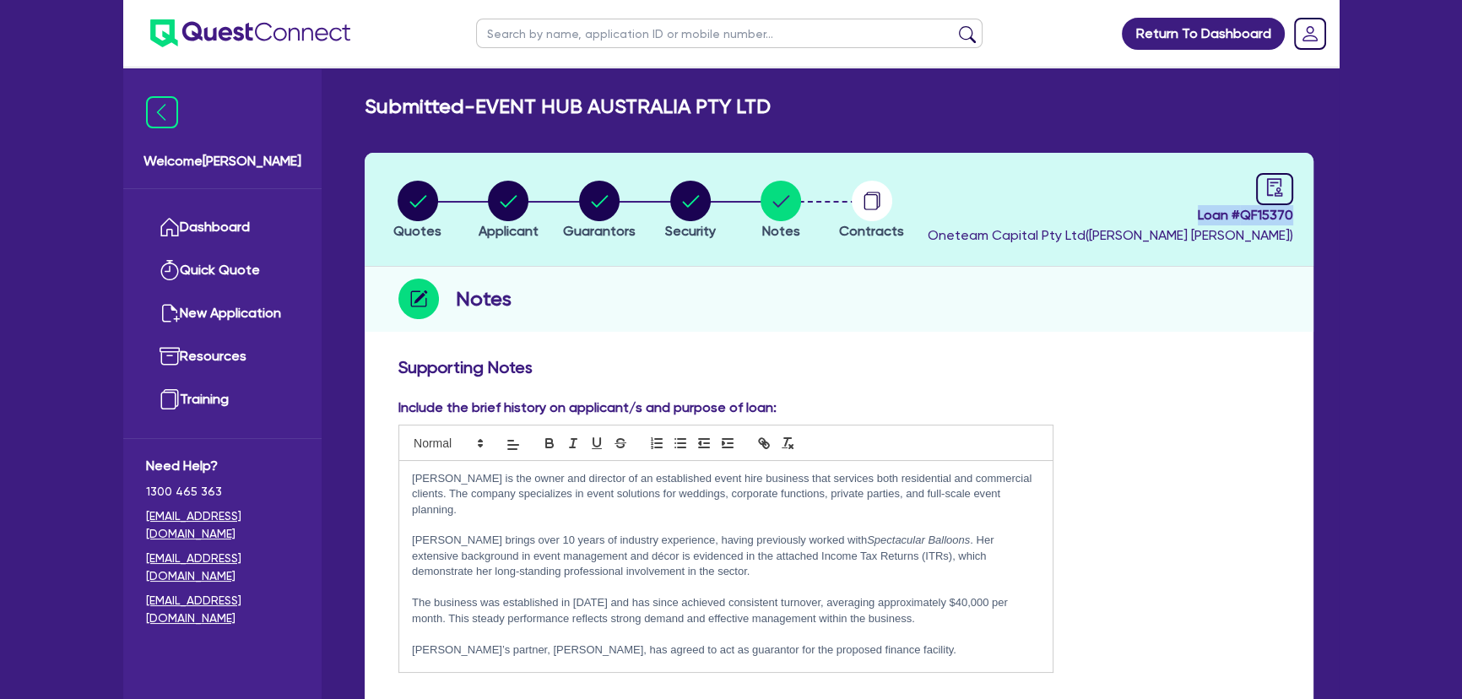
drag, startPoint x: 1182, startPoint y: 212, endPoint x: 1341, endPoint y: 216, distance: 159.6
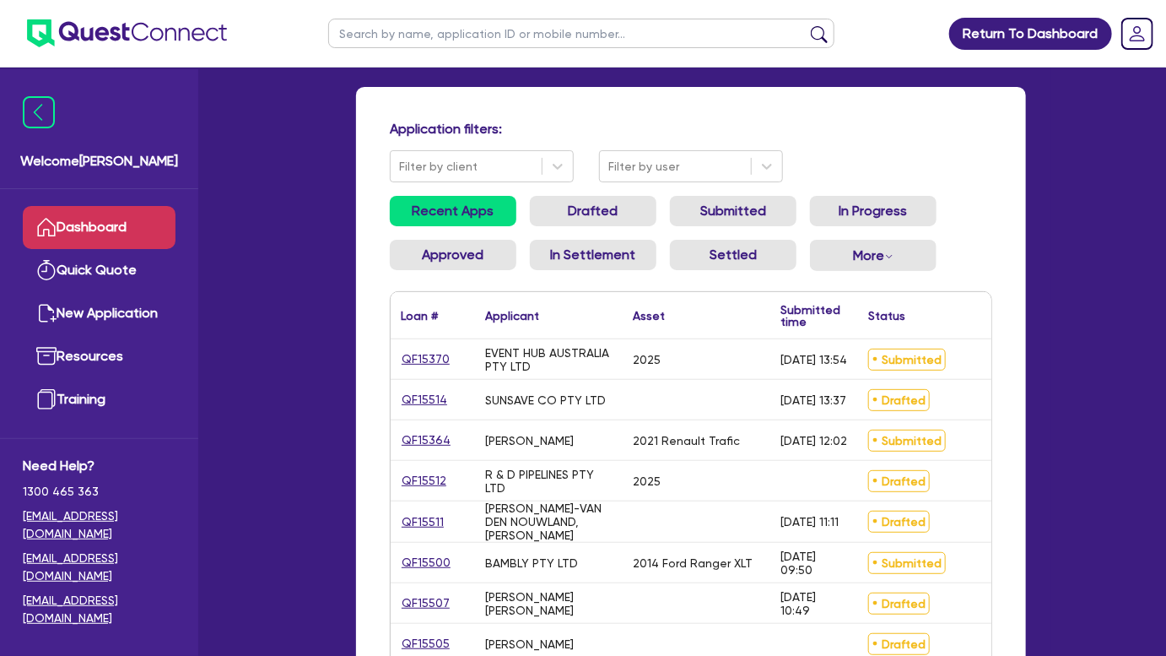
scroll to position [71, 0]
click at [387, 44] on input "text" at bounding box center [581, 34] width 506 height 30
type input "Marchese"
click at [806, 25] on button "submit" at bounding box center [819, 37] width 27 height 24
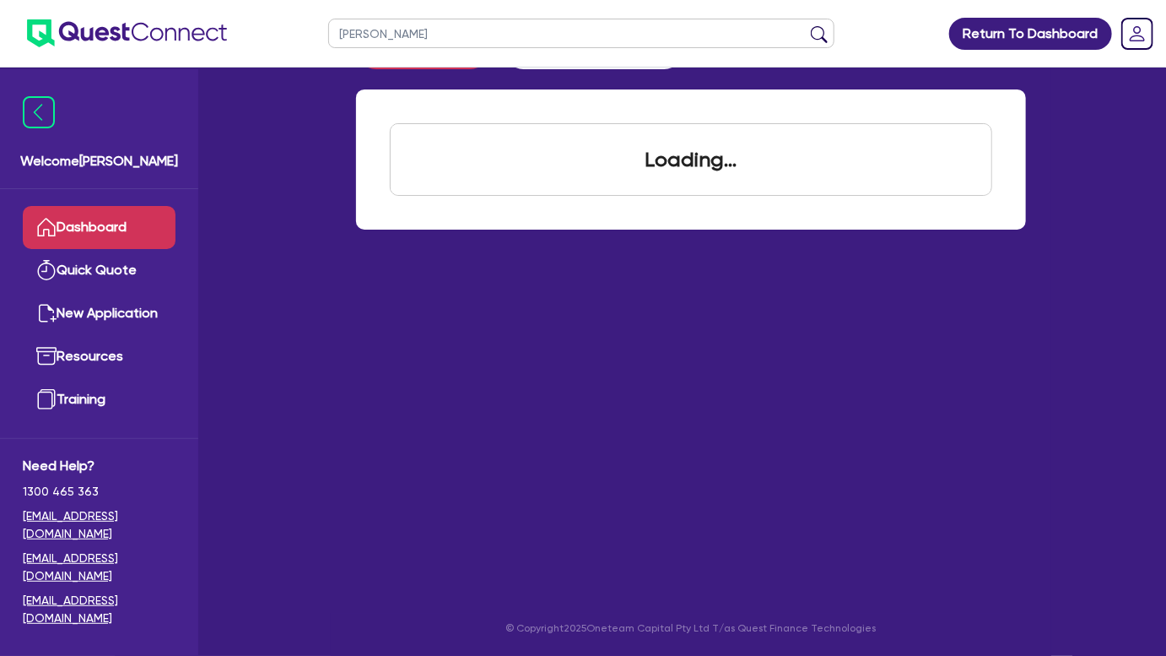
scroll to position [67, 0]
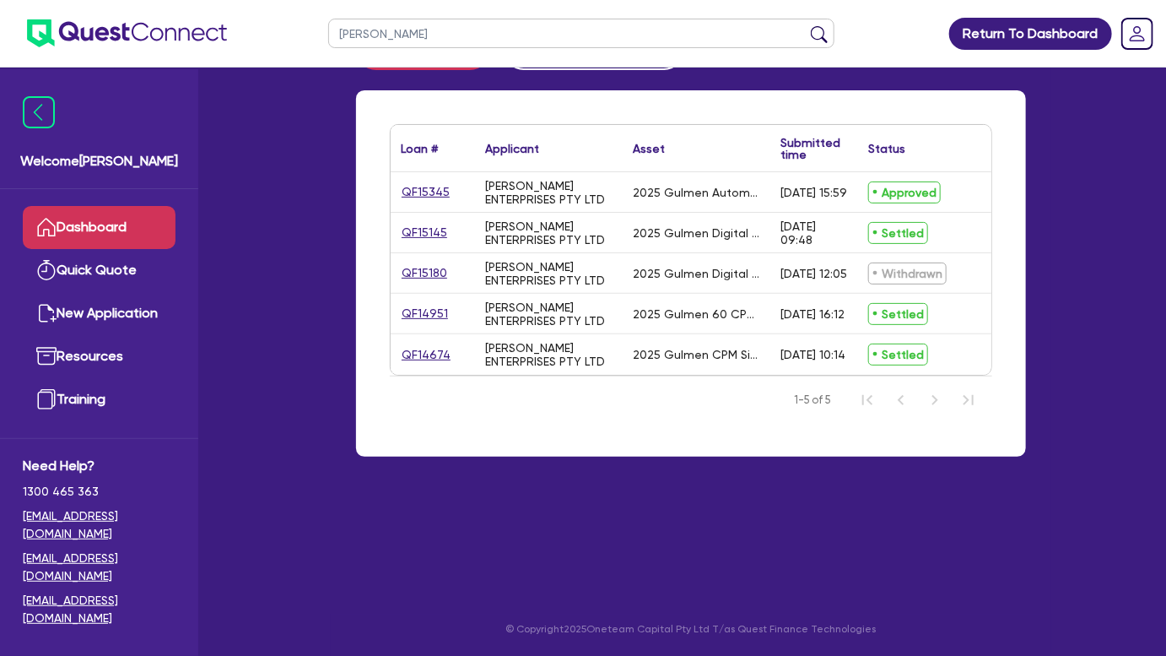
click at [430, 200] on div "QF15345" at bounding box center [433, 192] width 84 height 40
click at [428, 191] on link "QF15345" at bounding box center [426, 191] width 50 height 19
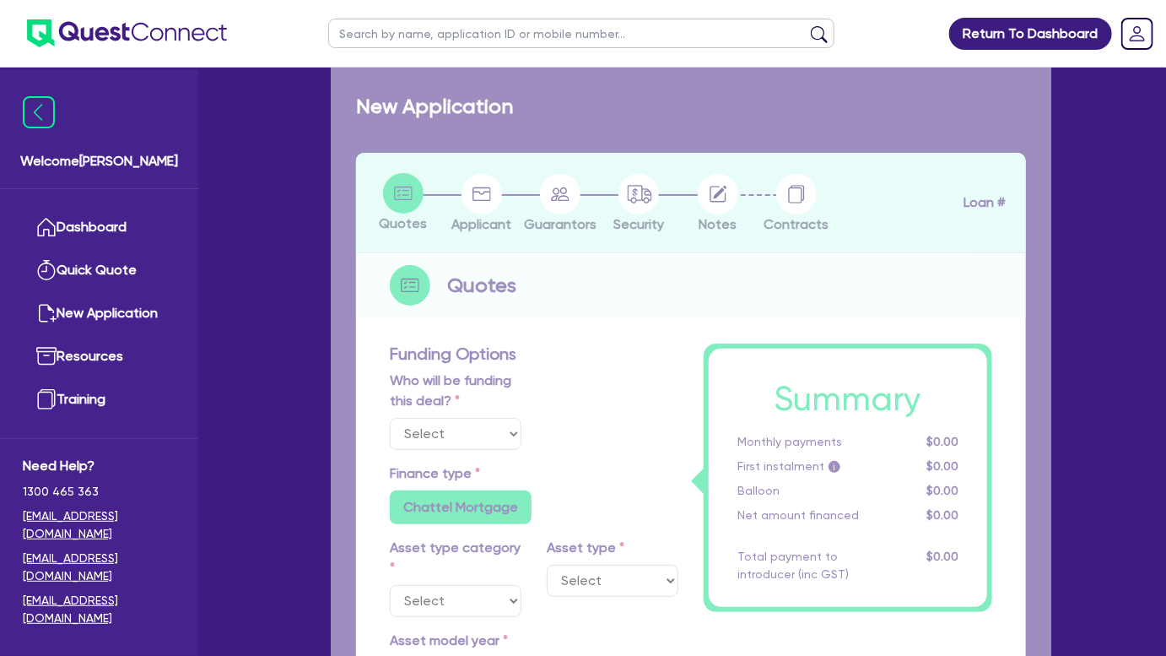
select select "Other"
select select "SECONDARY_ASSETS"
type input "2025"
radio input "true"
type input "50,000"
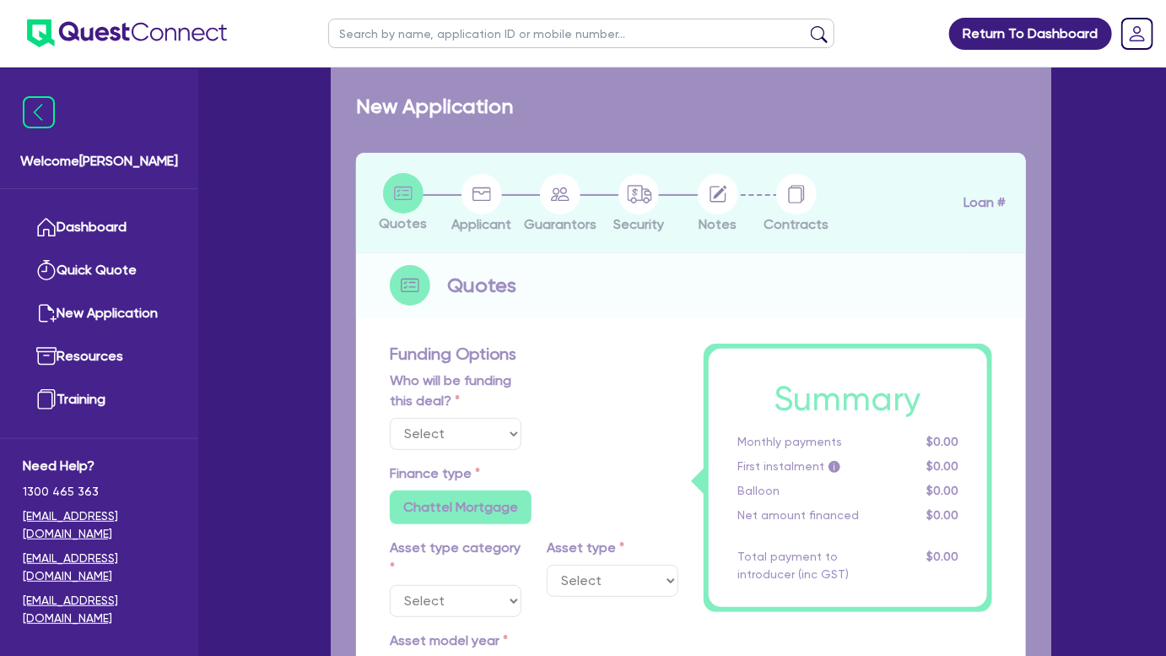
type input "10,000"
type input "8"
type input "3,289.32"
radio input "true"
type input "16.99"
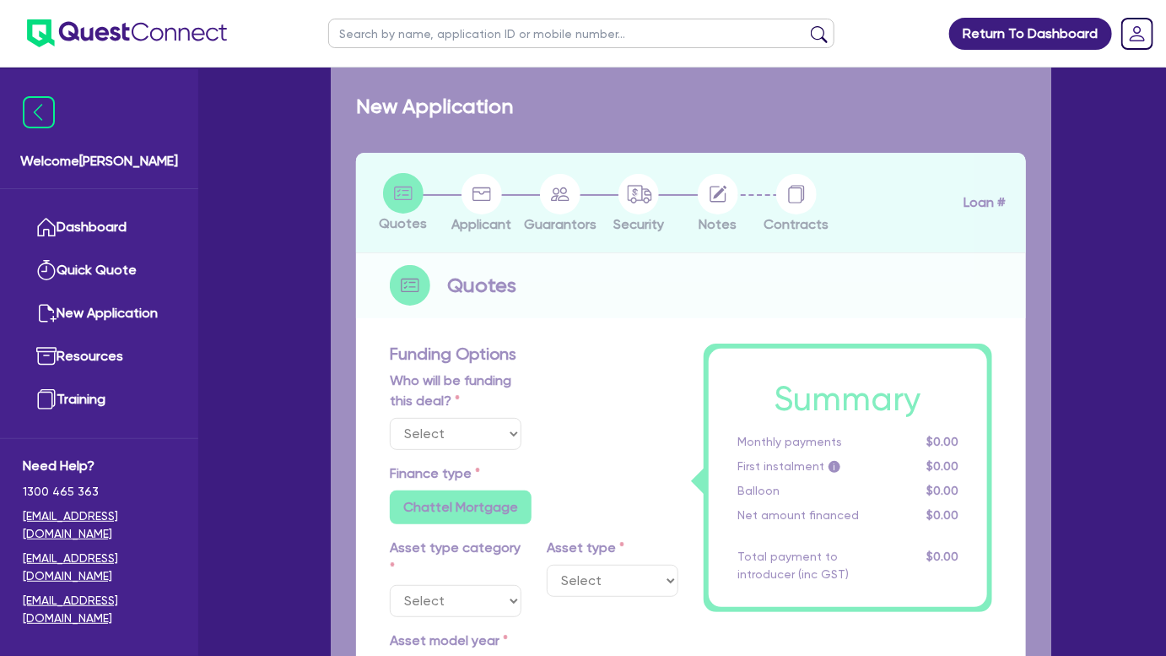
type input "1,015"
radio input "true"
radio input "false"
select select "PRINTING_AND_PACKAGING_EQUIPMENT"
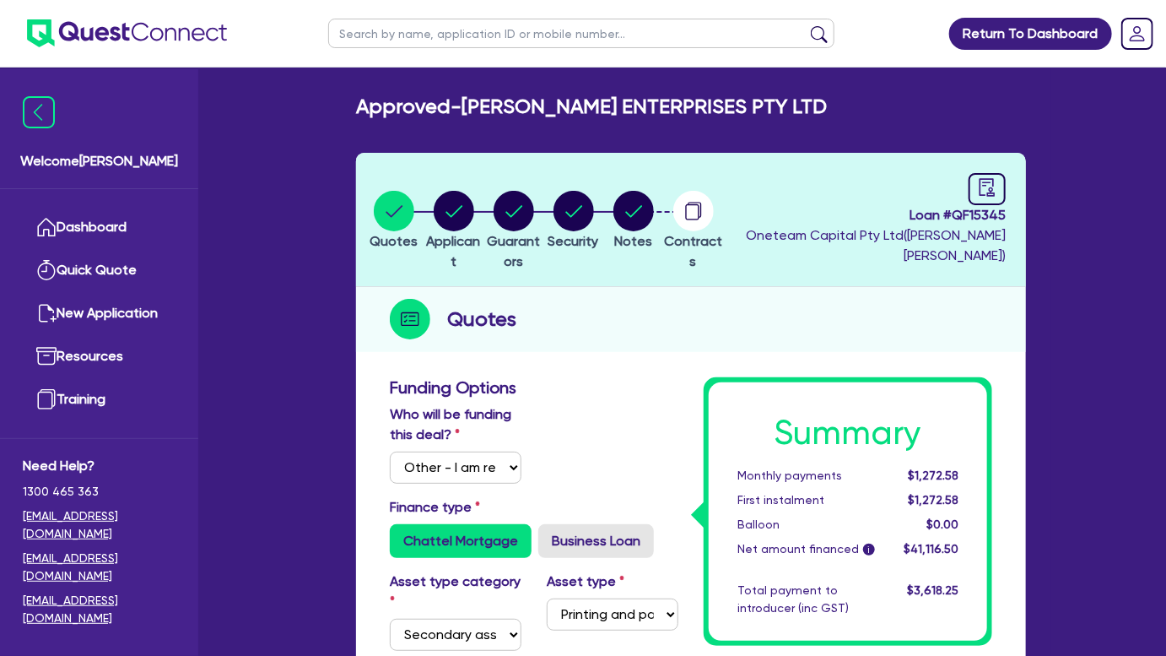
click at [663, 200] on li "Notes" at bounding box center [634, 219] width 60 height 59
click at [654, 205] on circle "button" at bounding box center [634, 211] width 41 height 41
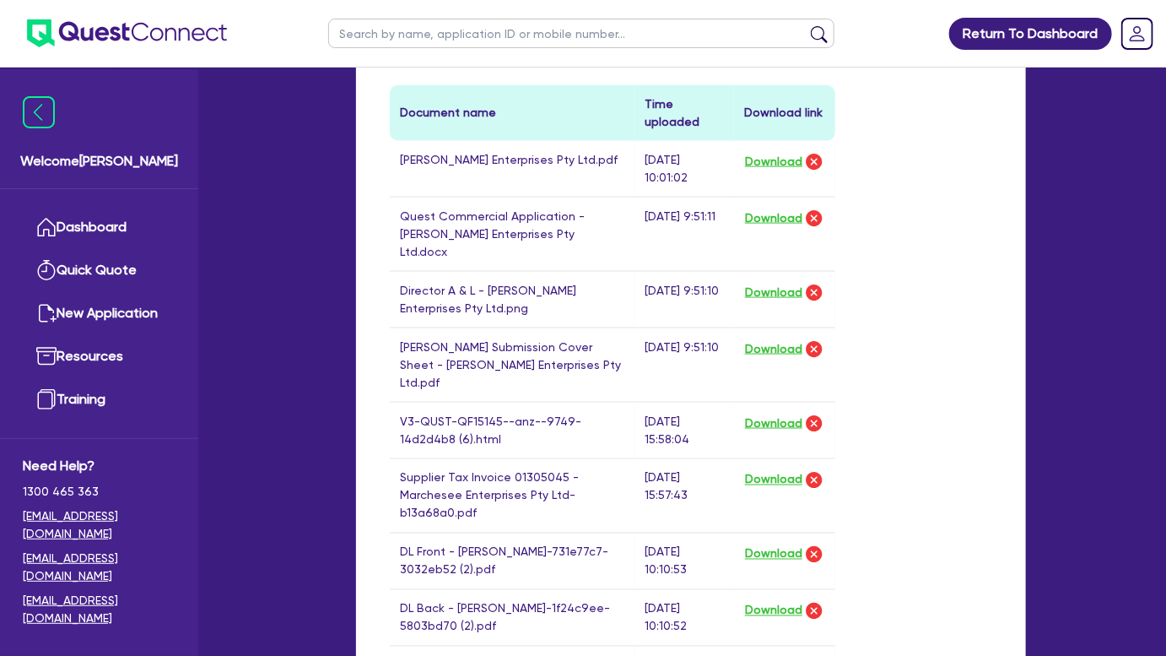
scroll to position [897, 0]
click at [749, 414] on button "Download" at bounding box center [773, 425] width 59 height 22
